Goal: Task Accomplishment & Management: Complete application form

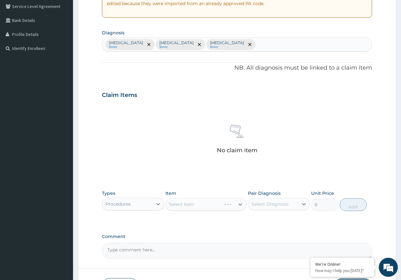
scroll to position [178, 0]
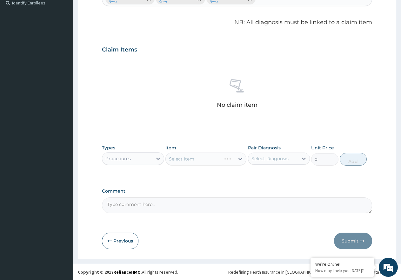
click at [129, 233] on button "Previous" at bounding box center [120, 241] width 37 height 17
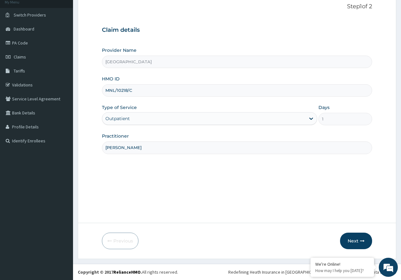
scroll to position [40, 0]
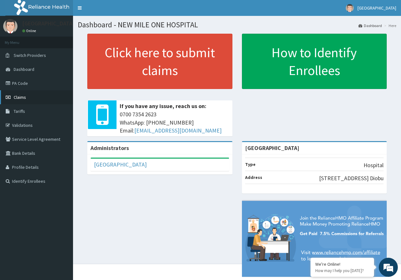
click at [35, 97] on link "Claims" at bounding box center [36, 97] width 73 height 14
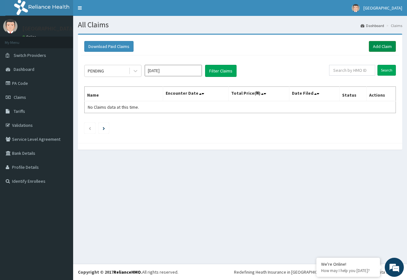
click at [384, 47] on link "Add Claim" at bounding box center [381, 46] width 27 height 11
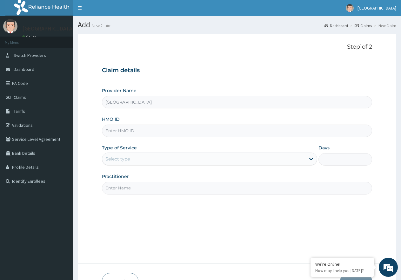
click at [112, 129] on input "HMO ID" at bounding box center [237, 131] width 270 height 12
paste input "MNL/10218/C"
type input "MNL/10218/C"
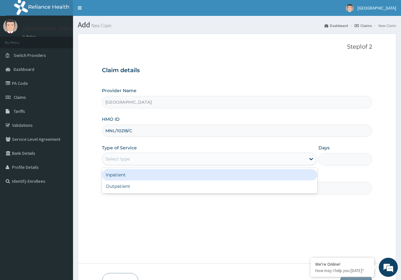
click at [159, 159] on div "Select type" at bounding box center [203, 159] width 203 height 10
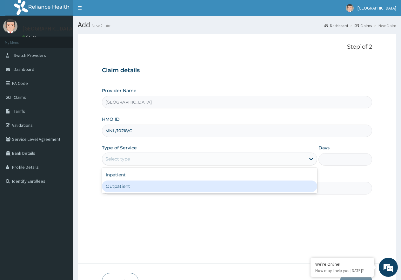
click at [152, 187] on div "Outpatient" at bounding box center [209, 185] width 215 height 11
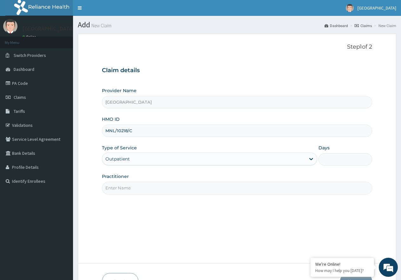
type input "1"
click at [152, 187] on input "Practitioner" at bounding box center [237, 188] width 270 height 12
type input "DR WILLIAMS"
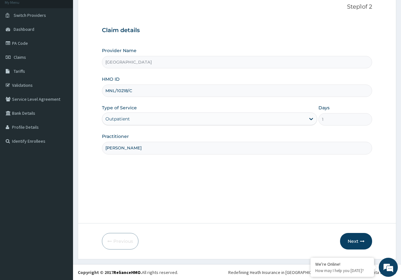
scroll to position [40, 0]
click at [359, 243] on button "Next" at bounding box center [356, 241] width 32 height 17
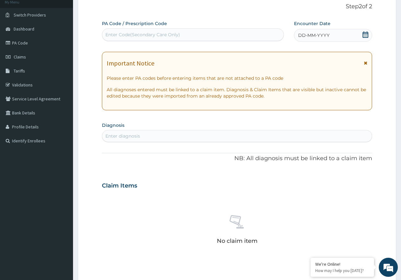
click at [367, 33] on icon at bounding box center [366, 34] width 6 height 6
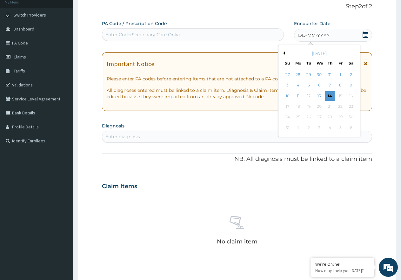
click at [284, 53] on button "Previous Month" at bounding box center [283, 52] width 3 height 3
click at [341, 107] on div "25" at bounding box center [341, 107] width 10 height 10
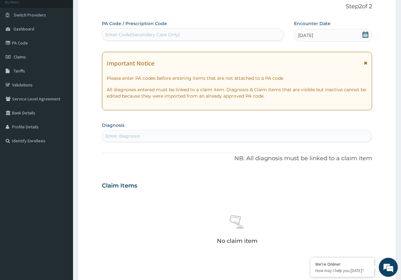
click at [159, 136] on div "Enter diagnosis" at bounding box center [237, 136] width 270 height 10
type input "MALARIA"
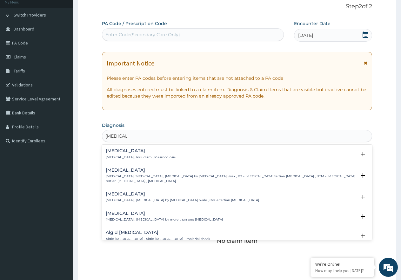
click at [142, 153] on div "Malaria Malaria , Paludism , Plasmodiosis" at bounding box center [141, 153] width 70 height 11
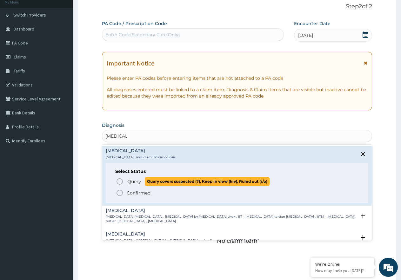
click at [127, 180] on p "Query Query covers suspected (?), Keep in view (kiv), Ruled out (r/o)" at bounding box center [198, 181] width 143 height 9
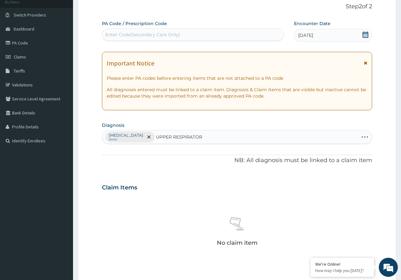
type input "UPPER RESPIRATORY"
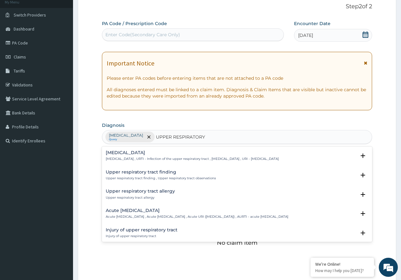
click at [143, 156] on div "Upper respiratory infection Upper respiratory infection , URTI - Infection of t…" at bounding box center [192, 155] width 173 height 11
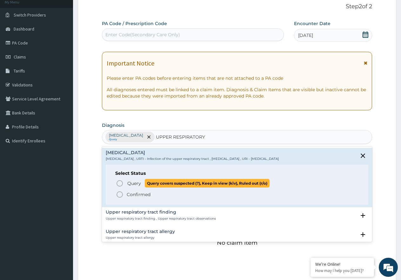
click at [139, 182] on span "Query" at bounding box center [134, 183] width 14 height 6
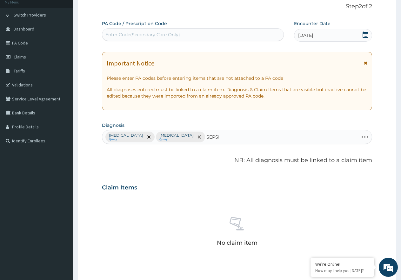
type input "SEPSIS"
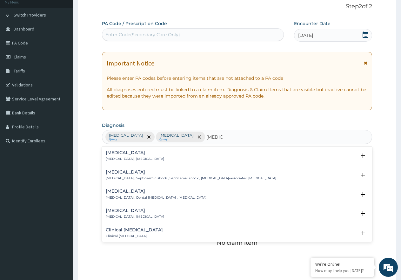
click at [116, 158] on p "Systemic infection , Sepsis" at bounding box center [135, 159] width 58 height 4
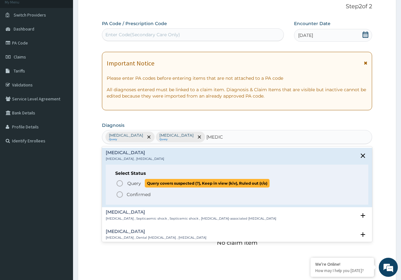
click at [122, 181] on icon "status option query" at bounding box center [120, 183] width 8 height 8
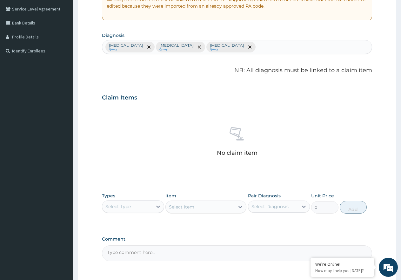
scroll to position [178, 0]
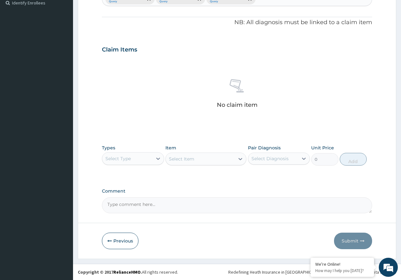
click at [143, 158] on div "Select Type" at bounding box center [127, 158] width 50 height 10
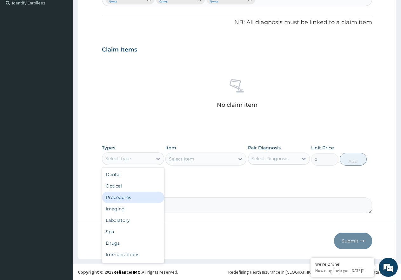
click at [137, 196] on div "Procedures" at bounding box center [133, 197] width 62 height 11
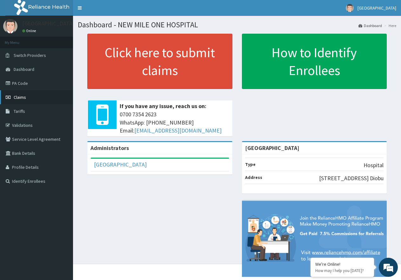
click at [16, 98] on span "Claims" at bounding box center [20, 97] width 12 height 6
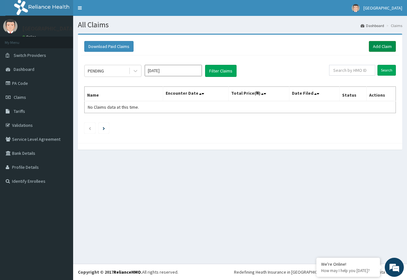
click at [379, 46] on link "Add Claim" at bounding box center [381, 46] width 27 height 11
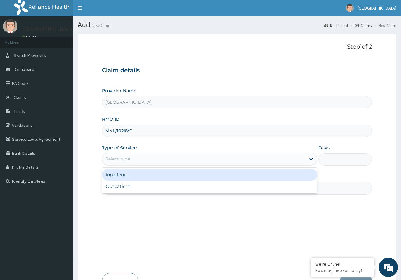
click at [210, 160] on div "Select type" at bounding box center [203, 159] width 203 height 10
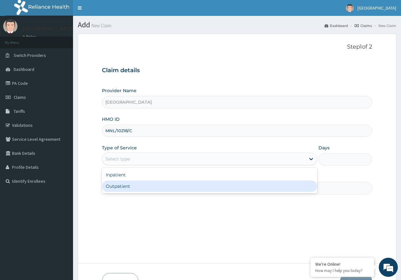
click at [208, 188] on div "Outpatient" at bounding box center [209, 185] width 215 height 11
type input "1"
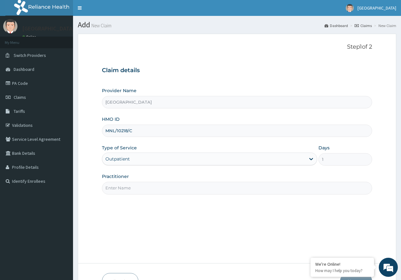
click at [208, 188] on input "Practitioner" at bounding box center [237, 188] width 270 height 12
type input "DR WILLIAMS"
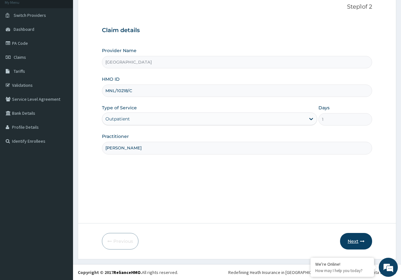
scroll to position [40, 0]
click at [343, 242] on button "Next" at bounding box center [356, 241] width 32 height 17
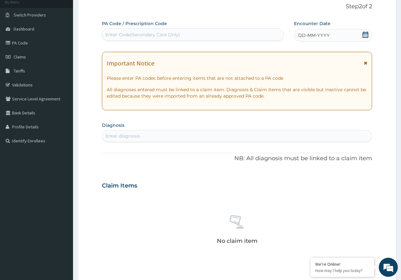
click at [367, 36] on icon at bounding box center [365, 34] width 6 height 6
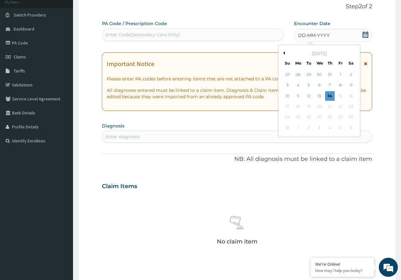
scroll to position [0, 0]
drag, startPoint x: 283, startPoint y: 52, endPoint x: 290, endPoint y: 65, distance: 14.8
click at [283, 52] on button "Previous Month" at bounding box center [283, 52] width 3 height 3
click at [342, 107] on div "25" at bounding box center [341, 107] width 10 height 10
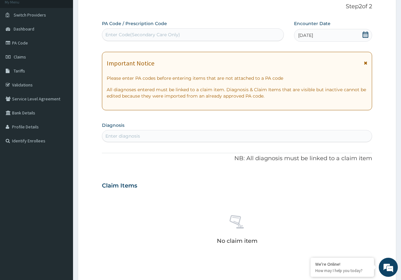
scroll to position [72, 0]
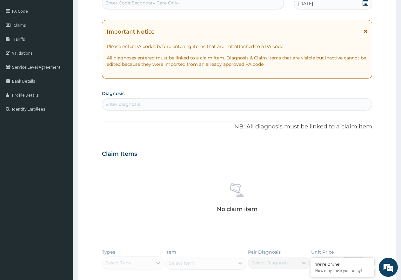
click at [149, 106] on div "Enter diagnosis" at bounding box center [237, 104] width 270 height 10
type input "MALARI"
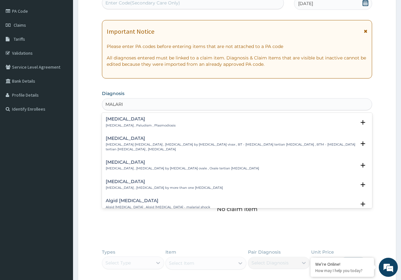
click at [124, 120] on h4 "Malaria" at bounding box center [141, 119] width 70 height 5
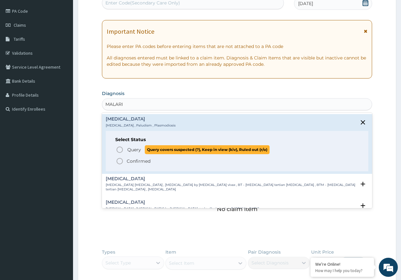
click at [135, 150] on span "Query" at bounding box center [134, 149] width 14 height 6
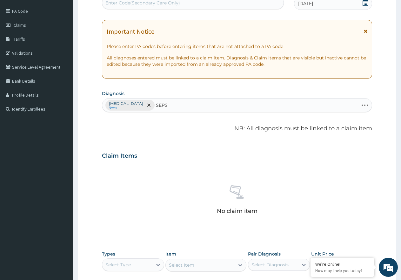
type input "SEPSIS"
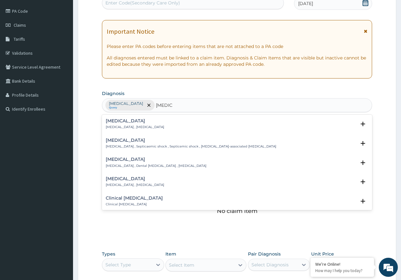
click at [121, 124] on div "Sepsis Systemic infection , Sepsis" at bounding box center [135, 123] width 58 height 11
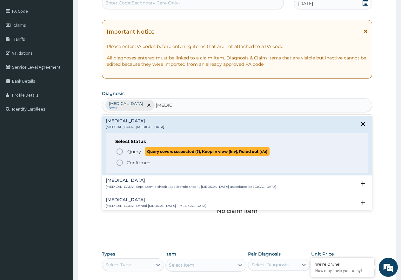
click at [126, 154] on span "Query Query covers suspected (?), Keep in view (kiv), Ruled out (r/o)" at bounding box center [237, 151] width 243 height 9
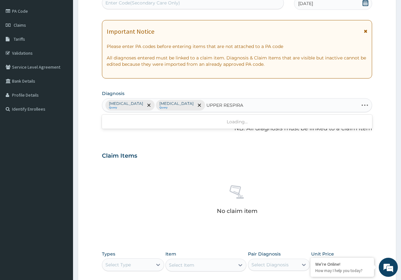
type input "UPPER RESPIRAT"
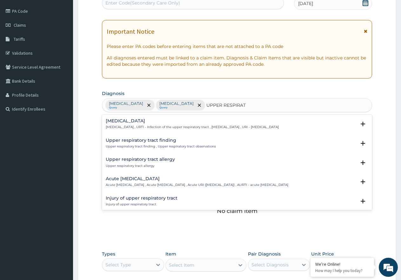
click at [168, 180] on h4 "Acute upper respiratory infection" at bounding box center [197, 178] width 183 height 5
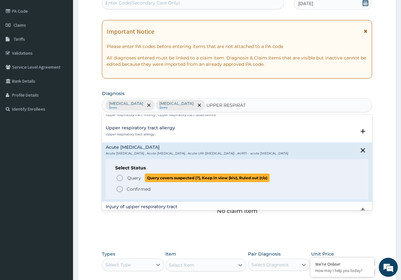
scroll to position [32, 0]
click at [137, 181] on span "Query" at bounding box center [134, 177] width 14 height 6
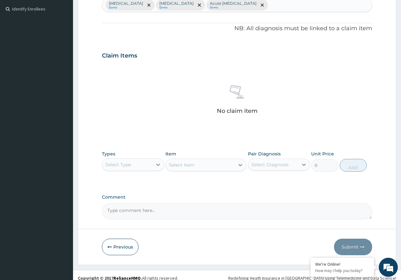
scroll to position [178, 0]
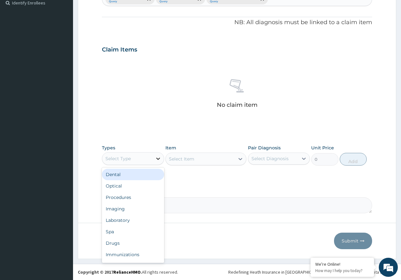
click at [154, 157] on div at bounding box center [157, 158] width 11 height 11
click at [149, 198] on div "Procedures" at bounding box center [133, 197] width 62 height 11
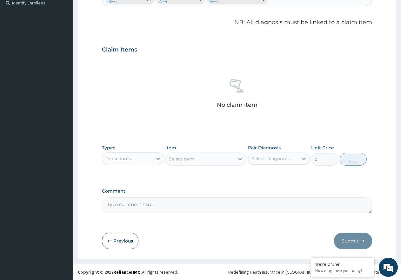
click at [202, 157] on div "Select Item" at bounding box center [200, 159] width 69 height 10
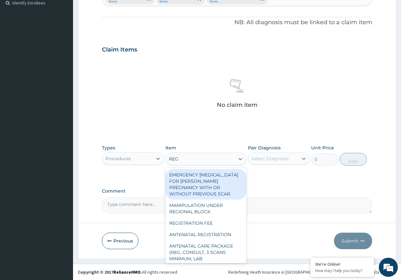
type input "REGI"
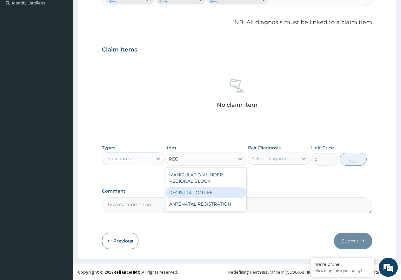
click at [219, 194] on div "REGISTRATION FEE" at bounding box center [205, 192] width 81 height 11
type input "2150"
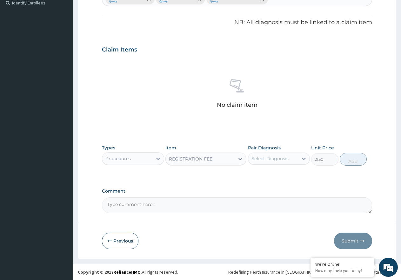
click at [260, 159] on div "Select Diagnosis" at bounding box center [270, 158] width 37 height 6
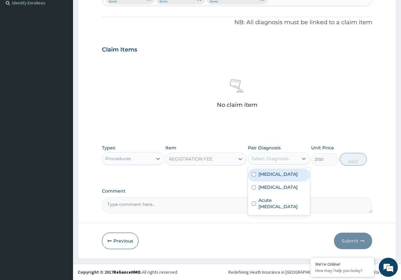
click at [263, 177] on label "Malaria" at bounding box center [278, 174] width 39 height 6
checkbox input "true"
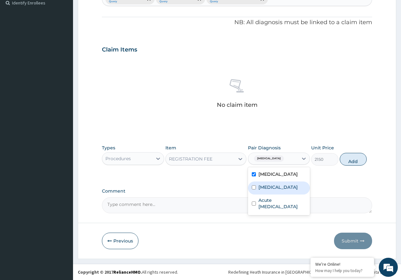
click at [262, 188] on label "Sepsis" at bounding box center [278, 187] width 39 height 6
checkbox input "true"
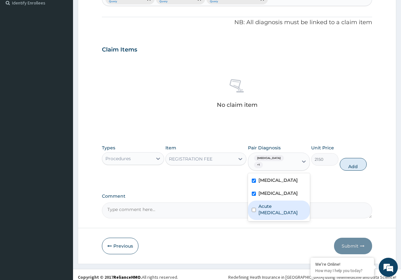
drag, startPoint x: 267, startPoint y: 205, endPoint x: 275, endPoint y: 205, distance: 7.9
click at [269, 205] on label "Acute upper respiratory infection" at bounding box center [283, 209] width 48 height 13
checkbox input "true"
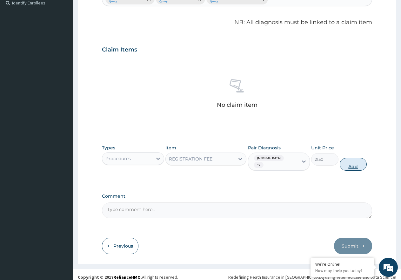
click at [352, 159] on button "Add" at bounding box center [353, 164] width 27 height 13
type input "0"
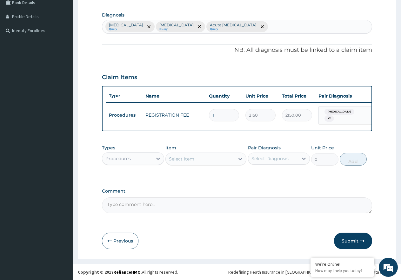
click at [187, 158] on div "Select Item" at bounding box center [181, 159] width 25 height 6
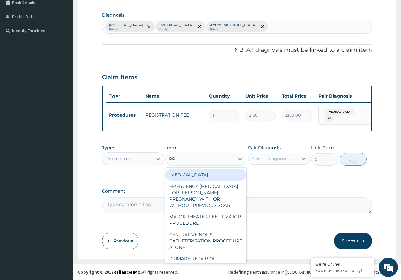
type input "PRAC"
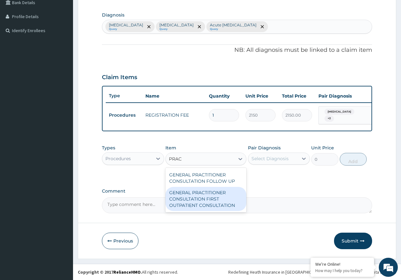
click at [196, 193] on div "GENERAL PRACTITIONER CONSULTATION FIRST OUTPATIENT CONSULTATION" at bounding box center [205, 199] width 81 height 24
type input "3547.5"
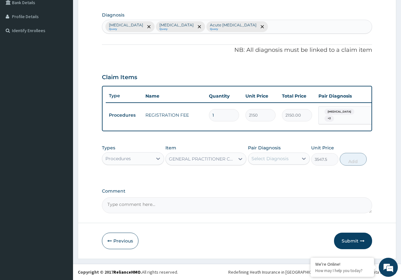
click at [260, 160] on div "Select Diagnosis" at bounding box center [270, 158] width 37 height 6
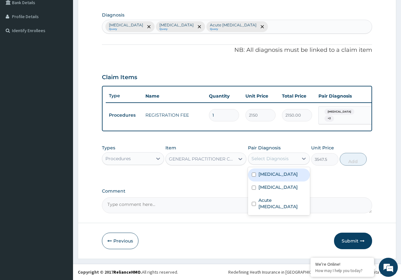
click at [267, 179] on div "Malaria" at bounding box center [279, 174] width 62 height 13
checkbox input "true"
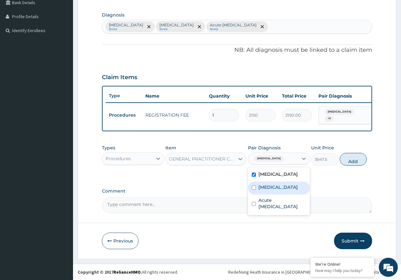
drag, startPoint x: 268, startPoint y: 182, endPoint x: 275, endPoint y: 206, distance: 24.7
click at [268, 183] on div "Sepsis" at bounding box center [279, 187] width 62 height 13
checkbox input "true"
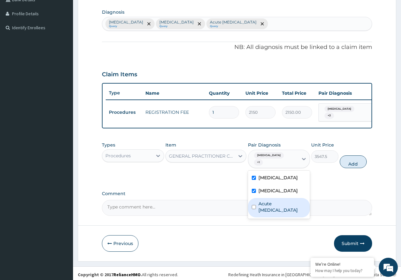
click at [275, 208] on label "Acute upper respiratory infection" at bounding box center [283, 206] width 48 height 13
checkbox input "true"
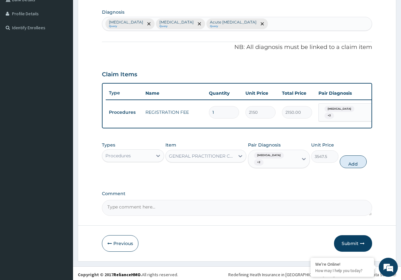
drag, startPoint x: 355, startPoint y: 161, endPoint x: 269, endPoint y: 171, distance: 86.3
click at [354, 161] on button "Add" at bounding box center [353, 161] width 27 height 13
type input "0"
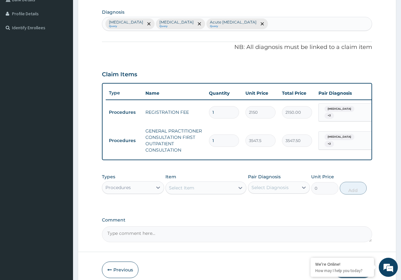
click at [139, 186] on div "Procedures" at bounding box center [127, 187] width 50 height 10
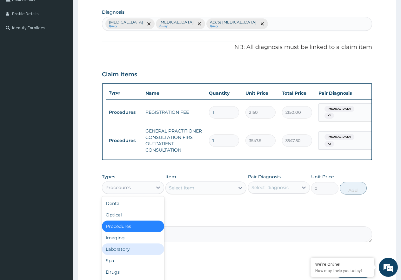
click at [139, 255] on div "Laboratory" at bounding box center [133, 248] width 62 height 11
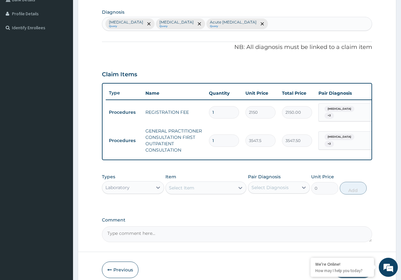
click at [206, 189] on div "Select Item" at bounding box center [200, 188] width 69 height 10
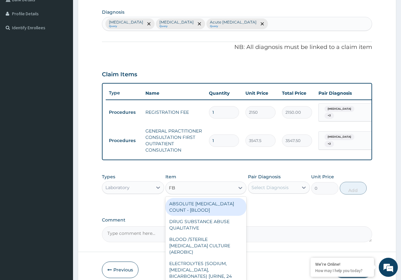
type input "FBC"
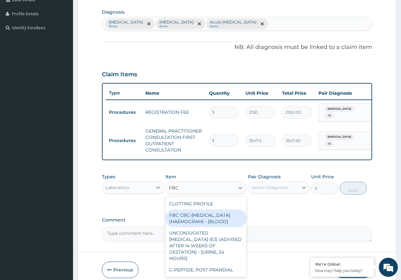
click at [198, 227] on div "FBC CBC-COMPLETE BLOOD COUNT (HAEMOGRAM) - [BLOOD]" at bounding box center [205, 218] width 81 height 18
type input "4300"
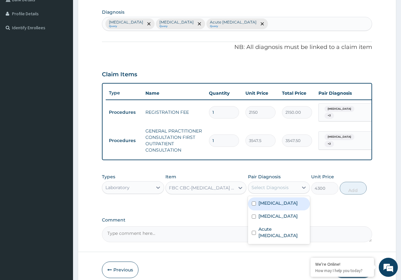
click at [277, 191] on div "Select Diagnosis" at bounding box center [270, 187] width 37 height 6
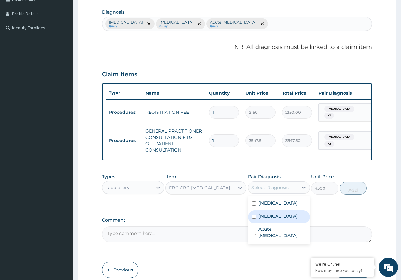
click at [281, 217] on div "Sepsis" at bounding box center [279, 216] width 62 height 13
checkbox input "true"
click at [361, 193] on button "Add" at bounding box center [353, 188] width 27 height 13
type input "0"
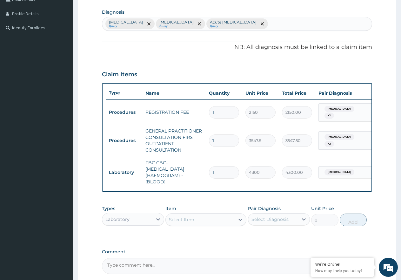
click at [219, 222] on div "Select Item" at bounding box center [200, 219] width 69 height 10
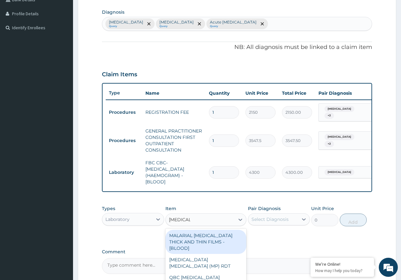
type input "MALARIAL"
click at [217, 242] on div "MALARIAL PARASITE THICK AND THIN FILMS - [BLOOD]" at bounding box center [205, 242] width 81 height 24
type input "1612.5"
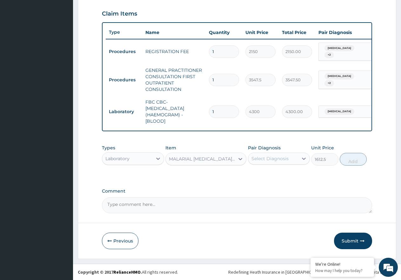
scroll to position [217, 0]
click at [282, 158] on div "Select Diagnosis" at bounding box center [270, 158] width 37 height 6
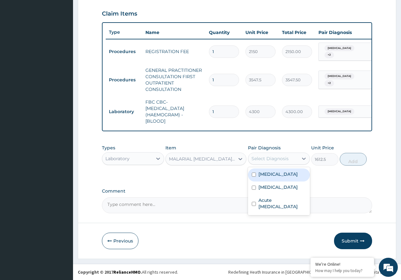
click at [290, 173] on div "[MEDICAL_DATA]" at bounding box center [279, 174] width 62 height 13
checkbox input "true"
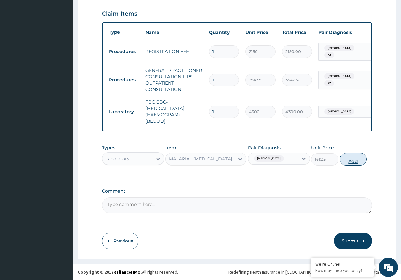
click at [347, 158] on button "Add" at bounding box center [353, 159] width 27 height 13
type input "0"
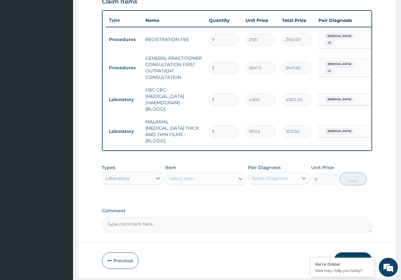
scroll to position [242, 0]
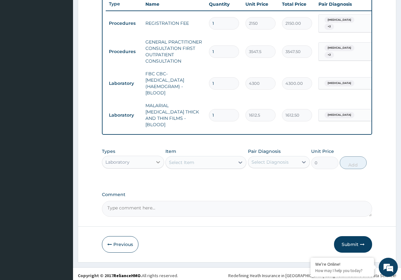
click at [159, 159] on icon at bounding box center [158, 162] width 6 height 6
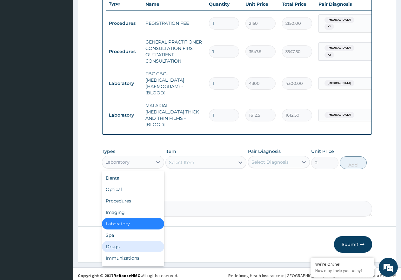
click at [146, 241] on div "Drugs" at bounding box center [133, 246] width 62 height 11
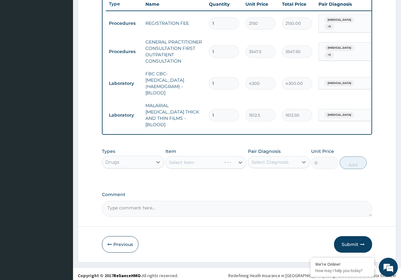
click at [193, 159] on div "Select Item" at bounding box center [205, 162] width 81 height 13
click at [190, 162] on div "Select Item" at bounding box center [181, 162] width 25 height 6
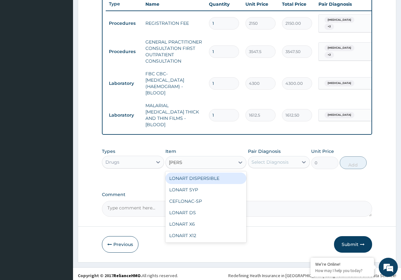
type input "LONAR"
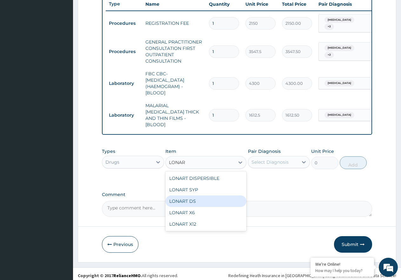
click at [201, 195] on div "LONART DS" at bounding box center [205, 200] width 81 height 11
type input "473.00000000000006"
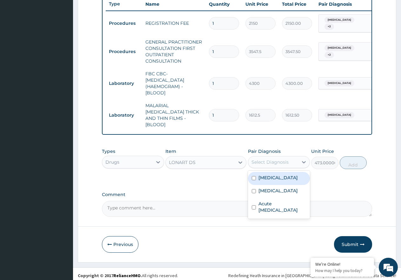
click at [270, 159] on div "Select Diagnosis" at bounding box center [270, 162] width 37 height 6
click at [273, 176] on label "[MEDICAL_DATA]" at bounding box center [278, 177] width 39 height 6
checkbox input "true"
drag, startPoint x: 353, startPoint y: 158, endPoint x: 355, endPoint y: 153, distance: 4.8
click at [355, 156] on button "Add" at bounding box center [353, 162] width 27 height 13
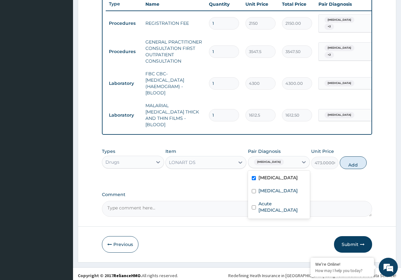
type input "0"
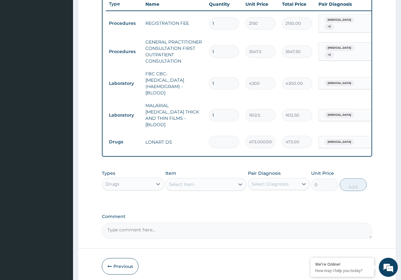
type input "0.00"
type input "6"
type input "2838.00"
type input "6"
click at [202, 180] on div "Select Item" at bounding box center [200, 184] width 69 height 10
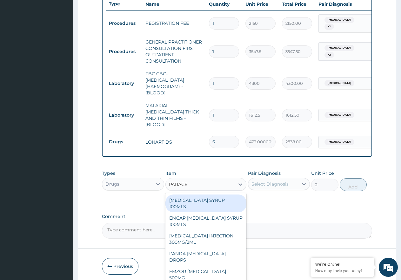
type input "PARACET"
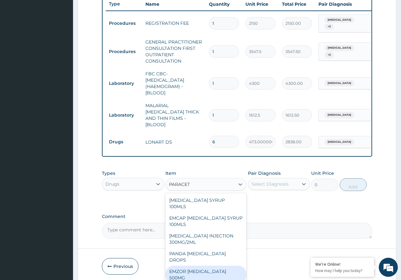
click at [226, 266] on div "EMZOR [MEDICAL_DATA] 500MG" at bounding box center [205, 275] width 81 height 18
type input "23.65"
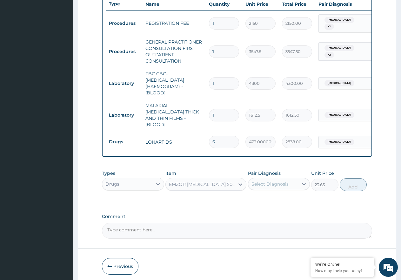
click at [269, 181] on div "Select Diagnosis" at bounding box center [270, 184] width 37 height 6
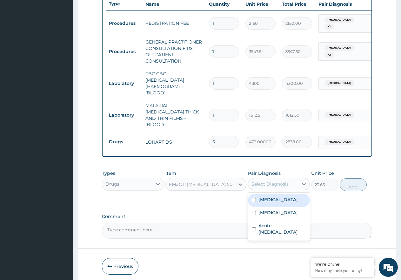
drag, startPoint x: 280, startPoint y: 195, endPoint x: 305, endPoint y: 194, distance: 25.1
click at [282, 196] on div "[MEDICAL_DATA]" at bounding box center [279, 200] width 62 height 13
checkbox input "true"
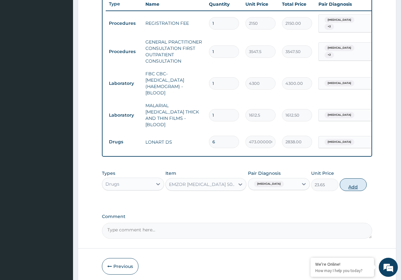
click at [348, 182] on button "Add" at bounding box center [353, 184] width 27 height 13
type input "0"
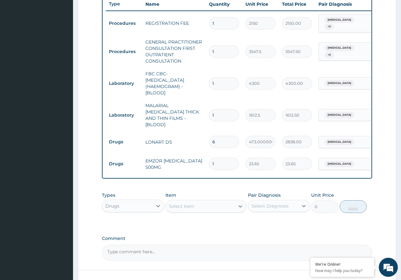
type input "18"
type input "425.70"
type input "18"
click at [193, 203] on div "Select Item" at bounding box center [181, 206] width 25 height 6
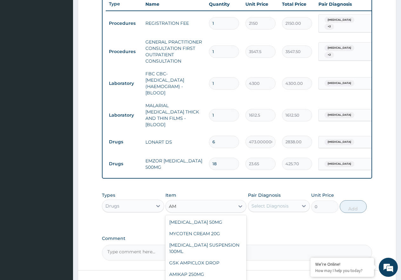
type input "A"
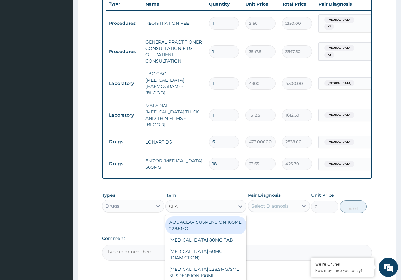
type input "CLAV"
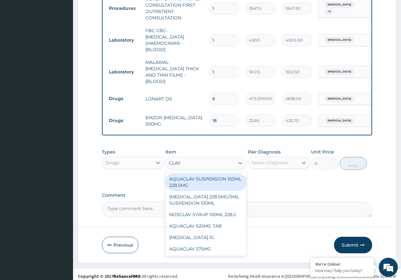
scroll to position [286, 0]
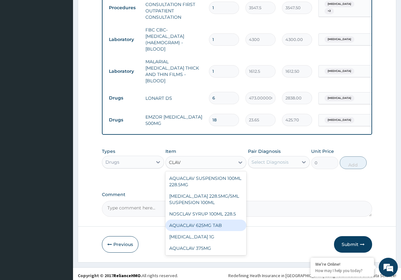
click at [216, 223] on div "AQUACLAV 625MG TAB" at bounding box center [205, 224] width 81 height 11
type input "242.41250000000002"
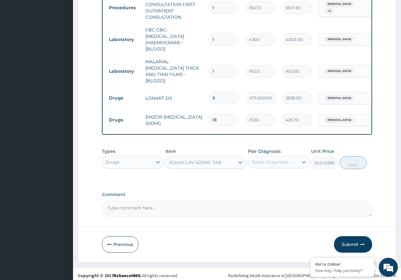
click at [272, 161] on div "Select Diagnosis" at bounding box center [270, 162] width 37 height 6
click at [283, 190] on div "Sepsis" at bounding box center [279, 191] width 62 height 13
checkbox input "true"
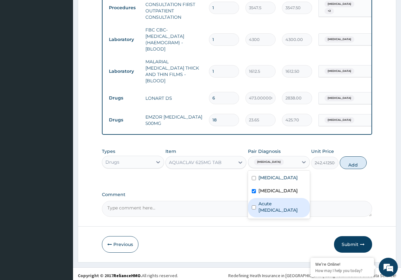
click at [286, 204] on label "Acute upper respiratory infection" at bounding box center [283, 206] width 48 height 13
checkbox input "true"
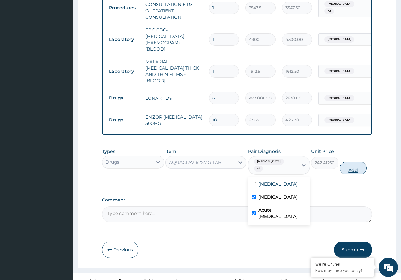
click at [348, 162] on button "Add" at bounding box center [353, 168] width 27 height 13
type input "0"
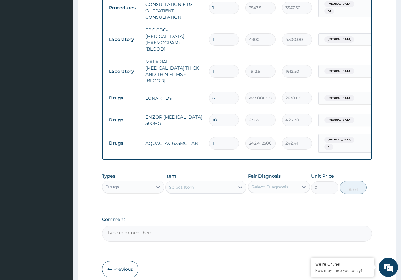
type input "10"
type input "2424.13"
type input "10"
click at [189, 184] on div "Select Item" at bounding box center [181, 187] width 25 height 6
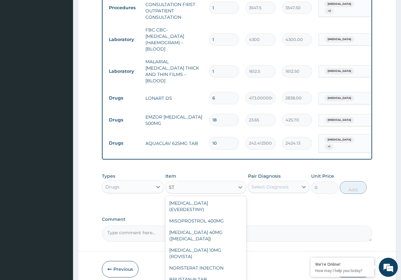
type input "S"
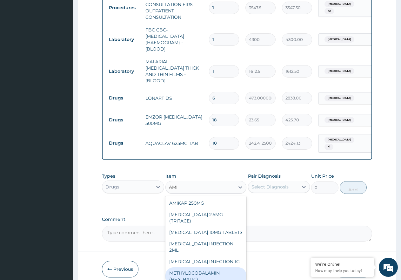
type input "AMI"
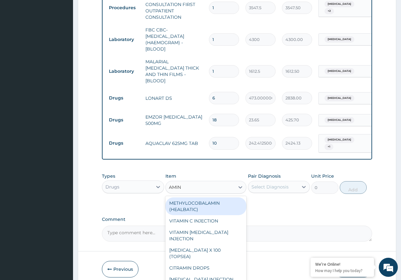
type input "AMINO"
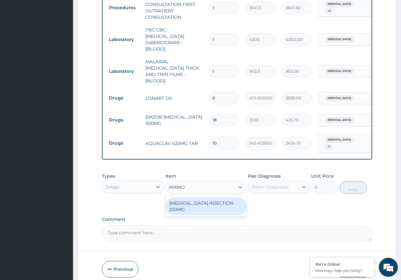
click at [195, 202] on div "AMINOPHYLLINE INJECTION 250MG" at bounding box center [205, 206] width 81 height 18
type input "1182.5"
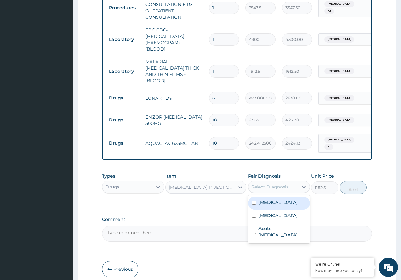
click at [273, 184] on div "Select Diagnosis" at bounding box center [270, 187] width 37 height 6
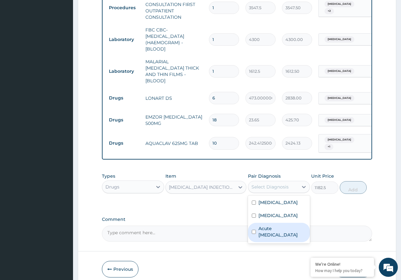
drag, startPoint x: 274, startPoint y: 228, endPoint x: 306, endPoint y: 224, distance: 31.4
click at [279, 229] on label "Acute upper respiratory infection" at bounding box center [283, 231] width 48 height 13
checkbox input "true"
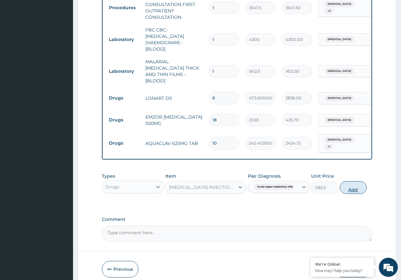
click at [357, 181] on button "Add" at bounding box center [353, 187] width 27 height 13
type input "0"
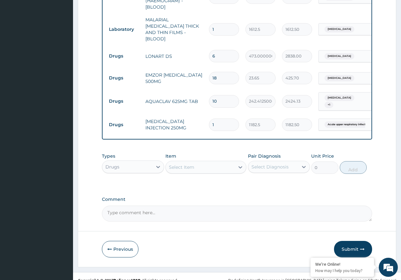
scroll to position [330, 0]
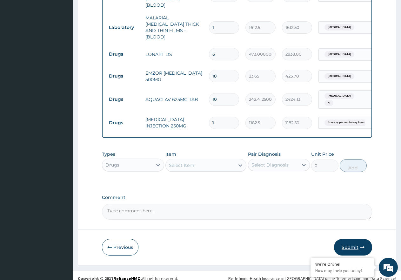
click at [348, 243] on button "Submit" at bounding box center [353, 247] width 38 height 17
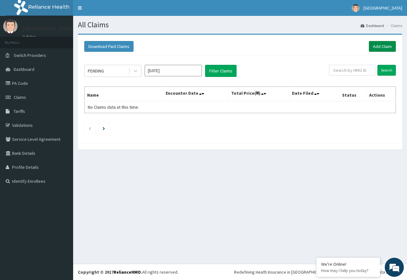
click at [380, 46] on link "Add Claim" at bounding box center [381, 46] width 27 height 11
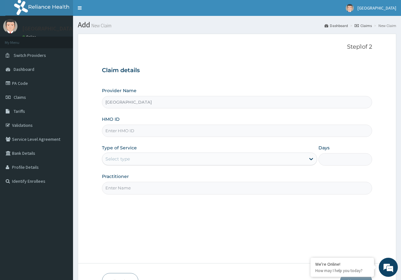
paste input "ERM/10379/B"
click at [116, 130] on input "ERM/10379/B" at bounding box center [237, 131] width 270 height 12
type input "ERM/10379/B"
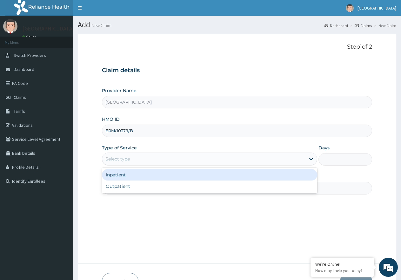
click at [166, 155] on div "Select type" at bounding box center [203, 159] width 203 height 10
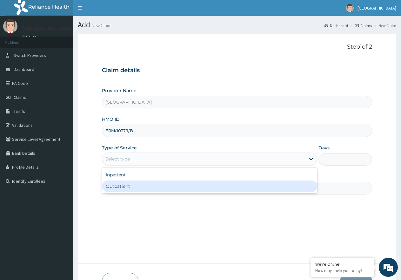
click at [152, 185] on div "Outpatient" at bounding box center [209, 185] width 215 height 11
type input "1"
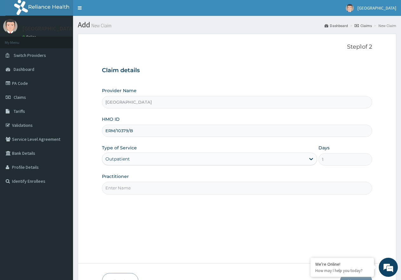
click at [141, 189] on input "Practitioner" at bounding box center [237, 188] width 270 height 12
type input "[PERSON_NAME]"
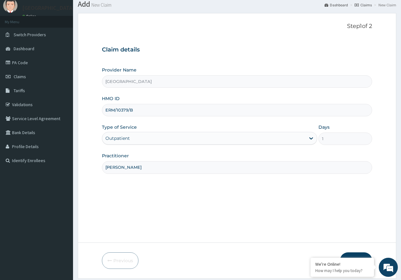
scroll to position [40, 0]
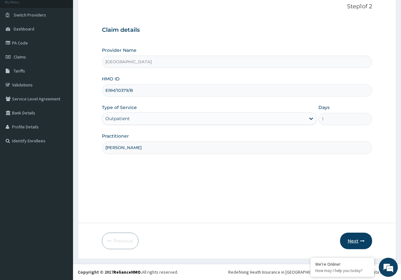
click at [345, 241] on button "Next" at bounding box center [356, 241] width 32 height 17
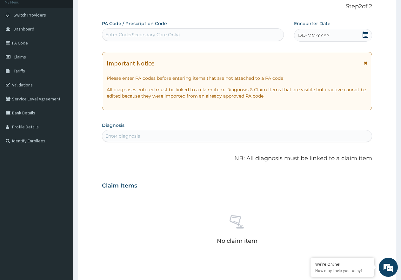
click at [188, 39] on div "Enter Code(Secondary Care Only)" at bounding box center [192, 35] width 181 height 10
paste input "PA/738F84"
type input "PA/738F84"
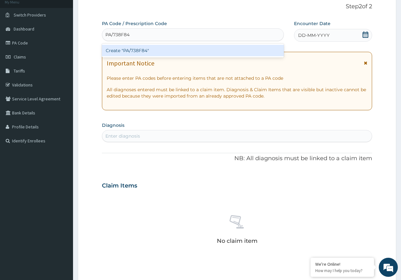
click at [143, 48] on div "Create "PA/738F84"" at bounding box center [193, 50] width 182 height 11
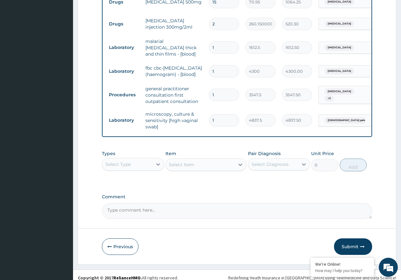
scroll to position [317, 0]
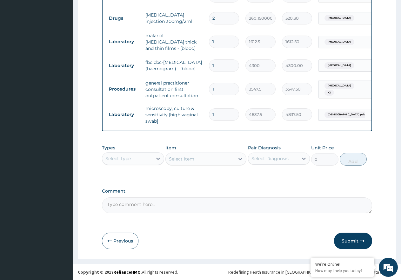
click at [363, 239] on icon "button" at bounding box center [362, 241] width 4 height 4
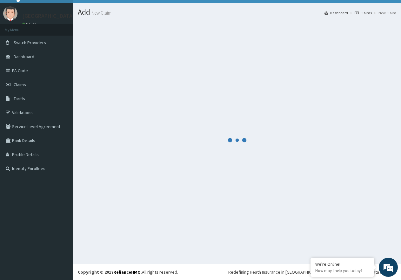
scroll to position [13, 0]
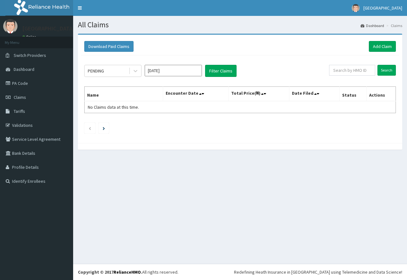
click at [377, 43] on link "Add Claim" at bounding box center [381, 46] width 27 height 11
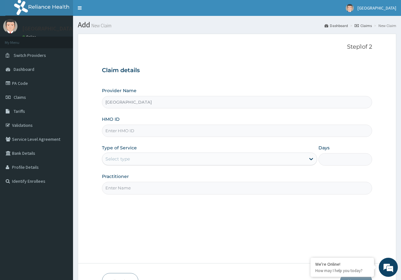
paste input "SFA/14218/A"
type input "SFA/14218/A"
click at [204, 162] on div "Select type" at bounding box center [203, 159] width 203 height 10
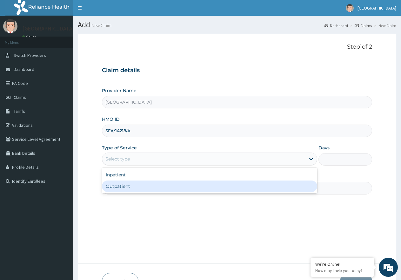
click at [192, 189] on div "Outpatient" at bounding box center [209, 185] width 215 height 11
type input "1"
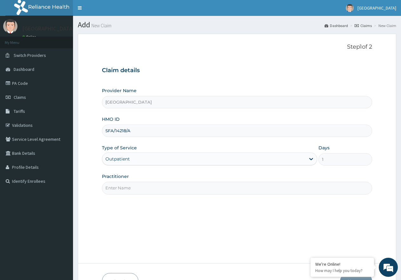
click at [194, 186] on input "Practitioner" at bounding box center [237, 188] width 270 height 12
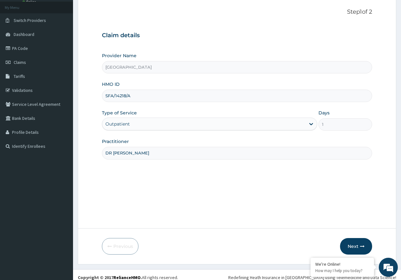
scroll to position [40, 0]
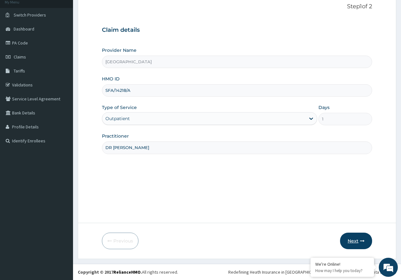
type input "DR IRAGUNIMA"
click at [361, 243] on icon "button" at bounding box center [362, 241] width 4 height 4
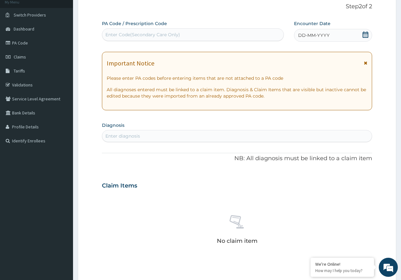
drag, startPoint x: 148, startPoint y: 24, endPoint x: 149, endPoint y: 30, distance: 5.1
click at [148, 27] on div "PA Code / Prescription Code Enter Code(Secondary Care Only)" at bounding box center [193, 30] width 182 height 21
click at [149, 32] on div "Enter Code(Secondary Care Only)" at bounding box center [142, 34] width 75 height 6
paste input "PA/4FE3A0"
type input "PA/4FE3A0"
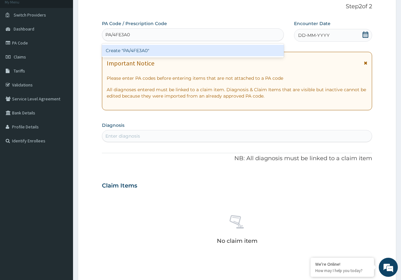
click at [137, 48] on div "Create "PA/4FE3A0"" at bounding box center [193, 50] width 182 height 11
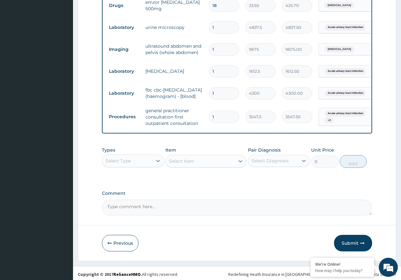
scroll to position [336, 0]
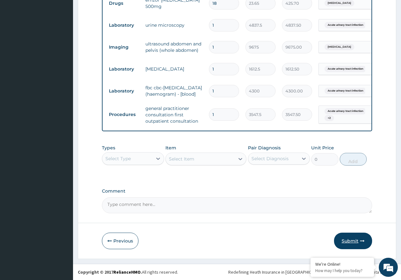
click at [347, 236] on button "Submit" at bounding box center [353, 241] width 38 height 17
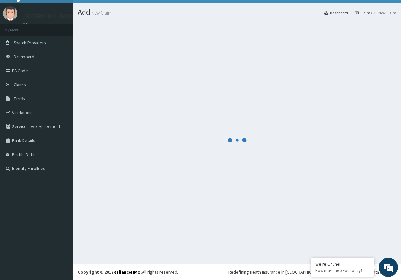
scroll to position [13, 0]
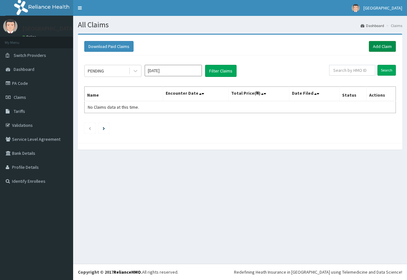
click at [376, 44] on link "Add Claim" at bounding box center [381, 46] width 27 height 11
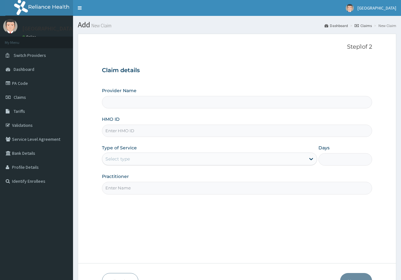
type input "[GEOGRAPHIC_DATA]"
paste input "SFA/14200/A"
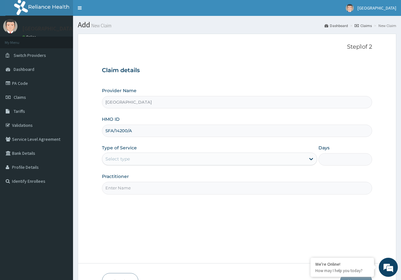
type input "SFA/14200/A"
click at [182, 157] on div "Select type" at bounding box center [203, 159] width 203 height 10
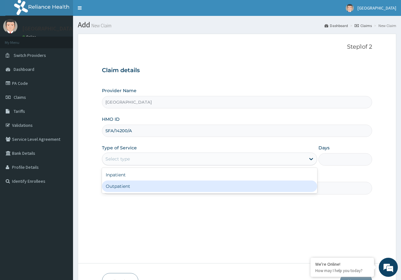
click at [171, 187] on div "Outpatient" at bounding box center [209, 185] width 215 height 11
type input "1"
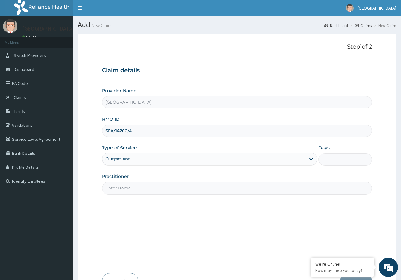
click at [145, 186] on input "Practitioner" at bounding box center [237, 188] width 270 height 12
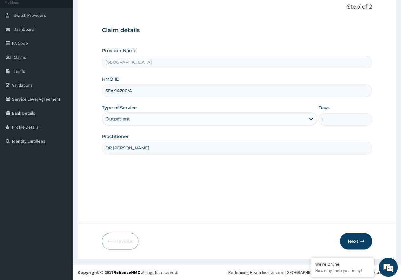
scroll to position [40, 0]
type input "DR IRAGUNIMA"
click at [357, 243] on button "Next" at bounding box center [356, 241] width 32 height 17
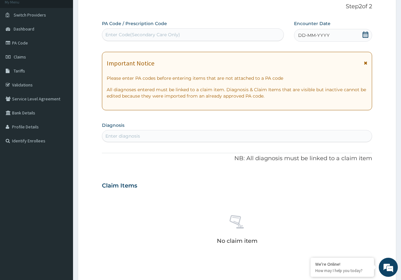
click at [157, 33] on div "Enter Code(Secondary Care Only)" at bounding box center [142, 34] width 75 height 6
paste input "PA/04C17A"
type input "PA/04C17A"
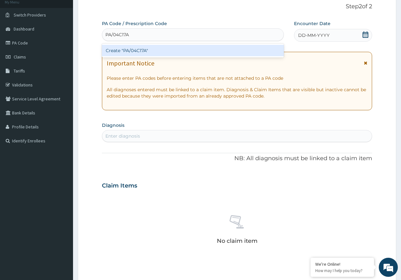
click at [131, 50] on div "Create "PA/04C17A"" at bounding box center [193, 50] width 182 height 11
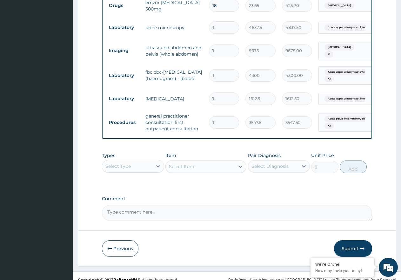
scroll to position [316, 0]
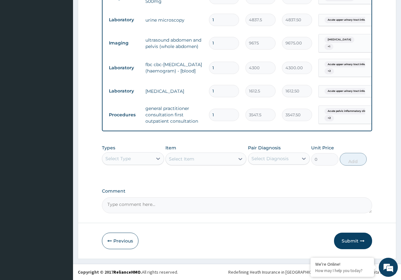
drag, startPoint x: 359, startPoint y: 239, endPoint x: 251, endPoint y: 278, distance: 114.6
click at [359, 240] on button "Submit" at bounding box center [353, 241] width 38 height 17
click at [352, 237] on button "Submit" at bounding box center [353, 241] width 38 height 17
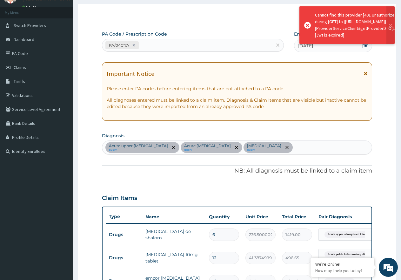
scroll to position [0, 0]
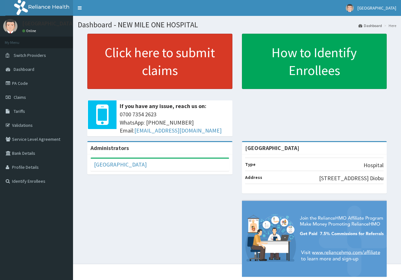
click at [137, 73] on link "Click here to submit claims" at bounding box center [159, 61] width 145 height 55
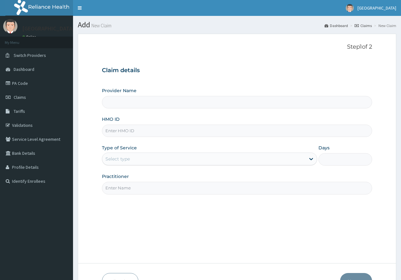
type input "[GEOGRAPHIC_DATA]"
paste input "SFA/14200/A"
type input "SFA/14200/A"
click at [226, 161] on div "Select type" at bounding box center [203, 159] width 203 height 10
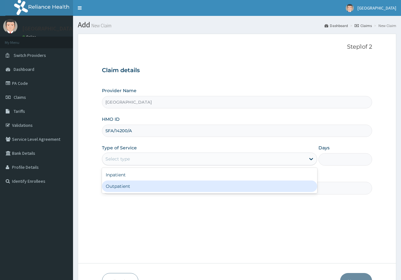
click at [216, 187] on div "Outpatient" at bounding box center [209, 185] width 215 height 11
type input "1"
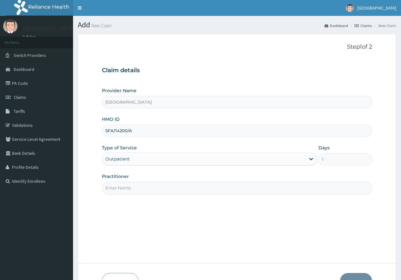
click at [220, 189] on input "Practitioner" at bounding box center [237, 188] width 270 height 12
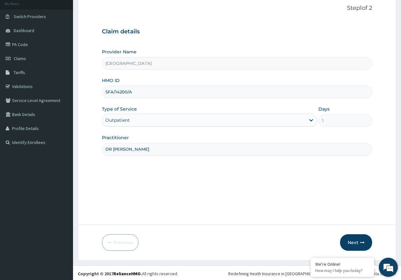
scroll to position [40, 0]
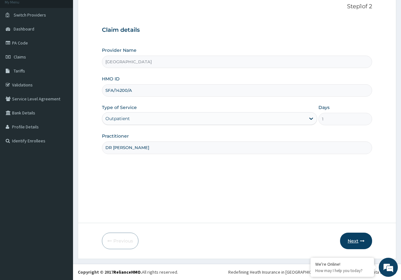
type input "DR [PERSON_NAME]"
click at [359, 244] on button "Next" at bounding box center [356, 241] width 32 height 17
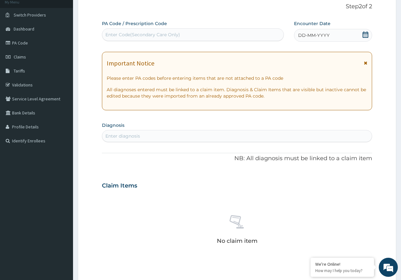
scroll to position [0, 0]
click at [144, 29] on div "Enter Code(Secondary Care Only)" at bounding box center [193, 34] width 182 height 13
paste input "PA/04C17A"
type input "PA/04C17A"
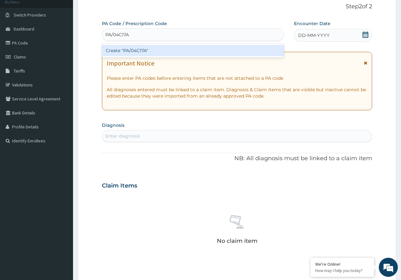
click at [131, 52] on div "Create "PA/04C17A"" at bounding box center [193, 50] width 182 height 11
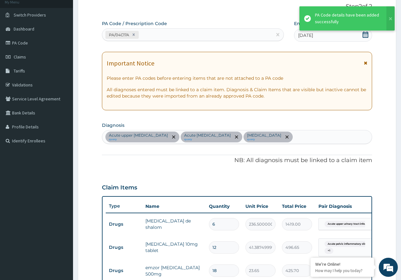
scroll to position [286, 0]
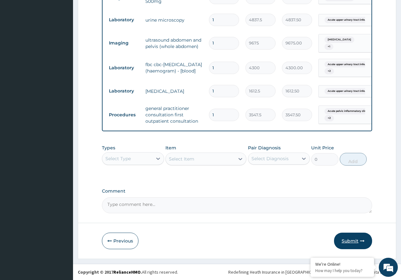
click at [347, 241] on button "Submit" at bounding box center [353, 241] width 38 height 17
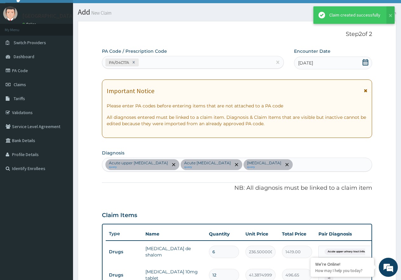
scroll to position [316, 0]
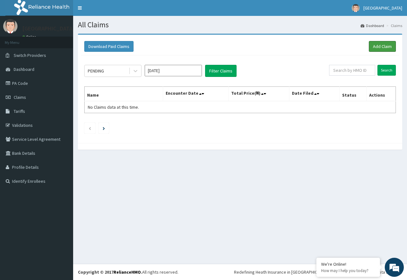
drag, startPoint x: 386, startPoint y: 48, endPoint x: 247, endPoint y: 9, distance: 144.6
click at [385, 47] on link "Add Claim" at bounding box center [381, 46] width 27 height 11
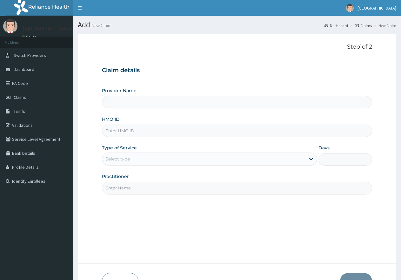
type input "[GEOGRAPHIC_DATA]"
paste input "PEJ/10049/A"
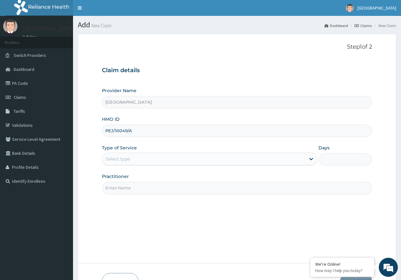
type input "PEJ/10049/A"
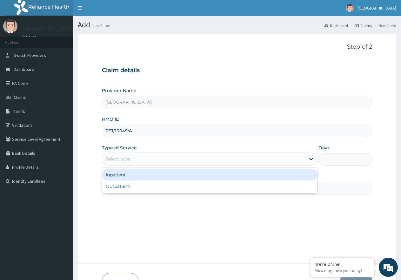
click at [207, 153] on div "Select type" at bounding box center [209, 158] width 215 height 13
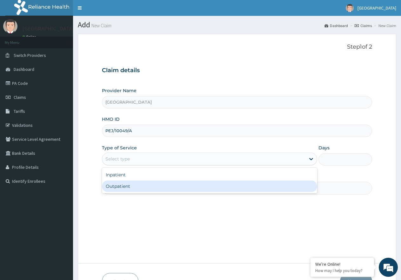
click at [202, 183] on div "Outpatient" at bounding box center [209, 185] width 215 height 11
type input "1"
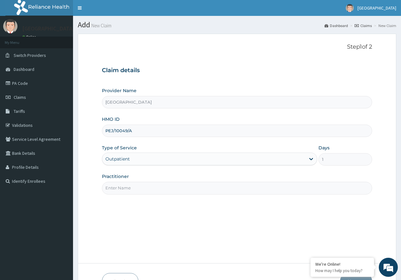
click at [206, 187] on input "Practitioner" at bounding box center [237, 188] width 270 height 12
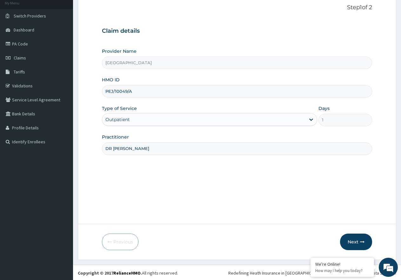
scroll to position [40, 0]
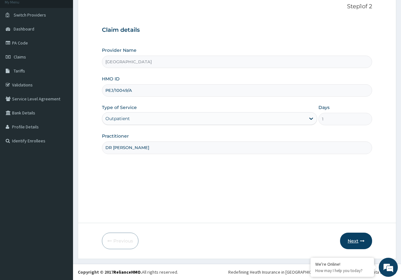
type input "DR [PERSON_NAME]"
click at [352, 240] on button "Next" at bounding box center [356, 241] width 32 height 17
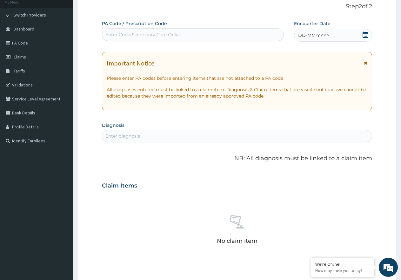
click at [140, 37] on div "Enter Code(Secondary Care Only)" at bounding box center [142, 34] width 75 height 6
paste input "PA/F93661"
type input "PA/F93661"
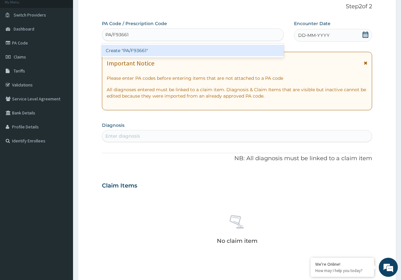
click at [140, 49] on div "Create "PA/F93661"" at bounding box center [193, 50] width 182 height 11
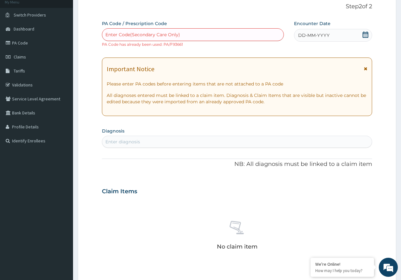
click at [316, 33] on div "DD-MM-YYYY" at bounding box center [333, 35] width 78 height 13
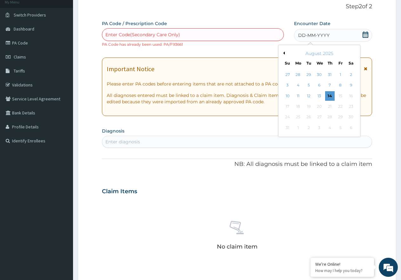
click at [284, 52] on button "Previous Month" at bounding box center [283, 52] width 3 height 3
click at [340, 108] on div "25" at bounding box center [341, 107] width 10 height 10
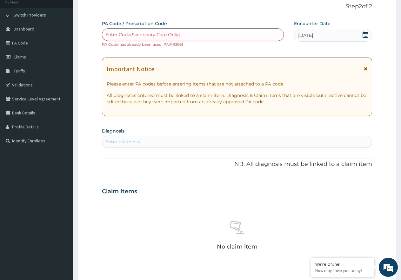
click at [122, 143] on div "Enter diagnosis" at bounding box center [122, 141] width 35 height 6
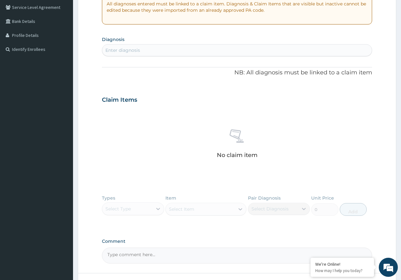
scroll to position [136, 0]
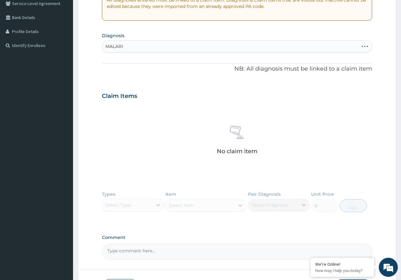
type input "[MEDICAL_DATA]"
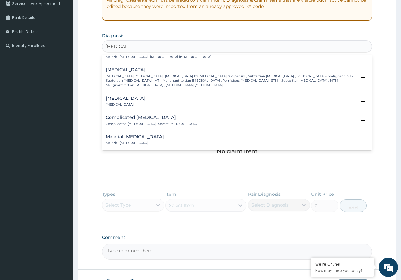
scroll to position [254, 0]
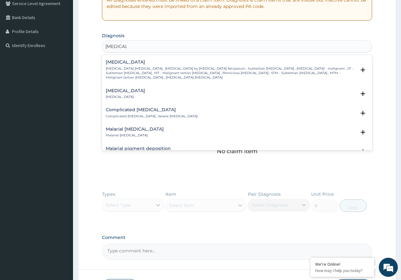
click at [145, 73] on p "[MEDICAL_DATA] [MEDICAL_DATA] , [MEDICAL_DATA] by [MEDICAL_DATA] falciparum , S…" at bounding box center [231, 73] width 250 height 14
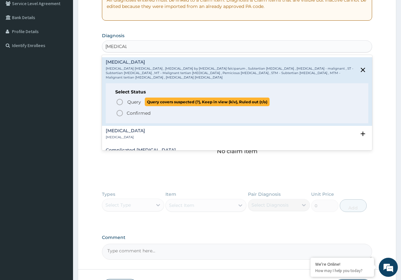
click at [122, 104] on circle "status option query" at bounding box center [120, 102] width 6 height 6
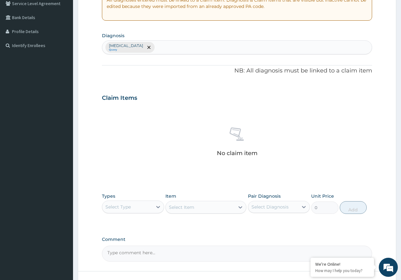
click at [180, 205] on div "Select Item" at bounding box center [205, 207] width 81 height 13
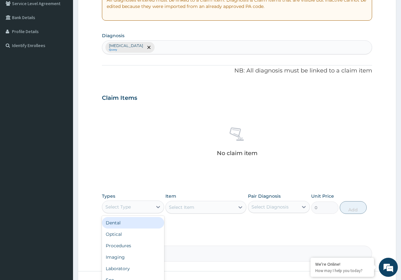
click at [145, 205] on div "Select Type" at bounding box center [127, 207] width 50 height 10
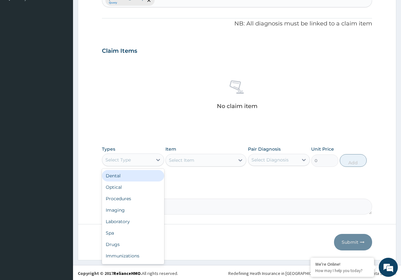
scroll to position [184, 0]
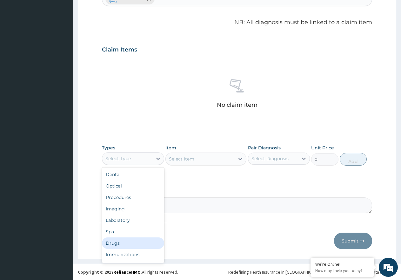
click at [127, 242] on div "Drugs" at bounding box center [133, 242] width 62 height 11
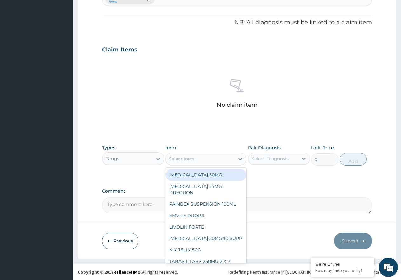
click at [197, 159] on div "Select Item" at bounding box center [200, 159] width 69 height 10
type input "E M"
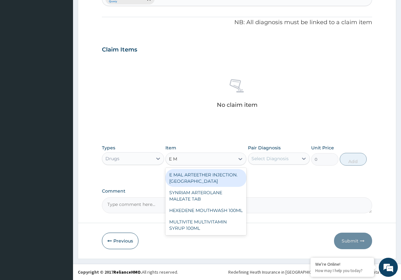
drag, startPoint x: 202, startPoint y: 181, endPoint x: 218, endPoint y: 179, distance: 16.0
click at [202, 181] on div "E MAL ARTEETHER INJECTION. [GEOGRAPHIC_DATA]" at bounding box center [205, 178] width 81 height 18
type input "1773.7500000000002"
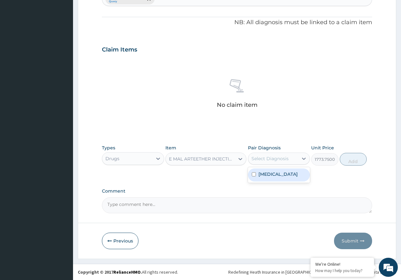
drag, startPoint x: 290, startPoint y: 157, endPoint x: 291, endPoint y: 176, distance: 18.8
click at [289, 158] on div "Select Diagnosis" at bounding box center [273, 158] width 50 height 10
drag, startPoint x: 289, startPoint y: 176, endPoint x: 327, endPoint y: 165, distance: 39.7
click at [292, 176] on label "[MEDICAL_DATA]" at bounding box center [278, 174] width 39 height 6
checkbox input "true"
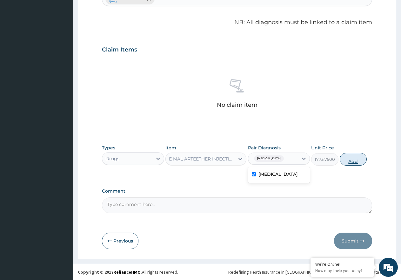
click at [347, 158] on button "Add" at bounding box center [353, 159] width 27 height 13
type input "0"
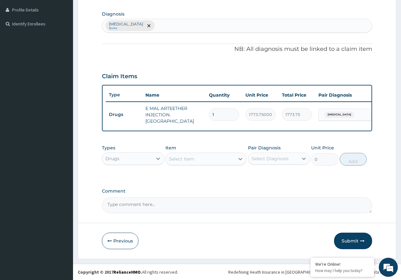
scroll to position [159, 0]
type input "0.00"
type input "3"
type input "5321.25"
type input "3"
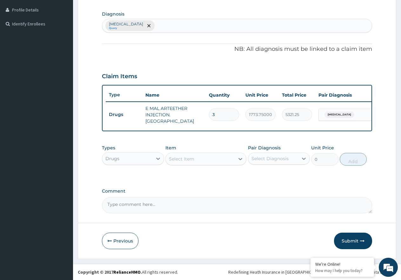
click at [177, 158] on div "Select Item" at bounding box center [181, 159] width 25 height 6
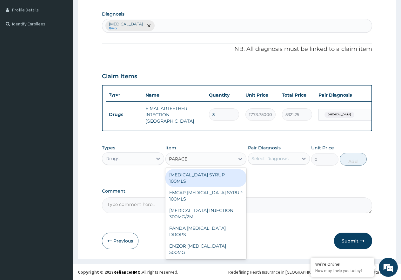
type input "PARACET"
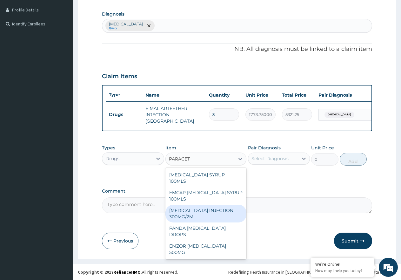
drag, startPoint x: 201, startPoint y: 203, endPoint x: 214, endPoint y: 199, distance: 13.7
click at [206, 206] on div "[MEDICAL_DATA] INJECTION 300MG/2ML" at bounding box center [205, 214] width 81 height 18
type input "260.15000000000003"
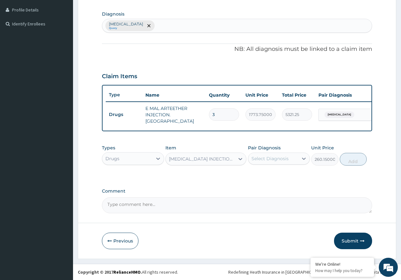
click at [269, 158] on div "Select Diagnosis" at bounding box center [270, 158] width 37 height 6
click at [277, 179] on div "[MEDICAL_DATA]" at bounding box center [279, 174] width 62 height 13
checkbox input "true"
click at [358, 158] on button "Add" at bounding box center [353, 159] width 27 height 13
type input "0"
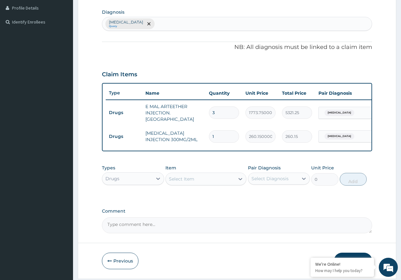
type input "0.00"
type input "2"
type input "520.30"
type input "2"
drag, startPoint x: 146, startPoint y: 183, endPoint x: 146, endPoint y: 187, distance: 4.8
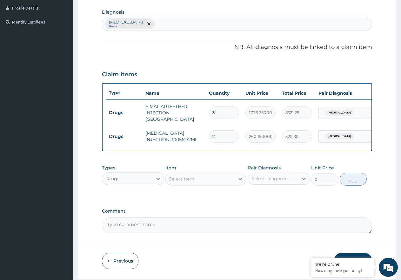
click at [146, 183] on div "Drugs" at bounding box center [127, 178] width 50 height 10
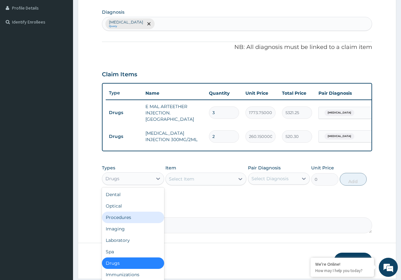
click at [136, 215] on div "Procedures" at bounding box center [133, 217] width 62 height 11
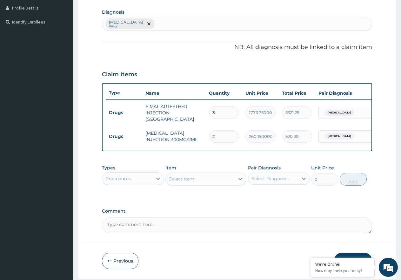
click at [220, 181] on div "Select Item" at bounding box center [200, 179] width 69 height 10
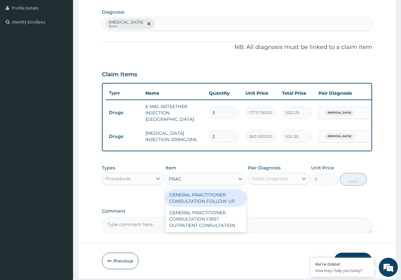
type input "PRACT"
click at [238, 200] on div "GENERAL PRACTITIONER CONSULTATION FOLLOW UP" at bounding box center [205, 198] width 81 height 18
type input "2365"
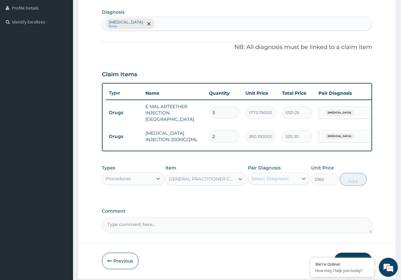
click at [275, 182] on div "Select Diagnosis" at bounding box center [270, 178] width 37 height 6
drag, startPoint x: 287, startPoint y: 202, endPoint x: 309, endPoint y: 199, distance: 22.1
click at [291, 201] on div "[MEDICAL_DATA]" at bounding box center [279, 194] width 62 height 13
checkbox input "true"
click at [366, 179] on button "Add" at bounding box center [353, 179] width 27 height 13
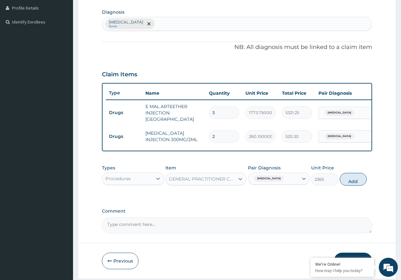
type input "0"
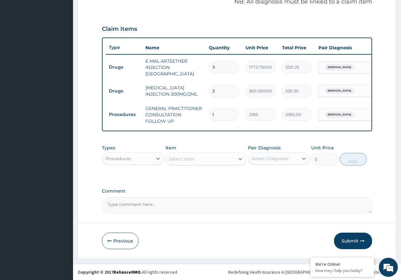
scroll to position [206, 0]
drag, startPoint x: 348, startPoint y: 238, endPoint x: 299, endPoint y: 269, distance: 57.9
click at [348, 238] on button "Submit" at bounding box center [353, 241] width 38 height 17
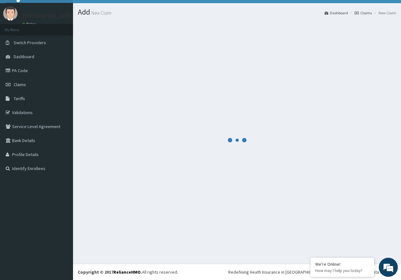
scroll to position [13, 0]
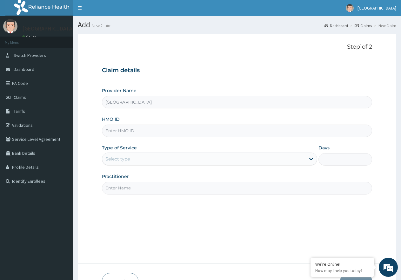
click at [124, 133] on input "HMO ID" at bounding box center [237, 131] width 270 height 12
paste input "SNS/10027/B"
type input "SNS/10027/B"
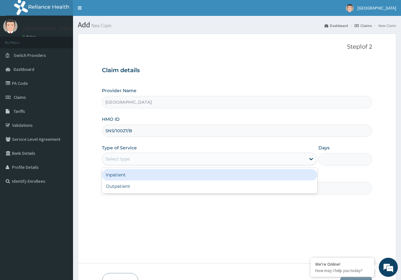
click at [190, 159] on div "Select type" at bounding box center [203, 159] width 203 height 10
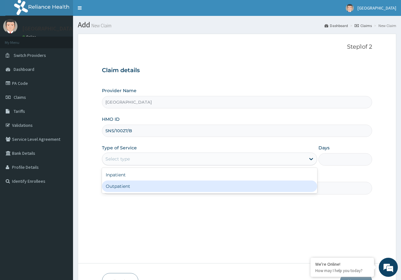
click at [183, 181] on div "Outpatient" at bounding box center [209, 185] width 215 height 11
type input "1"
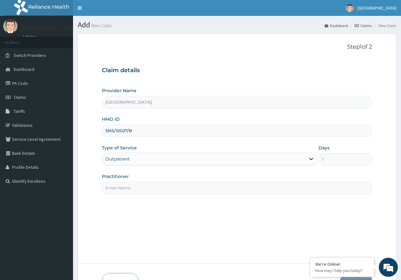
drag, startPoint x: 169, startPoint y: 188, endPoint x: 172, endPoint y: 194, distance: 6.5
click at [169, 188] on input "Practitioner" at bounding box center [237, 188] width 270 height 12
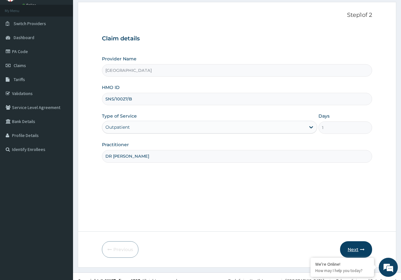
type input "DR [PERSON_NAME]"
click at [359, 248] on button "Next" at bounding box center [356, 249] width 32 height 17
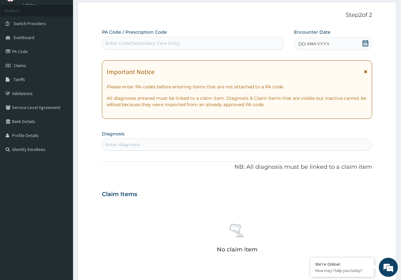
click at [364, 44] on icon at bounding box center [365, 43] width 6 height 6
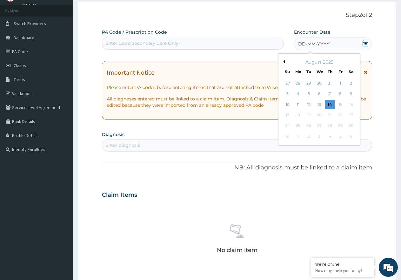
click at [284, 62] on button "Previous Month" at bounding box center [283, 61] width 3 height 3
click at [342, 117] on div "25" at bounding box center [341, 115] width 10 height 10
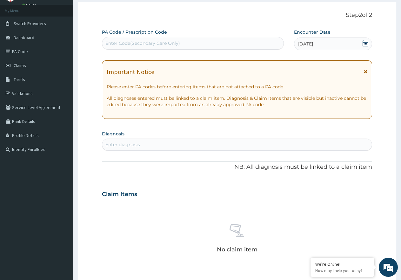
click at [138, 143] on div "Enter diagnosis" at bounding box center [122, 144] width 35 height 6
type input "[MEDICAL_DATA]"
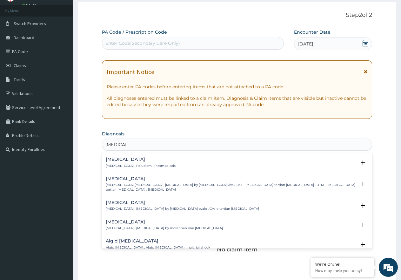
click at [153, 163] on div "[MEDICAL_DATA] [MEDICAL_DATA] , Paludism , Plasmodiosis" at bounding box center [141, 162] width 70 height 11
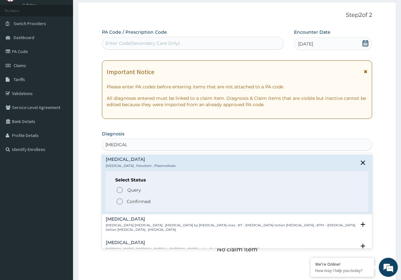
click at [134, 199] on p "Confirmed" at bounding box center [139, 201] width 24 height 6
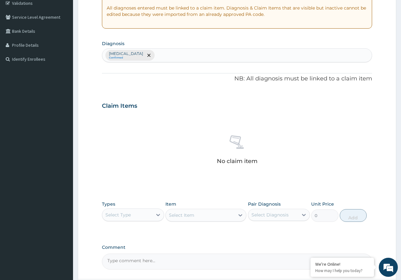
scroll to position [127, 0]
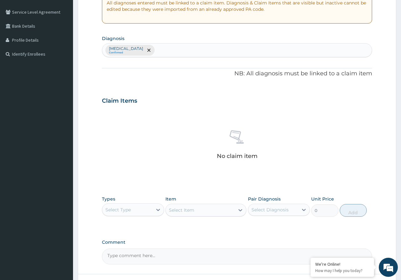
click at [150, 209] on div "Select Type" at bounding box center [127, 210] width 50 height 10
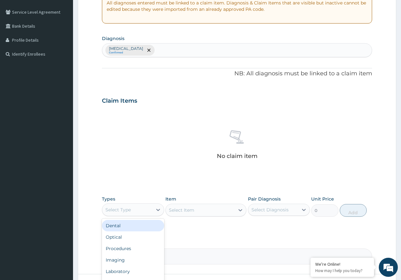
scroll to position [22, 0]
click at [140, 228] on div "Procedures" at bounding box center [133, 226] width 62 height 11
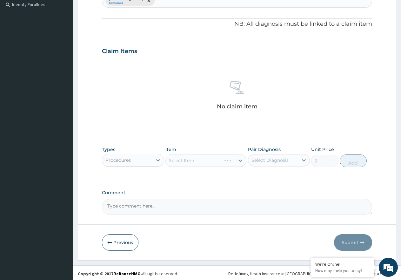
scroll to position [178, 0]
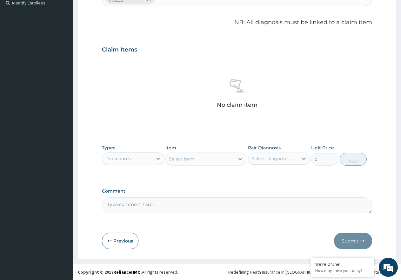
click at [202, 162] on div "Select Item" at bounding box center [200, 159] width 69 height 10
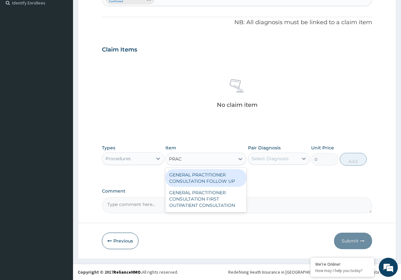
type input "PRACT"
drag, startPoint x: 201, startPoint y: 179, endPoint x: 258, endPoint y: 165, distance: 57.9
click at [203, 179] on div "GENERAL PRACTITIONER CONSULTATION FOLLOW UP" at bounding box center [205, 178] width 81 height 18
type input "2365"
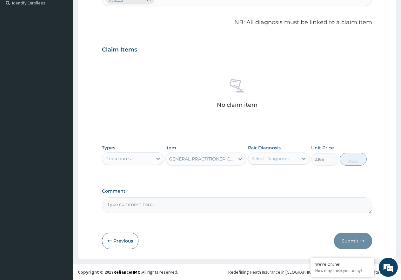
click at [273, 161] on div "Select Diagnosis" at bounding box center [270, 158] width 37 height 6
drag, startPoint x: 279, startPoint y: 174, endPoint x: 326, endPoint y: 168, distance: 47.4
click at [279, 174] on div "Malaria" at bounding box center [279, 174] width 62 height 13
checkbox input "true"
click at [370, 155] on div "Types Procedures Item GENERAL PRACTITIONER CONSULTATION FOLLOW UP Pair Diagnosi…" at bounding box center [237, 154] width 270 height 27
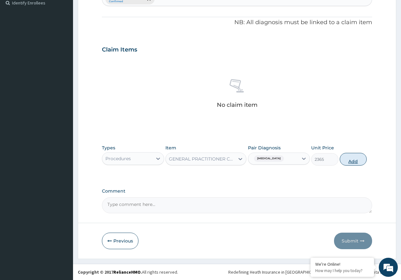
click at [355, 159] on button "Add" at bounding box center [353, 159] width 27 height 13
type input "0"
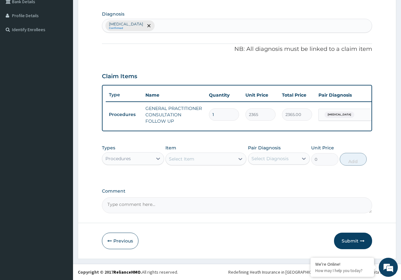
scroll to position [157, 0]
click at [142, 161] on div "Procedures" at bounding box center [127, 158] width 50 height 10
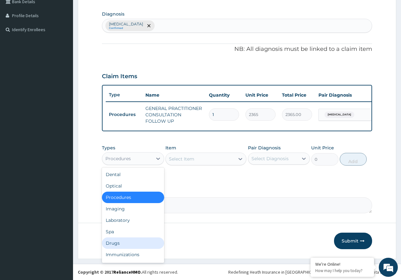
click at [126, 245] on div "Drugs" at bounding box center [133, 242] width 62 height 11
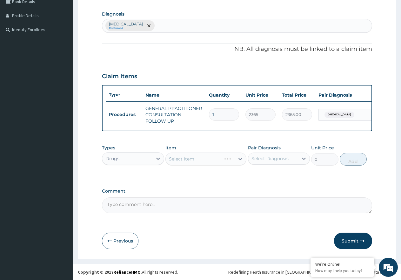
click at [190, 159] on div "Select Item" at bounding box center [205, 158] width 81 height 13
click at [186, 160] on div "Select Item" at bounding box center [181, 159] width 25 height 6
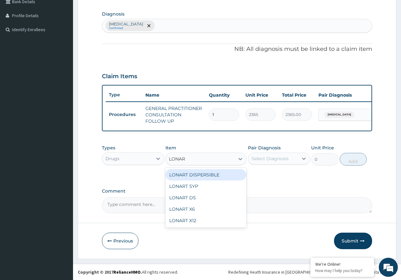
type input "LONART"
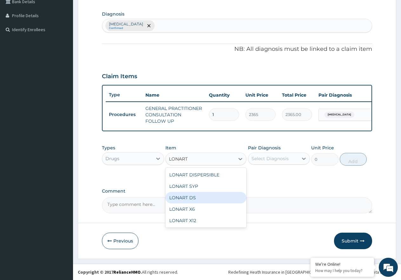
drag, startPoint x: 195, startPoint y: 200, endPoint x: 213, endPoint y: 191, distance: 19.8
click at [198, 198] on div "LONART DS" at bounding box center [205, 197] width 81 height 11
type input "473.00000000000006"
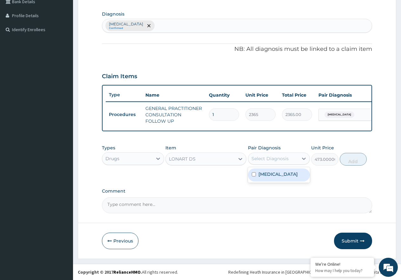
click at [264, 161] on div "Select Diagnosis" at bounding box center [270, 158] width 37 height 6
drag, startPoint x: 267, startPoint y: 176, endPoint x: 305, endPoint y: 165, distance: 39.6
click at [273, 175] on label "Malaria" at bounding box center [278, 174] width 39 height 6
checkbox input "true"
click at [344, 160] on button "Add" at bounding box center [353, 159] width 27 height 13
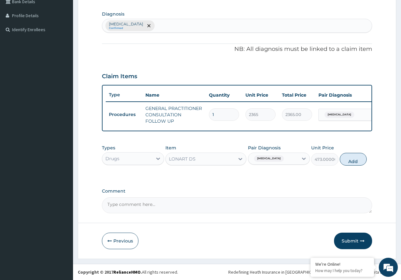
type input "0"
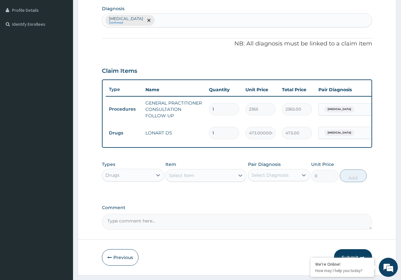
type input "0.00"
type input "6"
type input "2838.00"
type input "6"
click at [192, 179] on div "Select Item" at bounding box center [181, 175] width 25 height 6
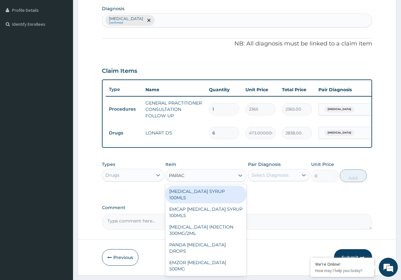
type input "PARACE"
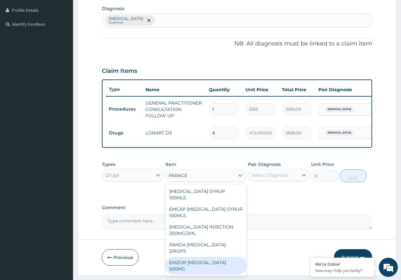
drag, startPoint x: 216, startPoint y: 255, endPoint x: 226, endPoint y: 250, distance: 10.4
click at [217, 257] on div "EMZOR PARACETAMOL 500MG" at bounding box center [205, 266] width 81 height 18
type input "23.65"
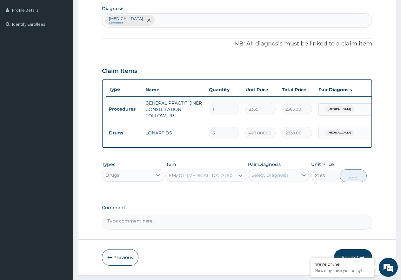
click at [273, 180] on div "Select Diagnosis" at bounding box center [273, 175] width 50 height 10
drag, startPoint x: 277, startPoint y: 197, endPoint x: 289, endPoint y: 197, distance: 12.1
click at [281, 197] on div "Malaria" at bounding box center [279, 191] width 62 height 13
checkbox input "true"
click at [349, 179] on button "Add" at bounding box center [353, 175] width 27 height 13
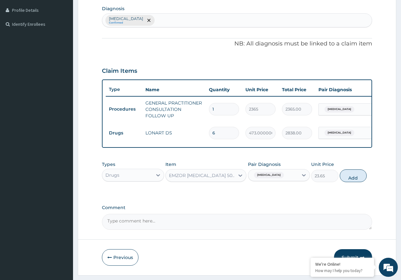
type input "0"
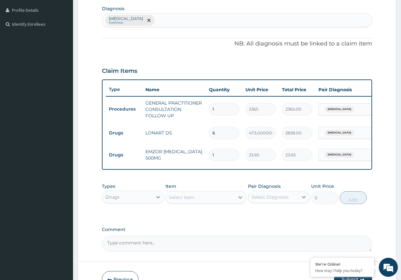
type input "18"
type input "425.70"
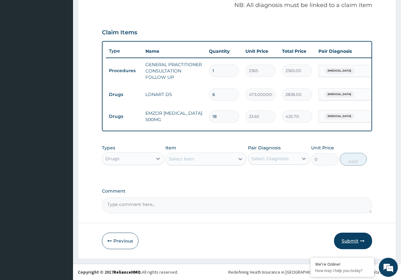
type input "18"
click at [357, 239] on button "Submit" at bounding box center [353, 241] width 38 height 17
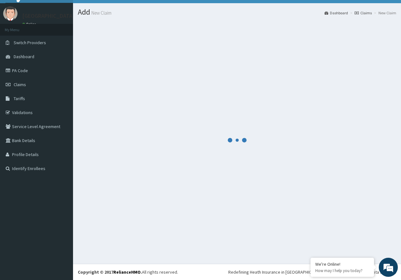
scroll to position [13, 0]
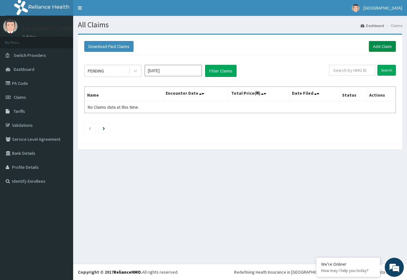
click at [381, 43] on link "Add Claim" at bounding box center [381, 46] width 27 height 11
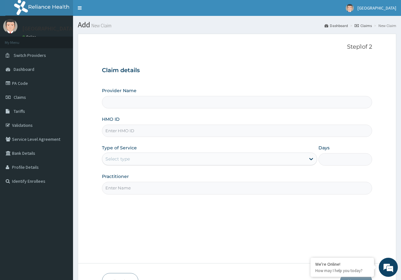
type input "[GEOGRAPHIC_DATA]"
paste input "ERM/10109/B"
type input "ERM/10109/B"
click at [179, 156] on div "Select type" at bounding box center [203, 159] width 203 height 10
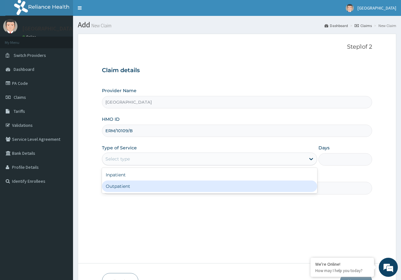
drag, startPoint x: 163, startPoint y: 189, endPoint x: 149, endPoint y: 190, distance: 14.7
click at [163, 189] on div "Outpatient" at bounding box center [209, 185] width 215 height 11
type input "1"
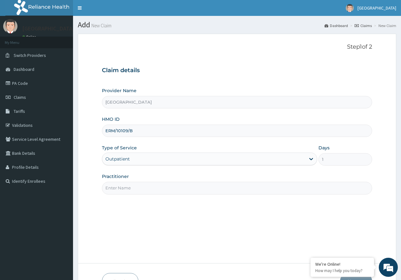
click at [140, 191] on input "Practitioner" at bounding box center [237, 188] width 270 height 12
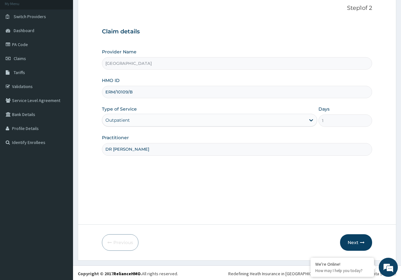
scroll to position [40, 0]
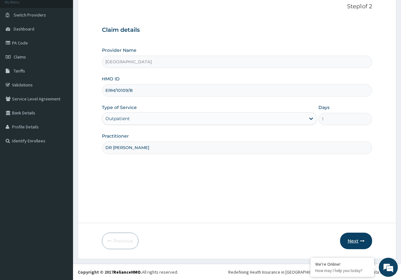
type input "DR [PERSON_NAME]"
click at [352, 241] on button "Next" at bounding box center [356, 241] width 32 height 17
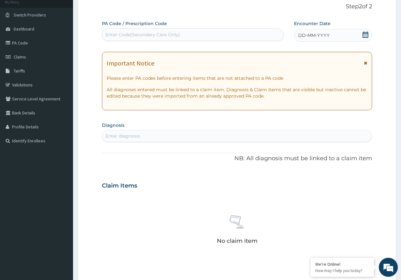
click at [151, 39] on div "Enter Code(Secondary Care Only)" at bounding box center [192, 35] width 181 height 10
paste input "PA/1A4AB2"
type input "PA/1A4AB2"
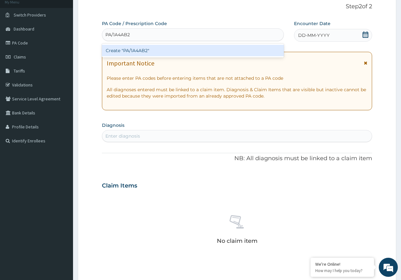
click at [140, 50] on div "Create "PA/1A4AB2"" at bounding box center [193, 50] width 182 height 11
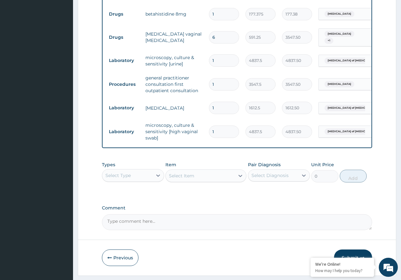
scroll to position [336, 0]
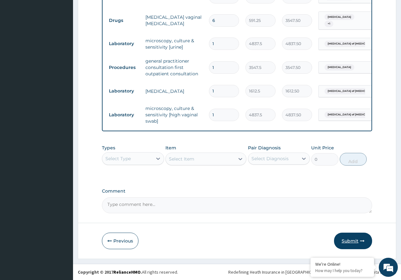
click at [353, 239] on button "Submit" at bounding box center [353, 241] width 38 height 17
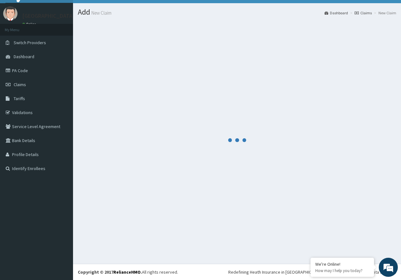
scroll to position [13, 0]
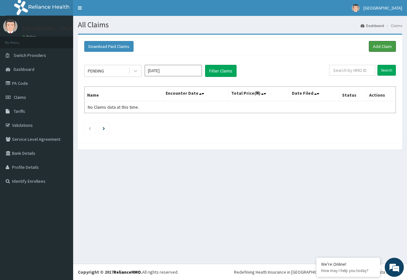
drag, startPoint x: 382, startPoint y: 48, endPoint x: 362, endPoint y: 58, distance: 22.5
click at [382, 47] on link "Add Claim" at bounding box center [381, 46] width 27 height 11
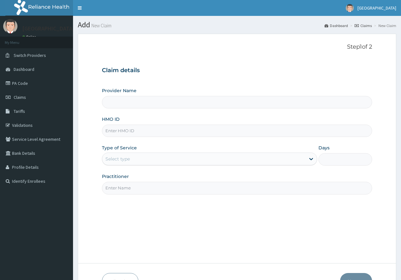
type input "HDL/10002/A"
type input "[GEOGRAPHIC_DATA]"
type input "HDL/10002/A"
click at [213, 157] on div "Select type" at bounding box center [203, 159] width 203 height 10
type input "1"
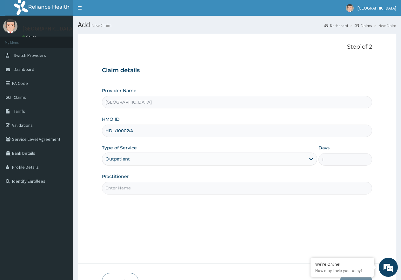
click at [125, 188] on input "Practitioner" at bounding box center [237, 188] width 270 height 12
type input "DR UZOMA"
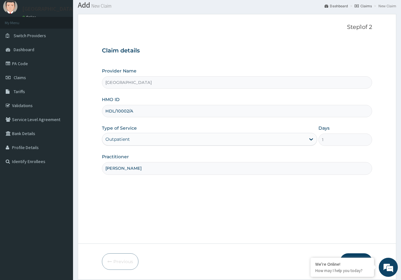
scroll to position [40, 0]
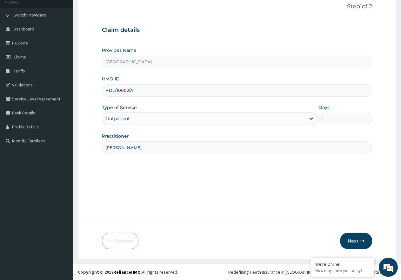
click at [360, 238] on button "Next" at bounding box center [356, 241] width 32 height 17
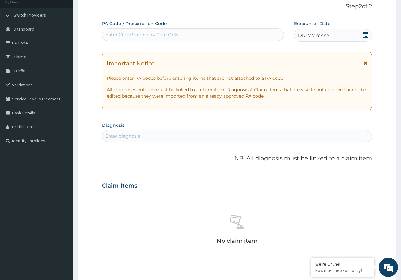
scroll to position [0, 0]
click at [163, 35] on div "Enter Code(Secondary Care Only)" at bounding box center [142, 34] width 75 height 6
paste input "PA/645BE5"
type input "PA/645BE5"
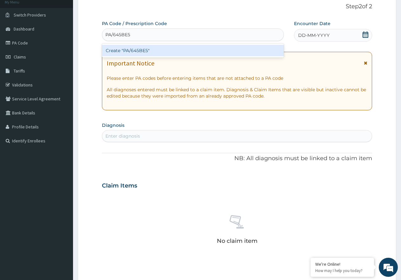
click at [137, 52] on div "Create "PA/645BE5"" at bounding box center [193, 50] width 182 height 11
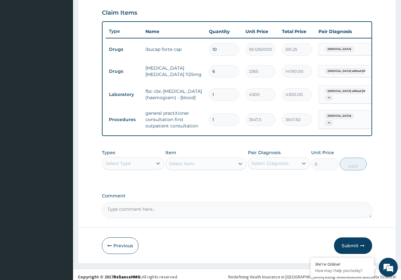
scroll to position [226, 0]
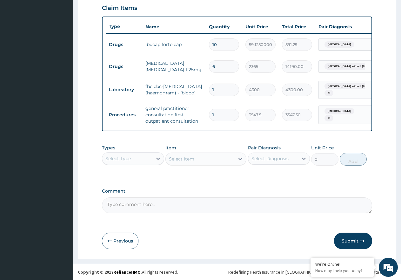
drag, startPoint x: 365, startPoint y: 242, endPoint x: 250, endPoint y: 280, distance: 121.2
click at [365, 242] on button "Submit" at bounding box center [353, 241] width 38 height 17
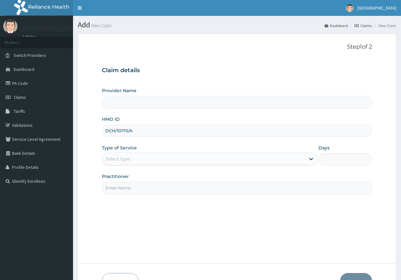
type input "DCH/10170/A"
click at [187, 160] on div "Select type" at bounding box center [203, 159] width 203 height 10
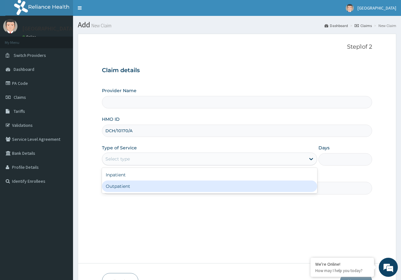
click at [190, 185] on div "Outpatient" at bounding box center [209, 185] width 215 height 11
type input "1"
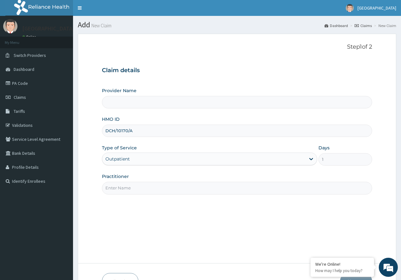
click at [151, 190] on input "Practitioner" at bounding box center [237, 188] width 270 height 12
type input "DR I"
type input "[GEOGRAPHIC_DATA]"
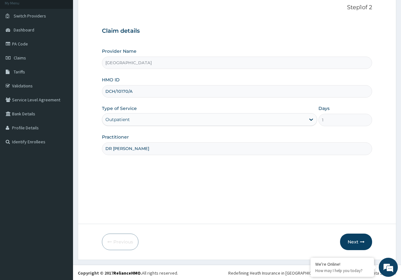
scroll to position [40, 0]
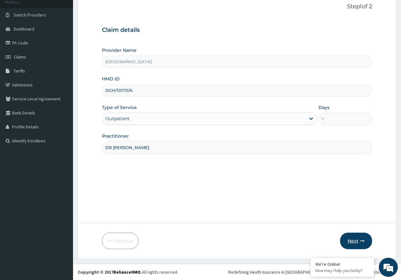
type input "DR IRAGUNIMA"
click at [353, 241] on button "Next" at bounding box center [356, 241] width 32 height 17
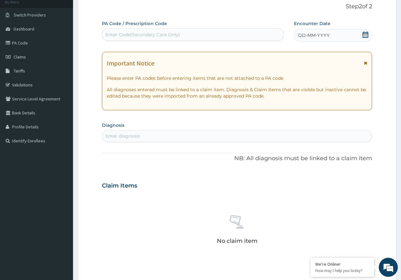
scroll to position [0, 0]
click at [171, 30] on div "Enter Code(Secondary Care Only)" at bounding box center [192, 35] width 181 height 10
paste input "PA/587694"
type input "PA/587694"
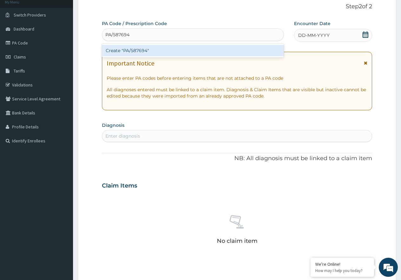
click at [134, 53] on div "Create "PA/587694"" at bounding box center [193, 50] width 182 height 11
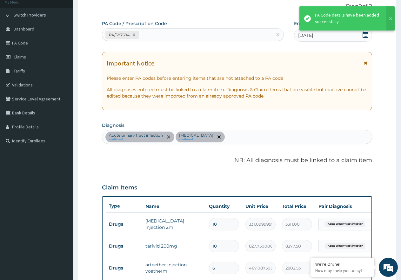
scroll to position [212, 0]
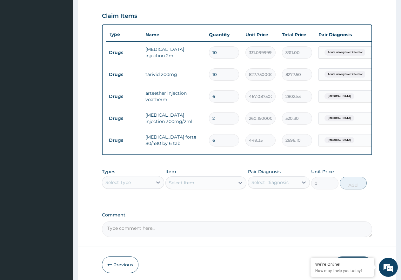
click at [241, 273] on div "Previous Submit" at bounding box center [237, 264] width 270 height 17
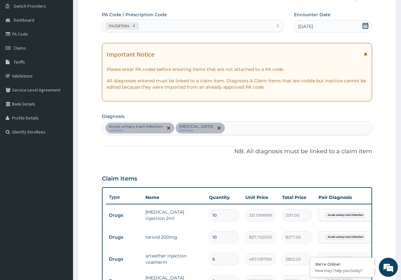
scroll to position [0, 0]
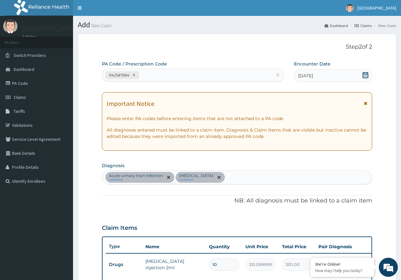
click at [146, 75] on div "PA/587694" at bounding box center [187, 75] width 170 height 10
paste input "PA/765E8B"
type input "PA/765E8B"
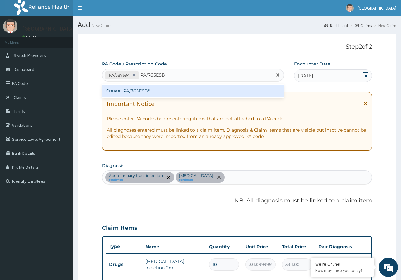
click at [138, 91] on div "Create "PA/765E8B"" at bounding box center [193, 90] width 182 height 11
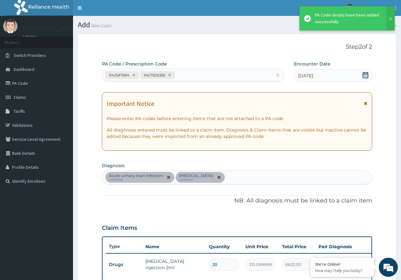
scroll to position [212, 0]
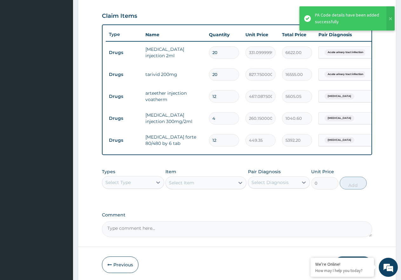
drag, startPoint x: 216, startPoint y: 54, endPoint x: 192, endPoint y: 61, distance: 25.3
click at [193, 61] on tr "Drugs gentamicin injection 2ml 20 331.09999999999997 6622.00 Acute urinary trac…" at bounding box center [261, 53] width 311 height 22
type input "1"
type input "331.10"
type input "10"
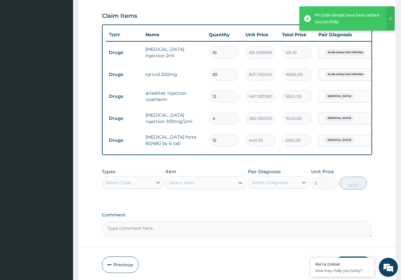
type input "3311.00"
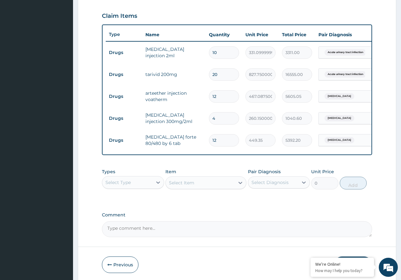
type input "10"
drag, startPoint x: 227, startPoint y: 76, endPoint x: 195, endPoint y: 77, distance: 32.1
click at [196, 77] on tr "Drugs tarivid 200mg 20 827.7500000000001 16555.00 Acute urinary tract infection…" at bounding box center [261, 75] width 311 height 22
type input "1"
type input "827.75"
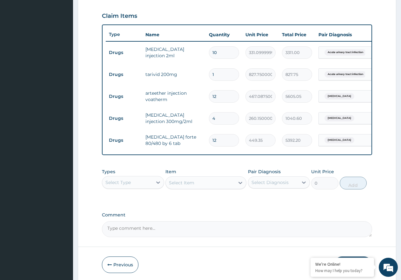
type input "10"
type input "8277.50"
type input "10"
drag, startPoint x: 219, startPoint y: 97, endPoint x: 195, endPoint y: 99, distance: 24.0
click at [205, 98] on tr "Drugs arteether injection voatherm 12 467.08750000000003 5605.05 Malaria Delete" at bounding box center [261, 96] width 311 height 22
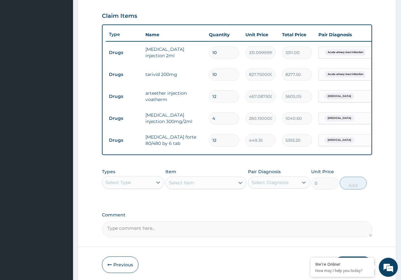
type input "6"
type input "2802.53"
type input "6"
drag, startPoint x: 216, startPoint y: 117, endPoint x: 200, endPoint y: 121, distance: 16.6
click at [207, 121] on td "4" at bounding box center [224, 118] width 37 height 19
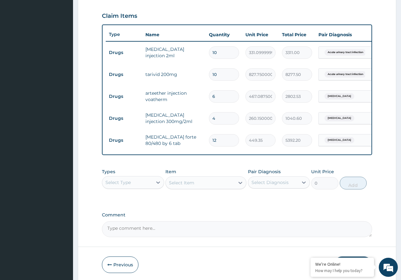
type input "2"
type input "520.30"
type input "2"
drag, startPoint x: 223, startPoint y: 142, endPoint x: 201, endPoint y: 140, distance: 22.0
click at [201, 140] on tr "Drugs coartem forte 80/480 by 6 tab 12 449.35 5392.20 Malaria Delete" at bounding box center [261, 140] width 311 height 22
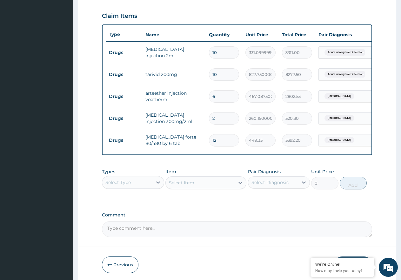
type input "6"
type input "2696.10"
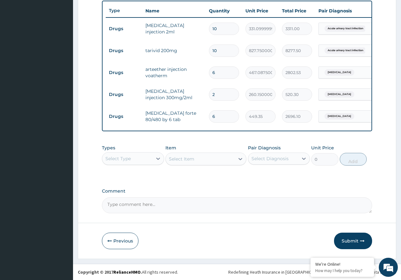
scroll to position [241, 0]
type input "6"
click at [139, 162] on div "Select Type" at bounding box center [127, 158] width 50 height 10
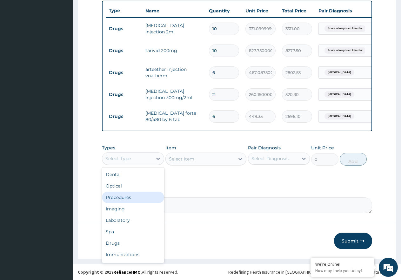
click at [138, 199] on div "Procedures" at bounding box center [133, 197] width 62 height 11
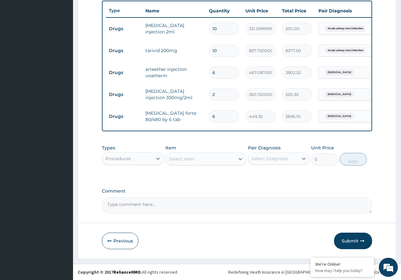
click at [200, 160] on div "Select Item" at bounding box center [200, 159] width 69 height 10
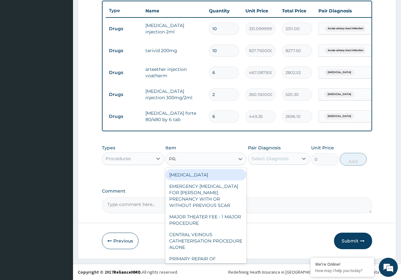
type input "PRAC"
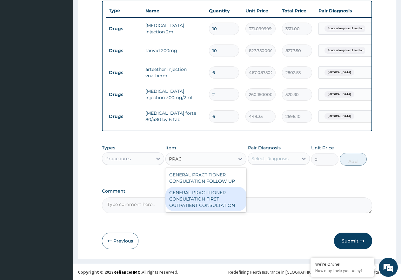
click at [212, 210] on div "GENERAL PRACTITIONER CONSULTATION FIRST OUTPATIENT CONSULTATION" at bounding box center [205, 199] width 81 height 24
type input "3547.5"
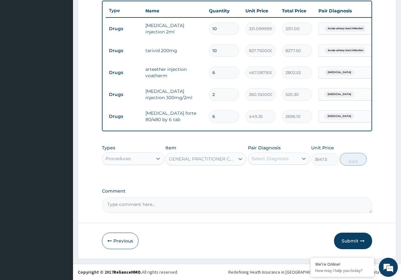
drag, startPoint x: 268, startPoint y: 161, endPoint x: 270, endPoint y: 165, distance: 4.3
click at [269, 162] on div "Select Diagnosis" at bounding box center [273, 158] width 50 height 10
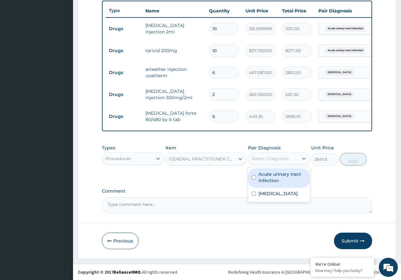
drag, startPoint x: 273, startPoint y: 178, endPoint x: 273, endPoint y: 187, distance: 9.9
click at [274, 180] on label "Acute urinary tract infection" at bounding box center [283, 177] width 48 height 13
checkbox input "true"
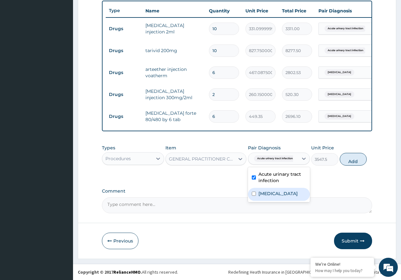
drag, startPoint x: 272, startPoint y: 192, endPoint x: 296, endPoint y: 185, distance: 25.1
click at [274, 192] on label "[MEDICAL_DATA]" at bounding box center [278, 193] width 39 height 6
checkbox input "true"
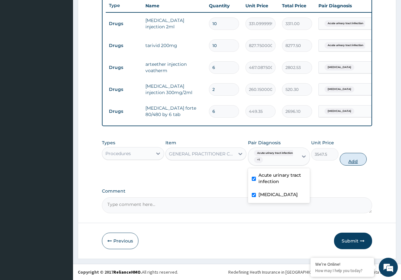
click at [350, 159] on button "Add" at bounding box center [353, 159] width 27 height 13
type input "0"
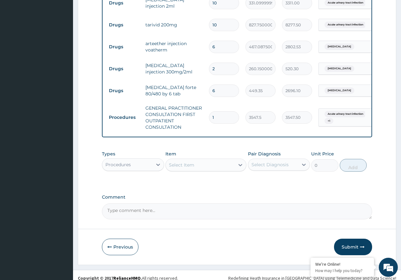
scroll to position [273, 0]
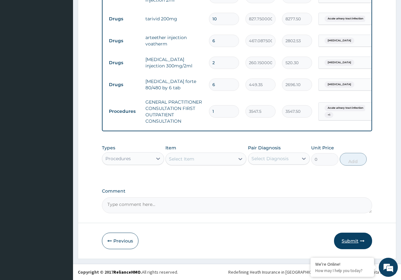
click at [357, 239] on button "Submit" at bounding box center [353, 241] width 38 height 17
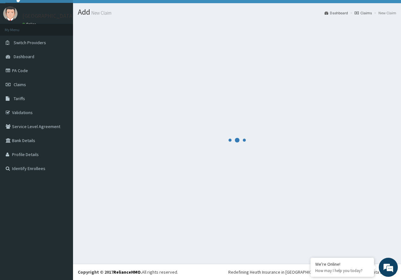
scroll to position [13, 0]
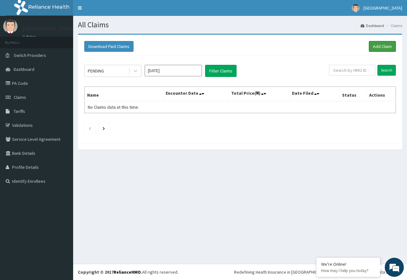
drag, startPoint x: 372, startPoint y: 49, endPoint x: 364, endPoint y: 53, distance: 9.7
click at [372, 48] on link "Add Claim" at bounding box center [381, 46] width 27 height 11
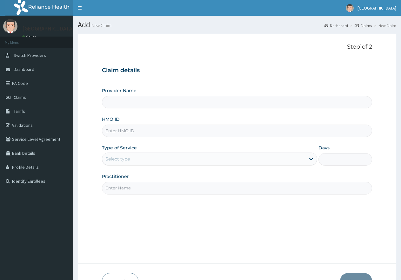
type input "XIA/10418/A"
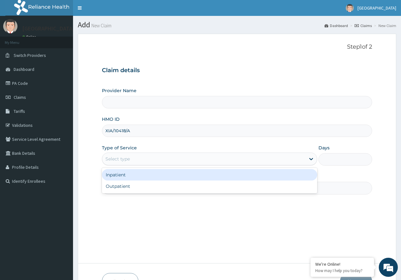
click at [202, 156] on div "Select type" at bounding box center [203, 159] width 203 height 10
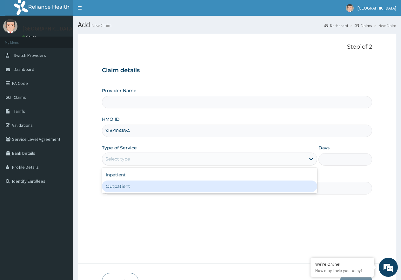
type input "[GEOGRAPHIC_DATA]"
click at [199, 188] on div "Outpatient" at bounding box center [209, 185] width 215 height 11
type input "1"
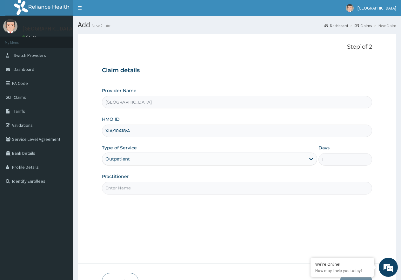
click at [184, 188] on input "Practitioner" at bounding box center [237, 188] width 270 height 12
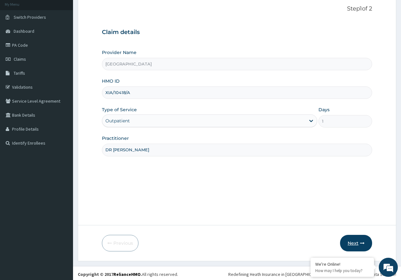
scroll to position [40, 0]
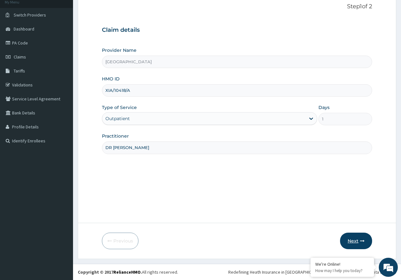
type input "DR JAJA"
click at [343, 242] on button "Next" at bounding box center [356, 241] width 32 height 17
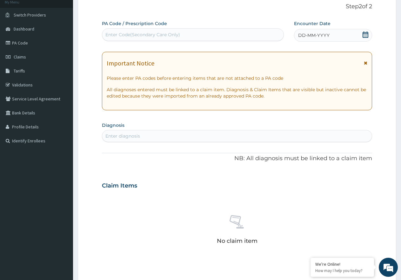
scroll to position [0, 0]
click at [141, 35] on div "Enter Code(Secondary Care Only)" at bounding box center [142, 34] width 75 height 6
paste input "PA/25EC3D"
type input "PA/25EC3D"
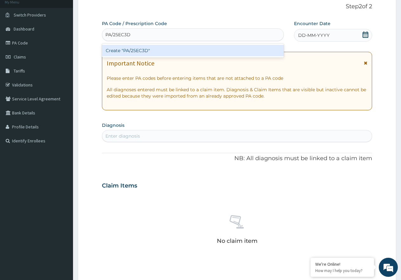
click at [139, 48] on div "Create "PA/25EC3D"" at bounding box center [193, 50] width 182 height 11
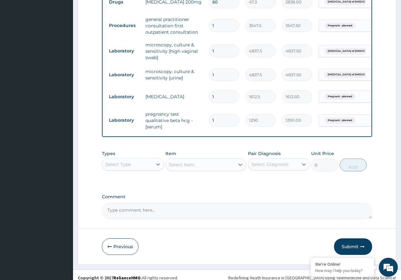
scroll to position [317, 0]
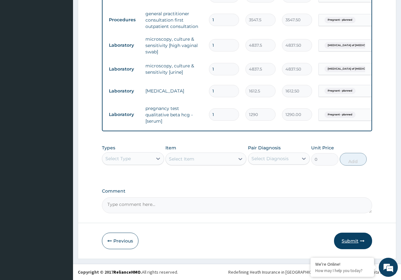
click at [353, 242] on button "Submit" at bounding box center [353, 241] width 38 height 17
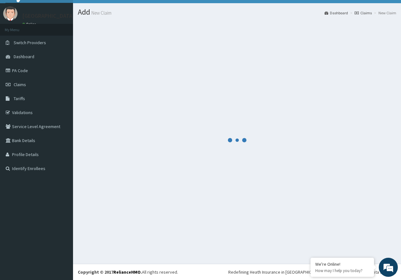
scroll to position [13, 0]
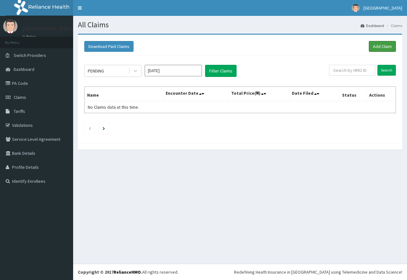
drag, startPoint x: 377, startPoint y: 46, endPoint x: 269, endPoint y: 11, distance: 113.9
click at [377, 46] on link "Add Claim" at bounding box center [381, 46] width 27 height 11
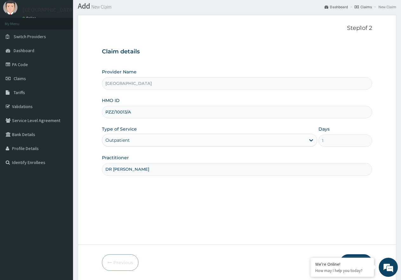
scroll to position [40, 0]
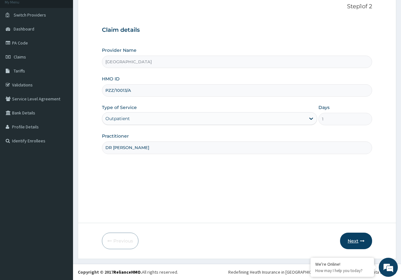
type input "DR JAJA"
click at [354, 240] on button "Next" at bounding box center [356, 241] width 32 height 17
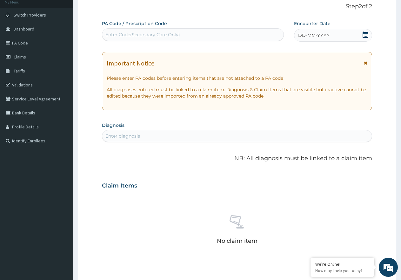
click at [147, 36] on div "Enter Code(Secondary Care Only)" at bounding box center [142, 34] width 75 height 6
paste input "PA/33FA6F"
type input "PA/33FA6F"
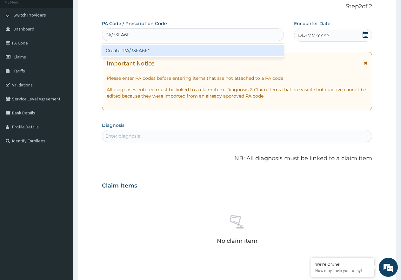
click at [141, 48] on div "Create "PA/33FA6F"" at bounding box center [193, 50] width 182 height 11
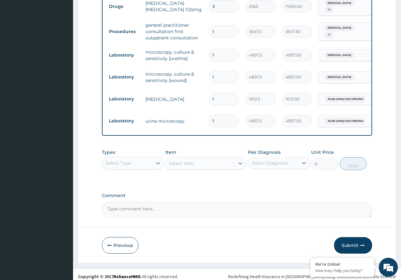
scroll to position [313, 0]
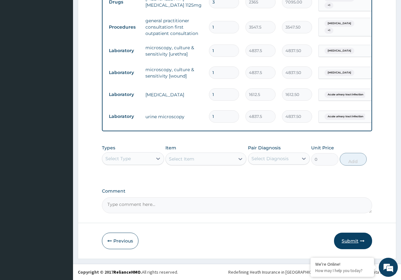
click at [352, 238] on button "Submit" at bounding box center [353, 241] width 38 height 17
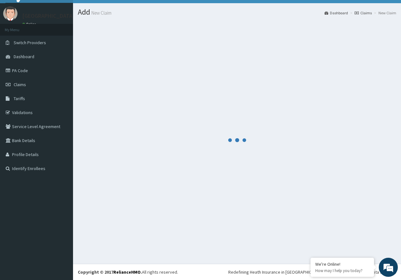
scroll to position [13, 0]
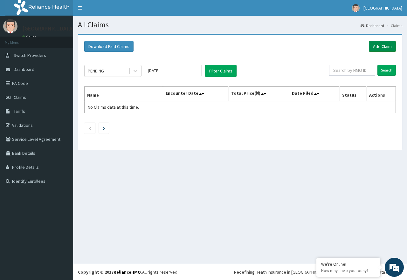
click at [383, 46] on link "Add Claim" at bounding box center [381, 46] width 27 height 11
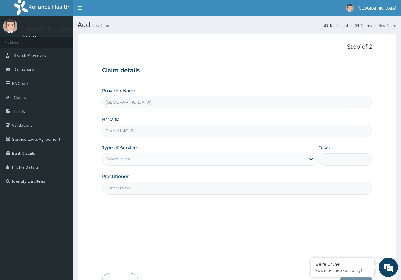
paste input "GSV/12960/D"
type input "GSV/12960/D"
click at [182, 157] on div "Select type" at bounding box center [203, 159] width 203 height 10
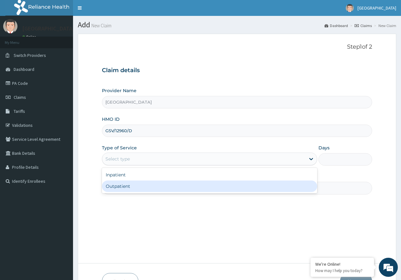
click at [172, 190] on div "Outpatient" at bounding box center [209, 185] width 215 height 11
type input "1"
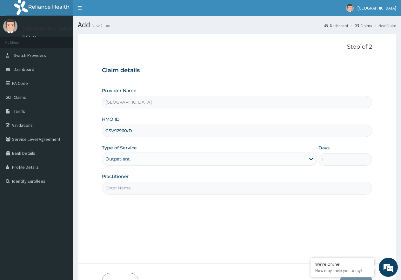
click at [180, 184] on input "Practitioner" at bounding box center [237, 188] width 270 height 12
type input "[PERSON_NAME]"
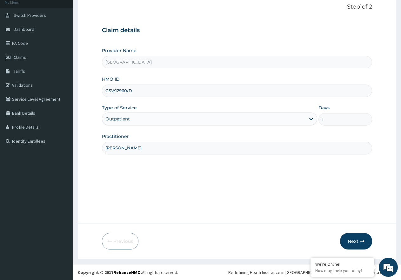
scroll to position [40, 0]
click at [358, 238] on button "Next" at bounding box center [356, 241] width 32 height 17
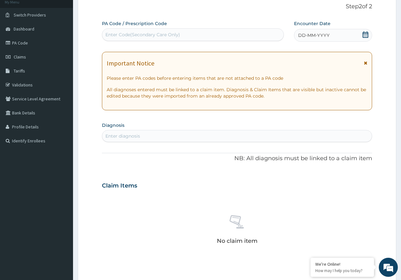
click at [364, 36] on icon at bounding box center [366, 34] width 6 height 6
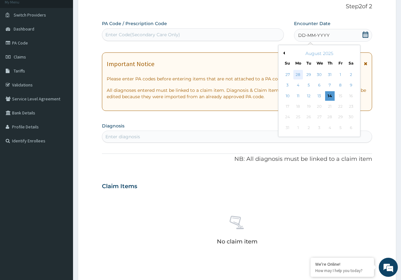
click at [297, 75] on div "28" at bounding box center [299, 75] width 10 height 10
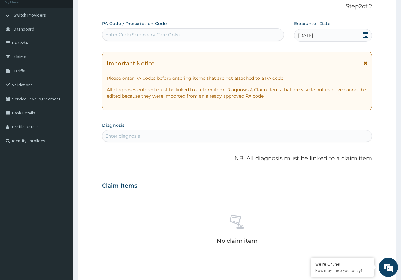
drag, startPoint x: 136, startPoint y: 134, endPoint x: 135, endPoint y: 137, distance: 3.3
click at [136, 135] on div "Enter diagnosis" at bounding box center [122, 136] width 35 height 6
type input "[MEDICAL_DATA]"
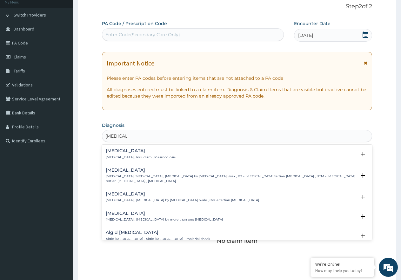
click at [137, 159] on p "[MEDICAL_DATA] , Paludism , Plasmodiosis" at bounding box center [141, 157] width 70 height 4
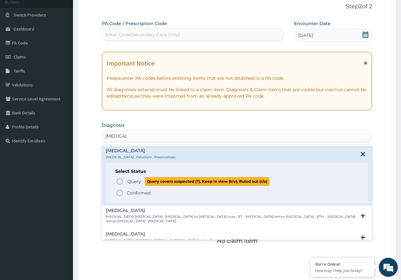
drag, startPoint x: 132, startPoint y: 180, endPoint x: 136, endPoint y: 179, distance: 4.1
click at [134, 179] on span "Query" at bounding box center [134, 181] width 14 height 6
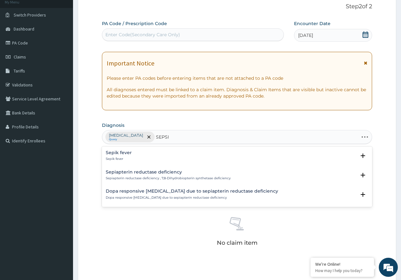
type input "[MEDICAL_DATA]"
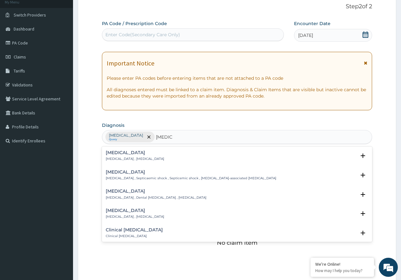
click at [119, 157] on p "[MEDICAL_DATA] , [MEDICAL_DATA]" at bounding box center [135, 159] width 58 height 4
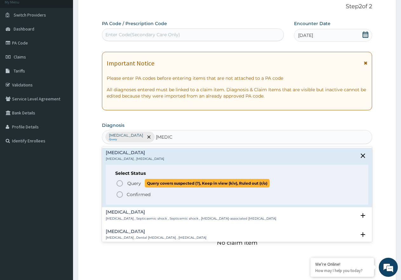
click at [122, 186] on icon "status option query" at bounding box center [120, 183] width 8 height 8
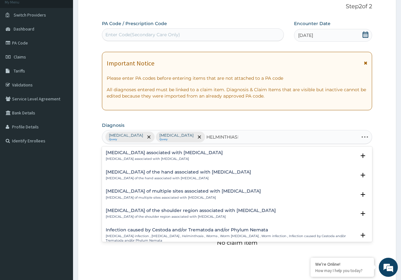
type input "[MEDICAL_DATA]"
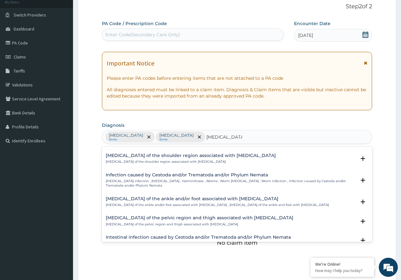
scroll to position [85, 0]
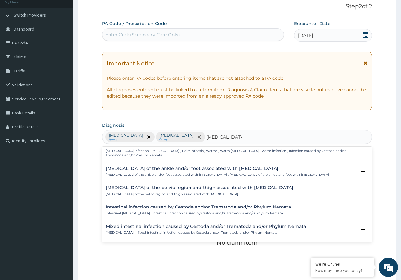
click at [206, 210] on div "Intestinal infection caused by Cestoda and/or Trematoda and/or Phylum Nemata In…" at bounding box center [198, 210] width 185 height 11
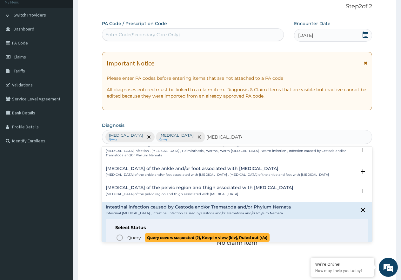
click at [134, 236] on span "Query" at bounding box center [134, 237] width 14 height 6
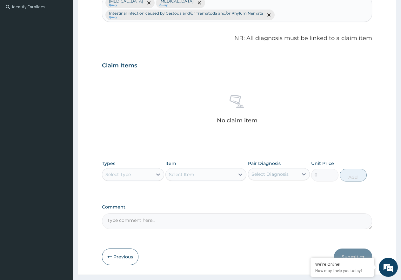
scroll to position [178, 0]
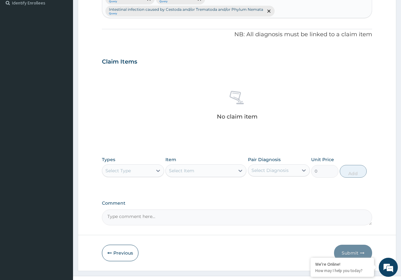
drag, startPoint x: 130, startPoint y: 159, endPoint x: 131, endPoint y: 164, distance: 4.8
click at [131, 167] on div "Select Type" at bounding box center [117, 170] width 25 height 6
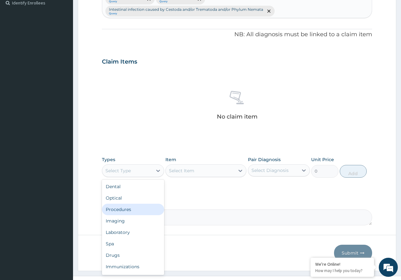
click at [127, 204] on div "Procedures" at bounding box center [133, 209] width 62 height 11
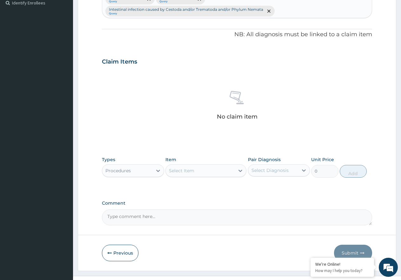
click at [199, 165] on div "Select Item" at bounding box center [200, 170] width 69 height 10
type input "PRAC"
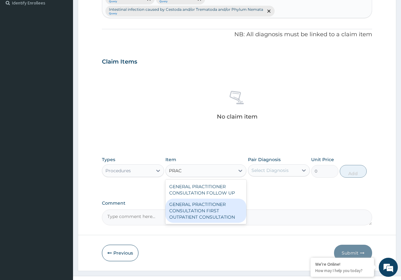
drag, startPoint x: 218, startPoint y: 201, endPoint x: 259, endPoint y: 173, distance: 50.0
click at [219, 201] on div "GENERAL PRACTITIONER CONSULTATION FIRST OUTPATIENT CONSULTATION" at bounding box center [205, 211] width 81 height 24
type input "3547.5"
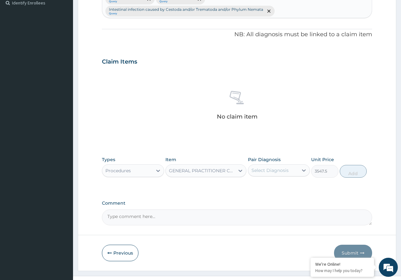
drag, startPoint x: 277, startPoint y: 158, endPoint x: 279, endPoint y: 165, distance: 7.7
click at [277, 167] on div "Select Diagnosis" at bounding box center [270, 170] width 37 height 6
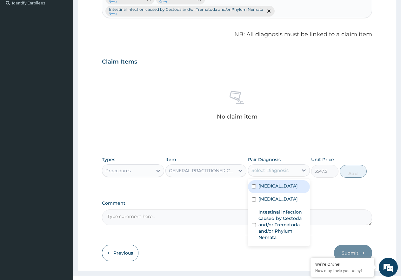
drag, startPoint x: 285, startPoint y: 177, endPoint x: 280, endPoint y: 188, distance: 11.7
click at [285, 180] on div "[MEDICAL_DATA]" at bounding box center [279, 186] width 62 height 13
checkbox input "true"
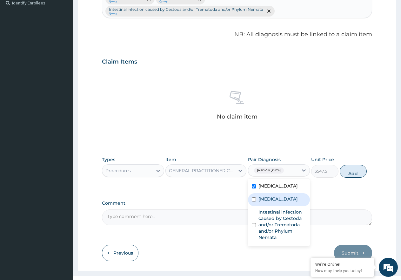
drag, startPoint x: 280, startPoint y: 188, endPoint x: 285, endPoint y: 203, distance: 15.4
click at [280, 193] on div "[MEDICAL_DATA]" at bounding box center [279, 199] width 62 height 13
checkbox input "true"
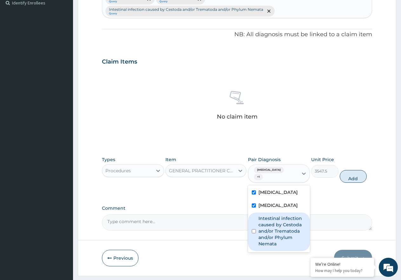
drag, startPoint x: 291, startPoint y: 213, endPoint x: 348, endPoint y: 196, distance: 59.5
click at [302, 215] on label "Intestinal infection caused by Cestoda and/or Trematoda and/or Phylum Nemata" at bounding box center [283, 231] width 48 height 32
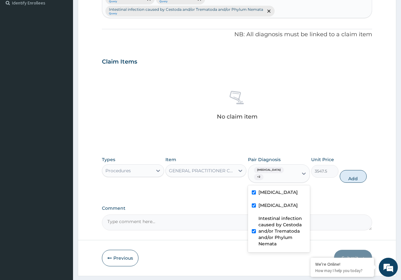
checkbox input "true"
click at [360, 170] on button "Add" at bounding box center [353, 176] width 27 height 13
type input "0"
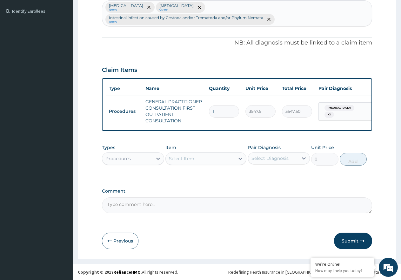
scroll to position [163, 0]
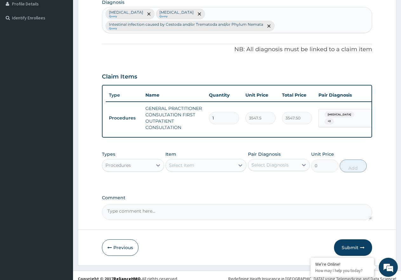
drag, startPoint x: 150, startPoint y: 157, endPoint x: 151, endPoint y: 161, distance: 3.9
click at [150, 160] on div "Procedures" at bounding box center [127, 165] width 50 height 10
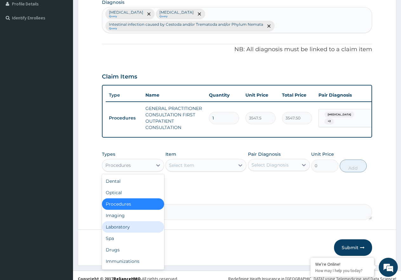
click at [126, 221] on div "Laboratory" at bounding box center [133, 226] width 62 height 11
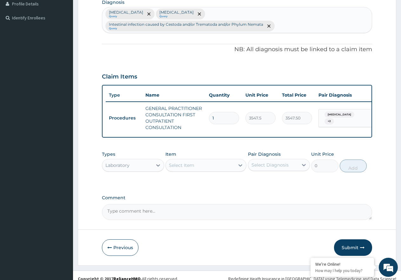
click at [193, 162] on div "Select Item" at bounding box center [181, 165] width 25 height 6
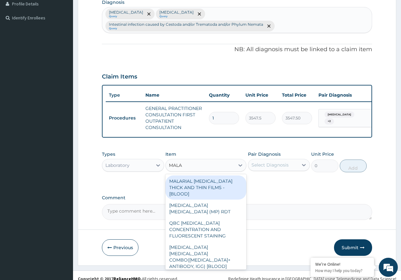
type input "MALAR"
click at [224, 180] on div "MALARIAL PARASITE THICK AND THIN FILMS - [BLOOD]" at bounding box center [205, 187] width 81 height 24
type input "1612.5"
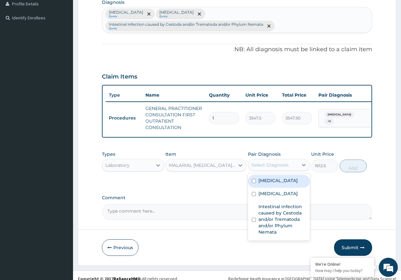
click at [268, 163] on div "Select Diagnosis" at bounding box center [273, 165] width 50 height 10
drag, startPoint x: 274, startPoint y: 177, endPoint x: 314, endPoint y: 173, distance: 39.9
click at [277, 177] on div "Malaria" at bounding box center [279, 181] width 62 height 13
checkbox input "true"
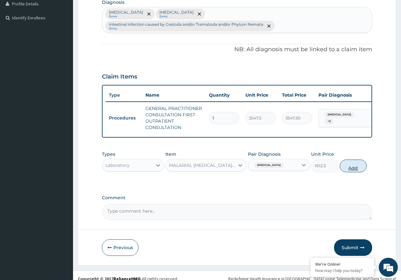
click at [359, 161] on button "Add" at bounding box center [353, 165] width 27 height 13
type input "0"
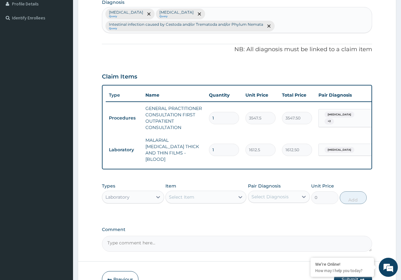
click at [183, 194] on div "Select Item" at bounding box center [181, 197] width 25 height 6
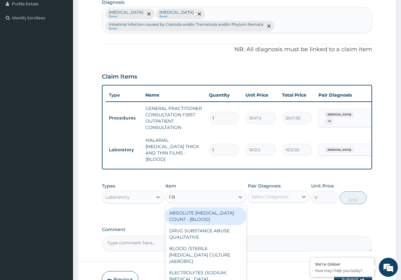
type input "FBC"
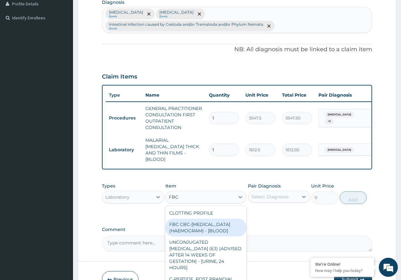
click at [208, 219] on div "FBC CBC-COMPLETE BLOOD COUNT (HAEMOGRAM) - [BLOOD]" at bounding box center [205, 228] width 81 height 18
type input "4300"
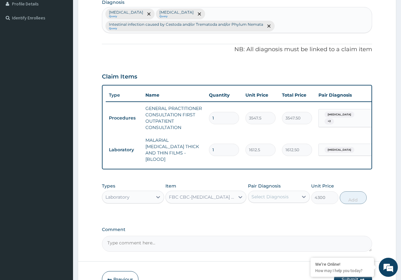
click at [264, 193] on div "Select Diagnosis" at bounding box center [270, 196] width 37 height 6
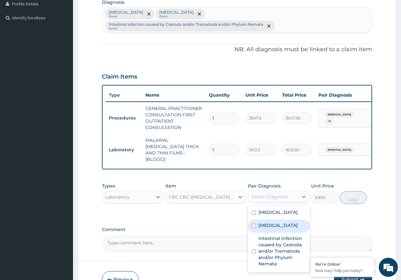
click at [271, 222] on label "Sepsis" at bounding box center [278, 225] width 39 height 6
checkbox input "true"
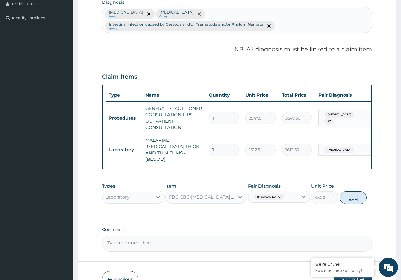
click at [359, 191] on button "Add" at bounding box center [353, 197] width 27 height 13
type input "0"
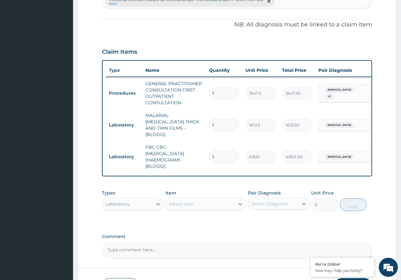
scroll to position [220, 0]
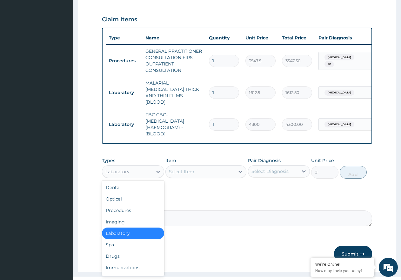
drag, startPoint x: 148, startPoint y: 153, endPoint x: 141, endPoint y: 184, distance: 32.3
click at [148, 165] on div "Laboratory" at bounding box center [133, 171] width 62 height 13
click at [122, 250] on div "Drugs" at bounding box center [133, 255] width 62 height 11
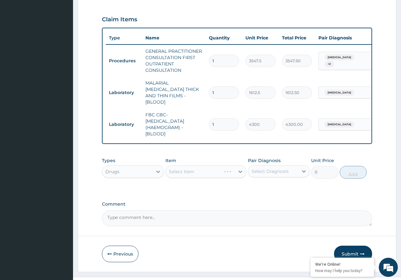
click at [184, 165] on div "Select Item" at bounding box center [205, 171] width 81 height 13
click at [181, 168] on div "Select Item" at bounding box center [181, 171] width 25 height 6
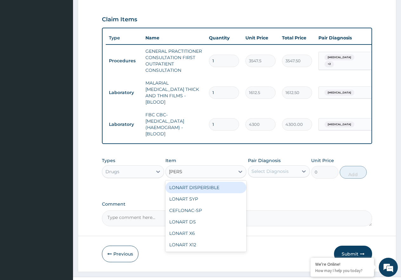
type input "LONAR"
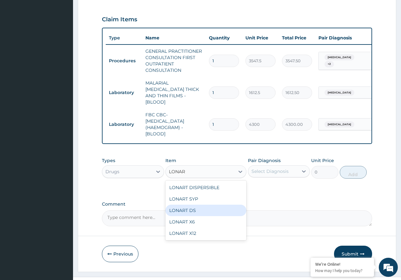
drag, startPoint x: 185, startPoint y: 197, endPoint x: 214, endPoint y: 186, distance: 31.2
click at [185, 205] on div "LONART DS" at bounding box center [205, 210] width 81 height 11
type input "473.00000000000006"
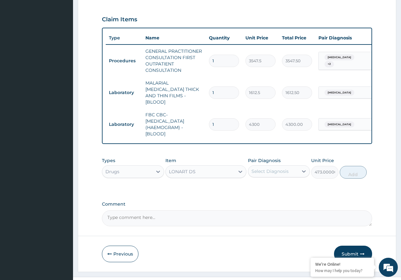
click at [258, 168] on div "Select Diagnosis" at bounding box center [270, 171] width 37 height 6
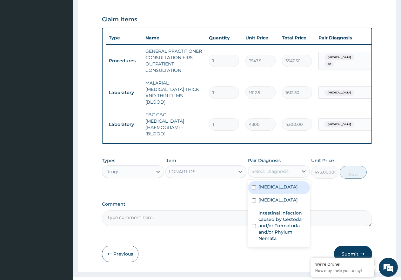
drag, startPoint x: 271, startPoint y: 174, endPoint x: 328, endPoint y: 169, distance: 58.0
click at [277, 181] on div "[MEDICAL_DATA]" at bounding box center [279, 187] width 62 height 13
checkbox input "true"
click at [352, 166] on button "Add" at bounding box center [353, 172] width 27 height 13
type input "0"
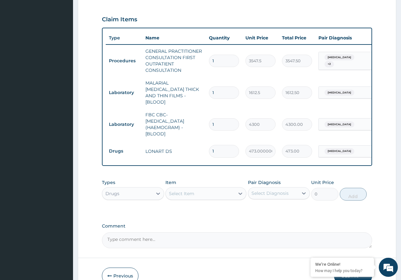
type input "0.00"
type input "6"
type input "2838.00"
type input "6"
click at [202, 188] on div "Select Item" at bounding box center [200, 193] width 69 height 10
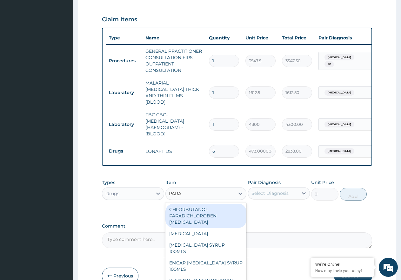
type input "PARAC"
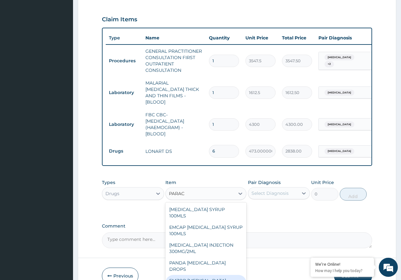
drag, startPoint x: 197, startPoint y: 253, endPoint x: 226, endPoint y: 236, distance: 34.0
click at [199, 275] on div "EMZOR PARACETAMOL 500MG" at bounding box center [205, 284] width 81 height 18
type input "23.65"
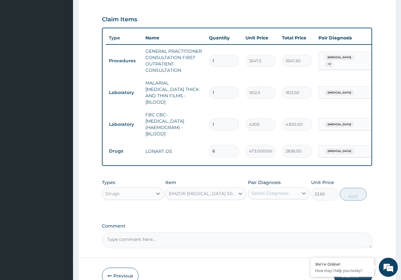
click at [277, 190] on div "Select Diagnosis" at bounding box center [270, 193] width 37 height 6
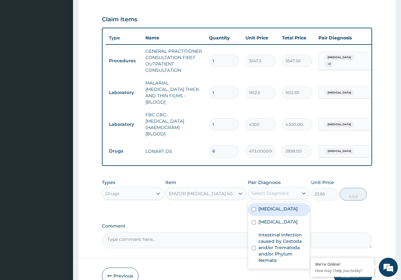
drag, startPoint x: 287, startPoint y: 201, endPoint x: 296, endPoint y: 198, distance: 9.7
click at [290, 203] on div "[MEDICAL_DATA]" at bounding box center [279, 209] width 62 height 13
checkbox input "true"
click at [351, 188] on button "Add" at bounding box center [353, 194] width 27 height 13
type input "0"
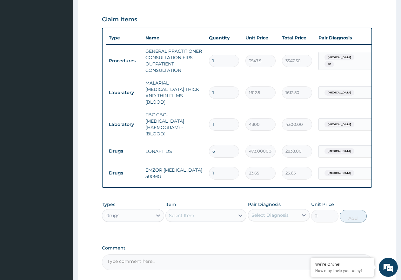
type input "18"
type input "425.70"
type input "18"
click at [190, 212] on div "Select Item" at bounding box center [181, 215] width 25 height 6
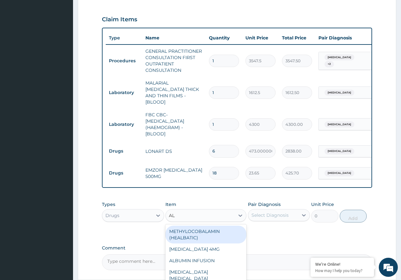
type input "A"
type input "ZOLA"
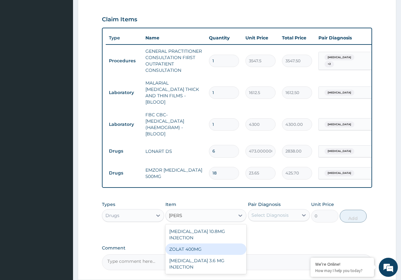
click at [187, 243] on div "ZOLAT 400MG" at bounding box center [205, 248] width 81 height 11
type input "413.87500000000006"
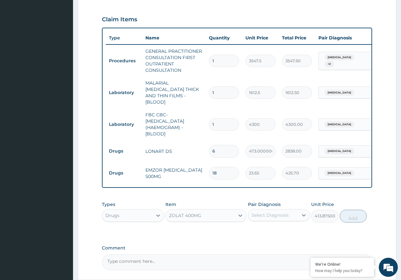
click at [268, 210] on div "Select Diagnosis" at bounding box center [273, 215] width 50 height 10
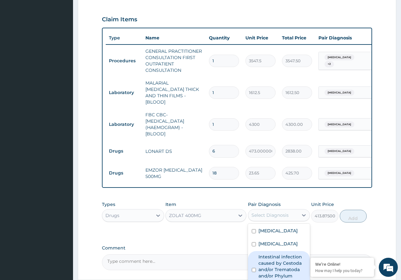
drag, startPoint x: 284, startPoint y: 248, endPoint x: 295, endPoint y: 244, distance: 11.5
click at [285, 253] on label "Intestinal infection caused by Cestoda and/or Trematoda and/or Phylum Nemata" at bounding box center [283, 269] width 48 height 32
checkbox input "true"
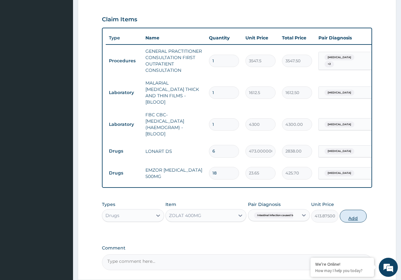
click at [358, 210] on button "Add" at bounding box center [353, 216] width 27 height 13
type input "0"
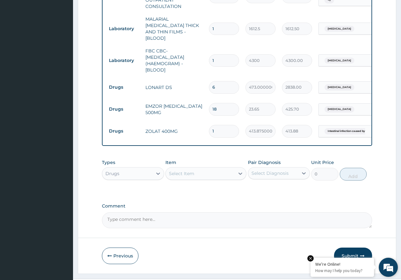
scroll to position [286, 0]
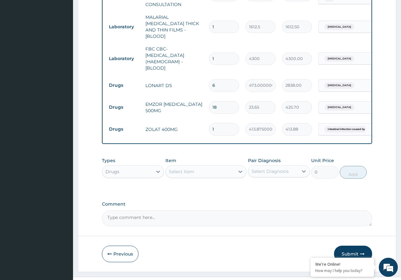
drag, startPoint x: 361, startPoint y: 241, endPoint x: 279, endPoint y: 278, distance: 90.1
click at [359, 246] on button "Submit" at bounding box center [353, 254] width 38 height 17
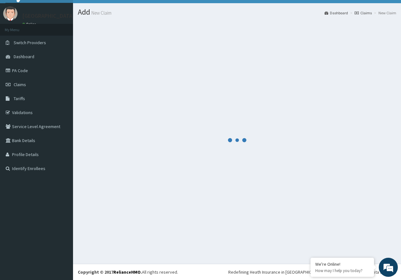
scroll to position [13, 0]
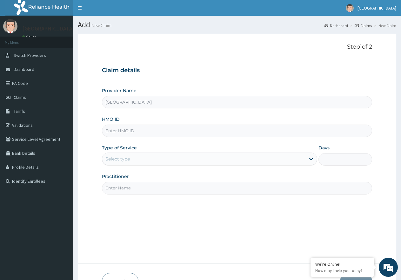
type input "[GEOGRAPHIC_DATA]"
paste input "ERM/10172/B"
type input "ERM/10172/B"
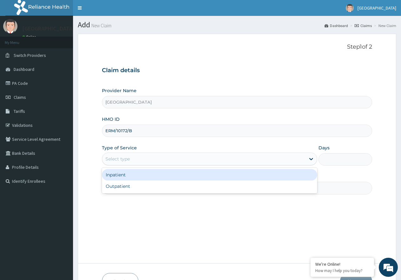
click at [189, 161] on div "Select type" at bounding box center [203, 159] width 203 height 10
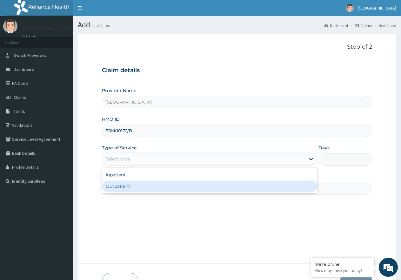
click at [176, 187] on div "Outpatient" at bounding box center [209, 185] width 215 height 11
type input "1"
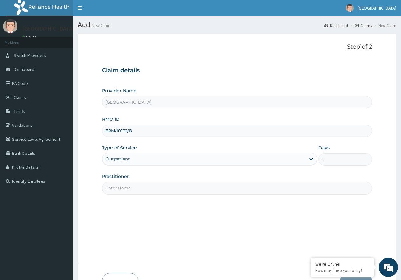
click at [181, 187] on input "Practitioner" at bounding box center [237, 188] width 270 height 12
type input "DR. NGOZI"
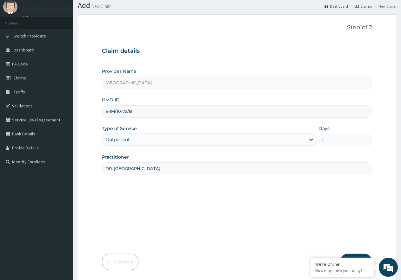
scroll to position [40, 0]
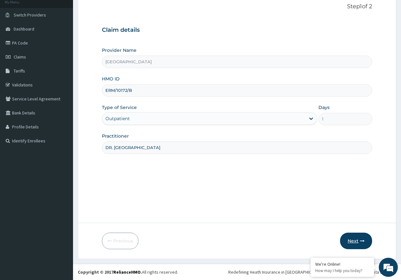
click at [354, 239] on button "Next" at bounding box center [356, 241] width 32 height 17
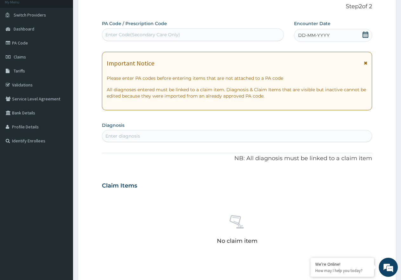
click at [367, 37] on icon at bounding box center [365, 34] width 6 height 6
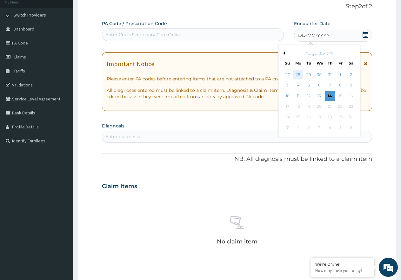
click at [298, 73] on div "28" at bounding box center [299, 75] width 10 height 10
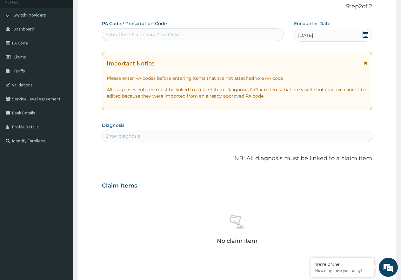
click at [145, 132] on div "Enter diagnosis" at bounding box center [237, 136] width 270 height 10
type input "MALARIA"
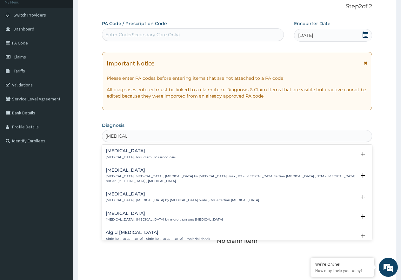
click at [130, 152] on h4 "Malaria" at bounding box center [141, 150] width 70 height 5
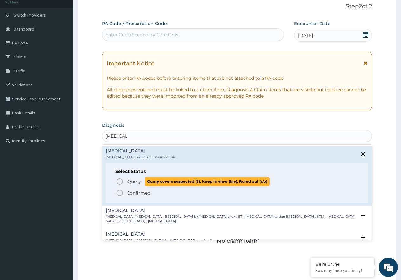
click at [122, 180] on icon "status option query" at bounding box center [120, 182] width 8 height 8
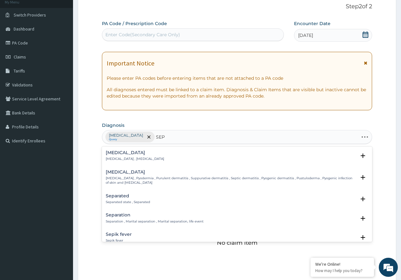
type input "SEPS"
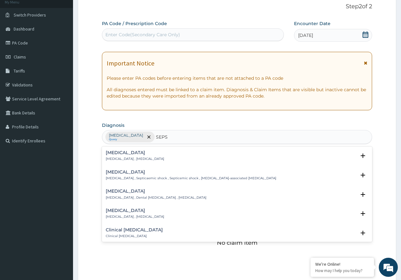
drag, startPoint x: 135, startPoint y: 150, endPoint x: 132, endPoint y: 166, distance: 16.3
click at [134, 155] on div "Sepsis Systemic infection , Sepsis Select Status Query Query covers suspected (…" at bounding box center [237, 157] width 270 height 19
click at [125, 153] on h4 "[MEDICAL_DATA]" at bounding box center [135, 152] width 58 height 5
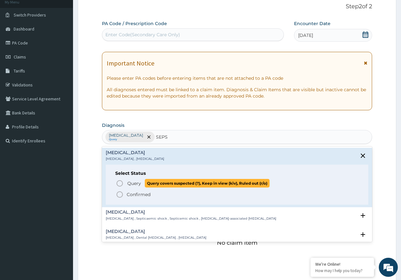
drag, startPoint x: 126, startPoint y: 182, endPoint x: 135, endPoint y: 188, distance: 10.7
click at [126, 182] on span "Query Query covers suspected (?), Keep in view (kiv), Ruled out (r/o)" at bounding box center [237, 183] width 243 height 9
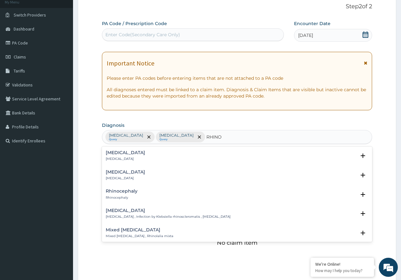
type input "RHINOS"
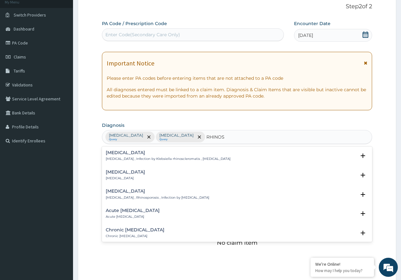
click at [132, 173] on h4 "Rhinosinusitis" at bounding box center [125, 172] width 39 height 5
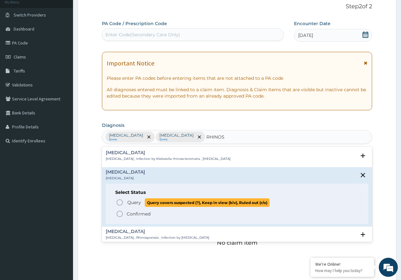
click at [133, 201] on span "Query" at bounding box center [134, 202] width 14 height 6
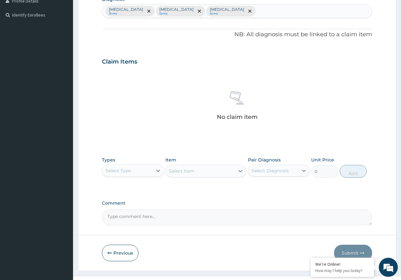
scroll to position [167, 0]
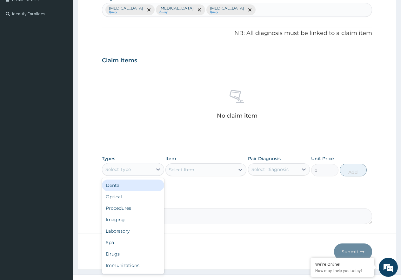
click at [141, 171] on div "Select Type" at bounding box center [127, 169] width 50 height 10
click at [137, 206] on div "Procedures" at bounding box center [133, 207] width 62 height 11
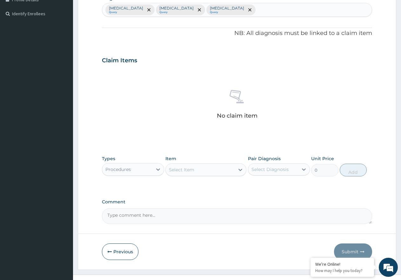
drag, startPoint x: 182, startPoint y: 167, endPoint x: 175, endPoint y: 175, distance: 11.0
click at [185, 167] on div "Select Item" at bounding box center [181, 169] width 25 height 6
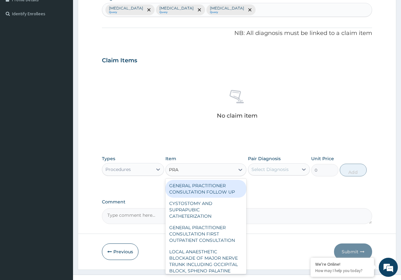
type input "PRAC"
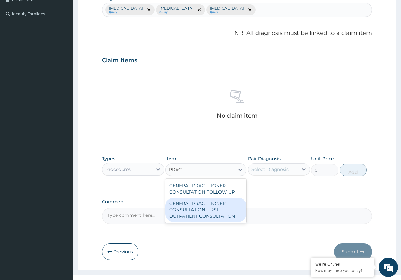
click at [208, 218] on div "GENERAL PRACTITIONER CONSULTATION FIRST OUTPATIENT CONSULTATION" at bounding box center [205, 210] width 81 height 24
type input "3547.5"
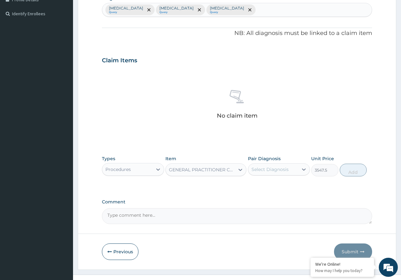
click at [271, 168] on div "Select Diagnosis" at bounding box center [270, 169] width 37 height 6
drag, startPoint x: 285, startPoint y: 187, endPoint x: 278, endPoint y: 199, distance: 13.7
click at [285, 187] on div "[MEDICAL_DATA]" at bounding box center [279, 185] width 62 height 13
checkbox input "true"
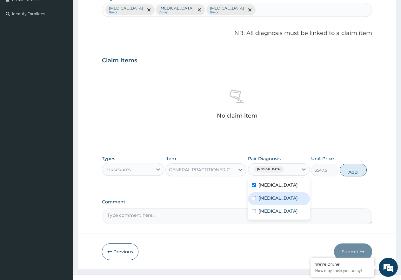
drag, startPoint x: 278, startPoint y: 199, endPoint x: 278, endPoint y: 207, distance: 7.6
click at [278, 200] on div "[MEDICAL_DATA]" at bounding box center [279, 198] width 62 height 13
checkbox input "true"
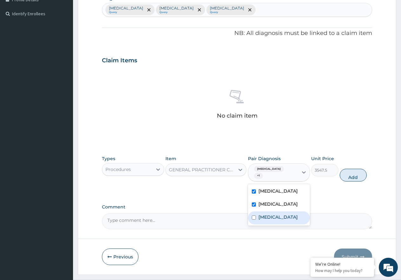
drag, startPoint x: 279, startPoint y: 212, endPoint x: 323, endPoint y: 189, distance: 50.3
click at [280, 214] on label "Rhinosinusitis" at bounding box center [278, 217] width 39 height 6
checkbox input "true"
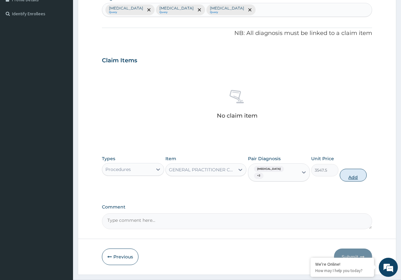
click at [354, 169] on button "Add" at bounding box center [353, 175] width 27 height 13
type input "0"
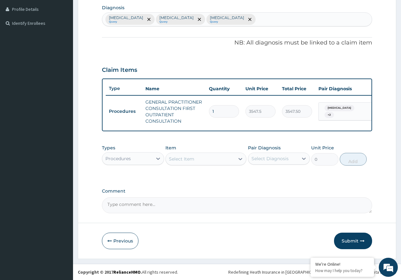
scroll to position [163, 0]
click at [197, 159] on div "Select Item" at bounding box center [200, 159] width 69 height 10
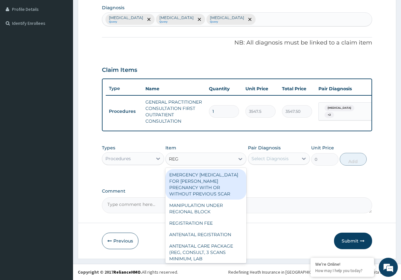
type input "REGI"
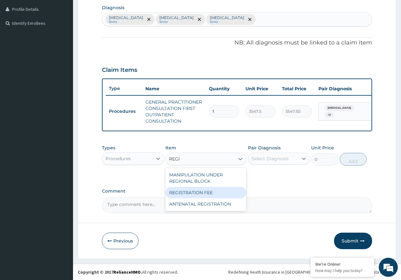
drag, startPoint x: 187, startPoint y: 191, endPoint x: 242, endPoint y: 174, distance: 58.0
click at [190, 191] on div "REGISTRATION FEE" at bounding box center [205, 192] width 81 height 11
type input "2150"
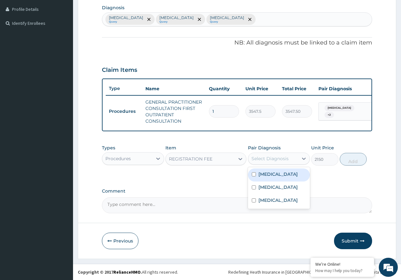
drag, startPoint x: 267, startPoint y: 159, endPoint x: 277, endPoint y: 175, distance: 19.2
click at [269, 159] on div "Select Diagnosis" at bounding box center [270, 158] width 37 height 6
click at [277, 175] on div "[MEDICAL_DATA]" at bounding box center [279, 174] width 62 height 13
checkbox input "true"
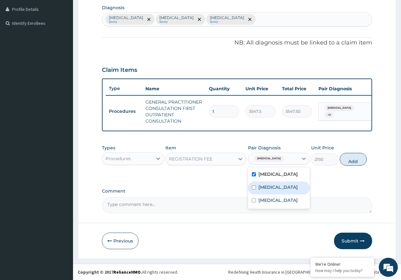
drag, startPoint x: 273, startPoint y: 188, endPoint x: 272, endPoint y: 201, distance: 13.0
click at [272, 191] on div "[MEDICAL_DATA]" at bounding box center [279, 187] width 62 height 13
checkbox input "true"
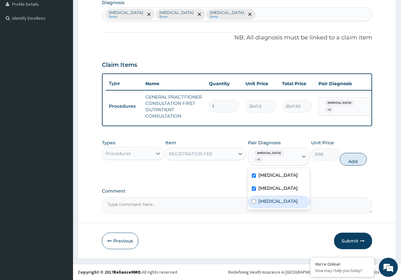
drag, startPoint x: 272, startPoint y: 203, endPoint x: 331, endPoint y: 169, distance: 68.2
click at [273, 203] on div "Rhinosinusitis" at bounding box center [279, 201] width 62 height 13
checkbox input "true"
click at [359, 151] on div "Types Procedures Item REGISTRATION FEE Pair Diagnosis option Rhinosinusitis, se…" at bounding box center [237, 152] width 270 height 33
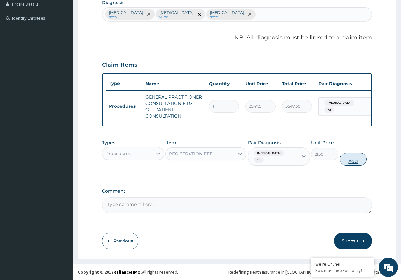
click at [348, 160] on button "Add" at bounding box center [353, 159] width 27 height 13
type input "0"
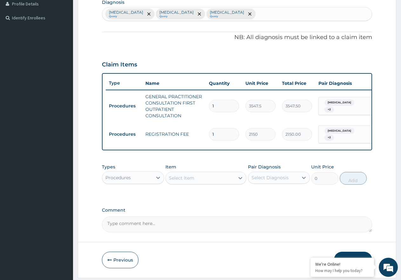
click at [134, 183] on div "Procedures" at bounding box center [127, 177] width 50 height 10
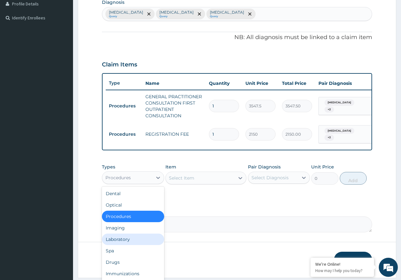
drag, startPoint x: 137, startPoint y: 245, endPoint x: 154, endPoint y: 237, distance: 18.6
click at [138, 245] on div "Laboratory" at bounding box center [133, 238] width 62 height 11
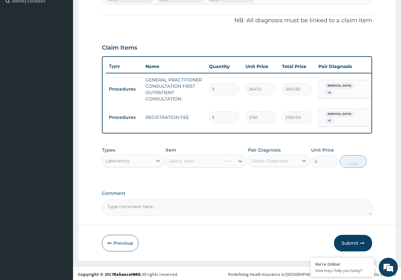
scroll to position [185, 0]
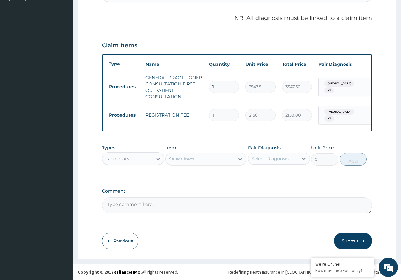
click at [202, 161] on div "Select Item" at bounding box center [200, 159] width 69 height 10
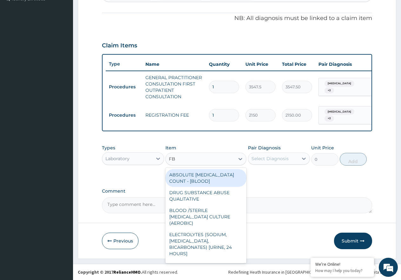
type input "FBC"
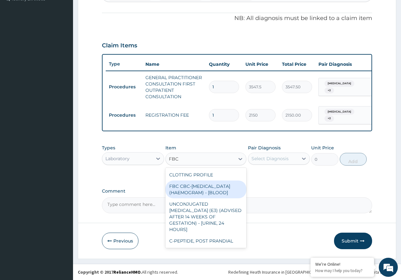
click at [230, 190] on div "FBC CBC-COMPLETE BLOOD COUNT (HAEMOGRAM) - [BLOOD]" at bounding box center [205, 189] width 81 height 18
type input "4300"
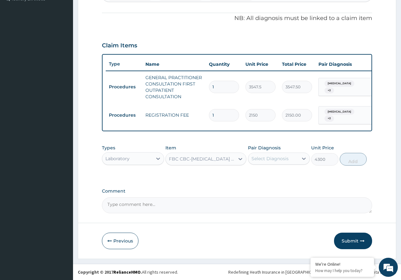
drag, startPoint x: 269, startPoint y: 158, endPoint x: 279, endPoint y: 162, distance: 10.8
click at [270, 158] on div "Select Diagnosis" at bounding box center [270, 158] width 37 height 6
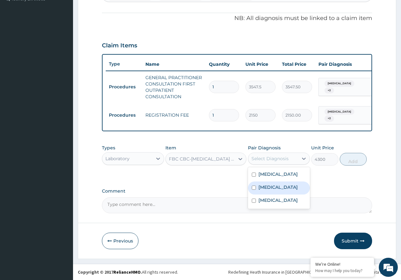
click at [295, 189] on div "[MEDICAL_DATA]" at bounding box center [279, 187] width 62 height 13
checkbox input "true"
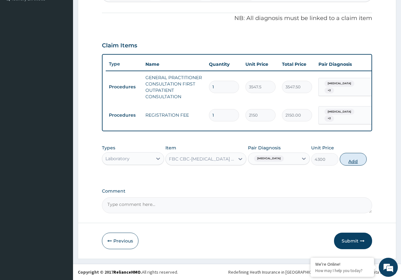
click at [348, 162] on button "Add" at bounding box center [353, 159] width 27 height 13
type input "0"
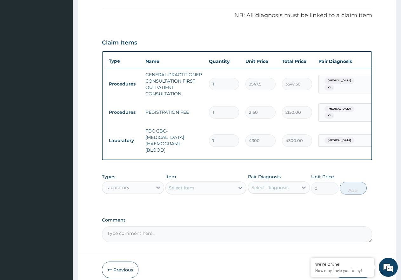
click at [203, 194] on div "Select Item" at bounding box center [205, 187] width 81 height 13
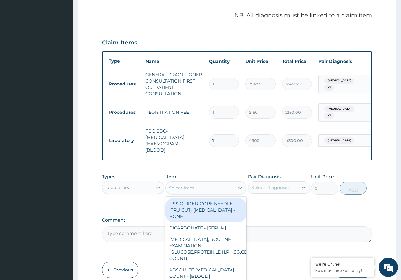
click at [203, 193] on div "Select Item" at bounding box center [200, 188] width 69 height 10
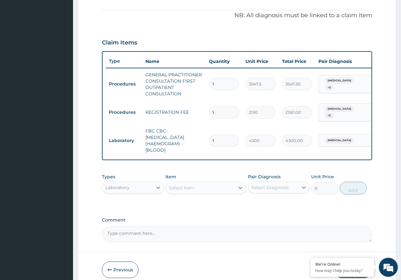
click at [204, 191] on div "Select Item" at bounding box center [200, 188] width 69 height 10
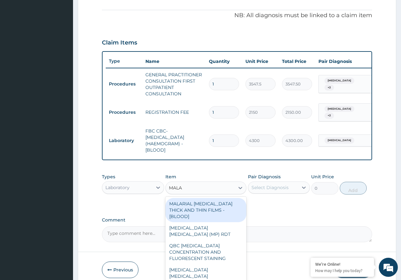
type input "MALAR"
click at [205, 205] on div "MALARIAL PARASITE THICK AND THIN FILMS - [BLOOD]" at bounding box center [205, 210] width 81 height 24
type input "1612.5"
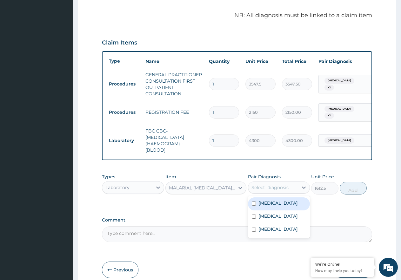
click at [268, 191] on div "Select Diagnosis" at bounding box center [270, 187] width 37 height 6
drag, startPoint x: 267, startPoint y: 203, endPoint x: 329, endPoint y: 192, distance: 62.6
click at [272, 204] on label "[MEDICAL_DATA]" at bounding box center [278, 203] width 39 height 6
checkbox input "true"
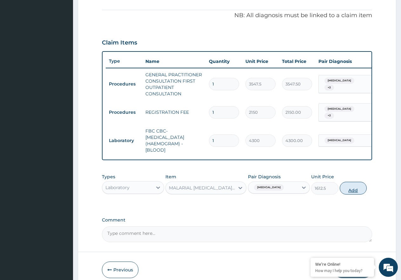
click at [349, 185] on button "Add" at bounding box center [353, 188] width 27 height 13
type input "0"
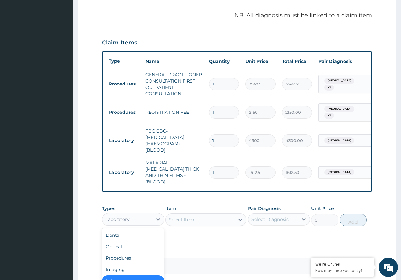
drag, startPoint x: 146, startPoint y: 218, endPoint x: 150, endPoint y: 245, distance: 27.5
click at [146, 217] on div "Laboratory" at bounding box center [127, 219] width 50 height 10
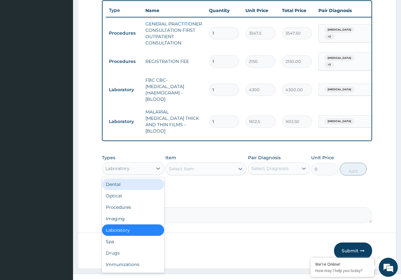
scroll to position [242, 0]
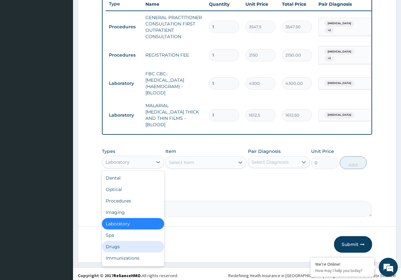
click at [136, 241] on div "Drugs" at bounding box center [133, 246] width 62 height 11
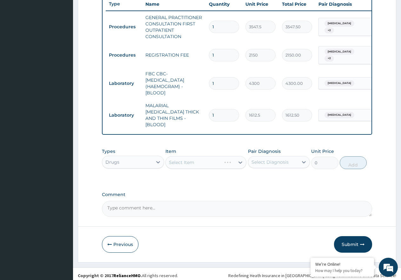
click at [178, 158] on div "Select Item" at bounding box center [205, 162] width 81 height 13
click at [174, 159] on div "Select Item" at bounding box center [181, 162] width 25 height 6
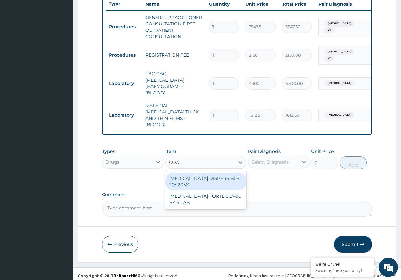
type input "COAR"
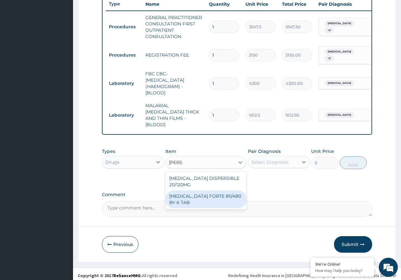
click at [213, 198] on div "COARTEM FORTE 80/480 BY 6 TAB" at bounding box center [205, 199] width 81 height 18
type input "449.35"
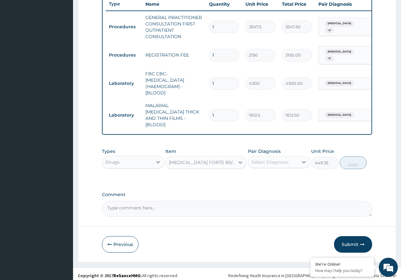
click at [289, 159] on div "Select Diagnosis" at bounding box center [273, 162] width 50 height 10
drag, startPoint x: 286, startPoint y: 172, endPoint x: 345, endPoint y: 166, distance: 59.1
click at [288, 172] on div "[MEDICAL_DATA]" at bounding box center [279, 178] width 62 height 13
checkbox input "true"
click at [354, 162] on button "Add" at bounding box center [353, 162] width 27 height 13
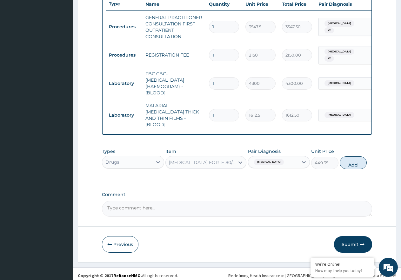
type input "0"
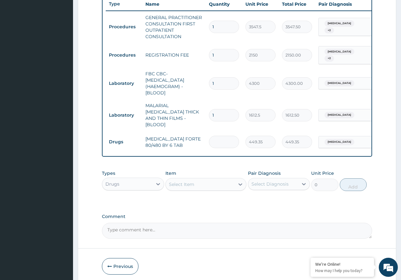
type input "0.00"
type input "6"
type input "2696.10"
type input "6"
click at [219, 184] on div "Select Item" at bounding box center [200, 184] width 69 height 10
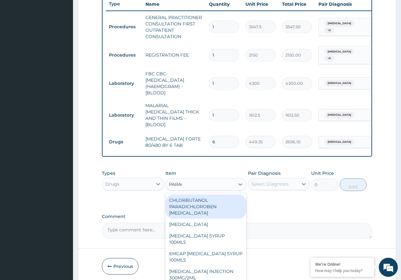
type input "PARACE"
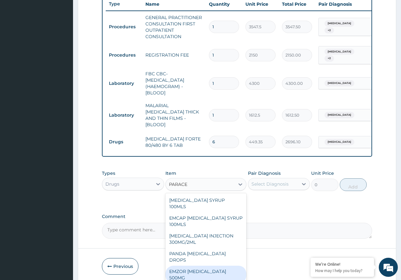
click at [227, 266] on div "EMZOR PARACETAMOL 500MG" at bounding box center [205, 275] width 81 height 18
type input "23.65"
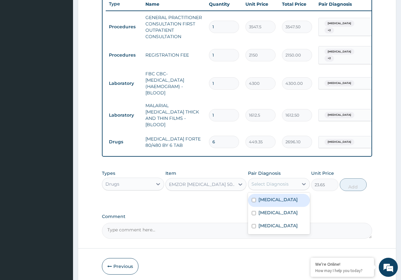
drag, startPoint x: 271, startPoint y: 181, endPoint x: 277, endPoint y: 194, distance: 14.5
click at [272, 181] on div "Select Diagnosis" at bounding box center [270, 184] width 37 height 6
drag, startPoint x: 280, startPoint y: 199, endPoint x: 287, endPoint y: 198, distance: 7.1
click at [281, 199] on div "[MEDICAL_DATA]" at bounding box center [279, 200] width 62 height 13
checkbox input "true"
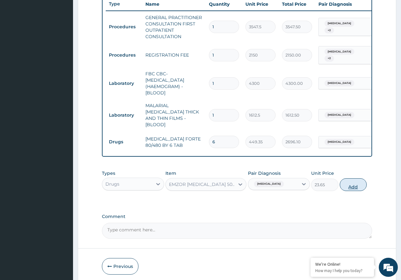
click at [349, 186] on button "Add" at bounding box center [353, 184] width 27 height 13
type input "0"
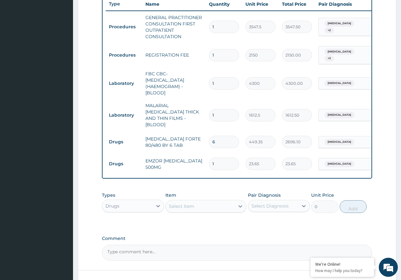
type input "18"
type input "425.70"
type input "18"
click at [189, 201] on div "Select Item" at bounding box center [200, 206] width 69 height 10
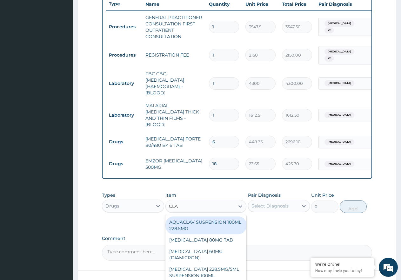
type input "CLAV"
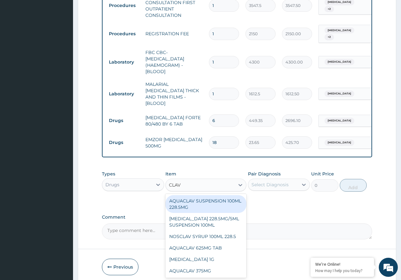
scroll to position [286, 0]
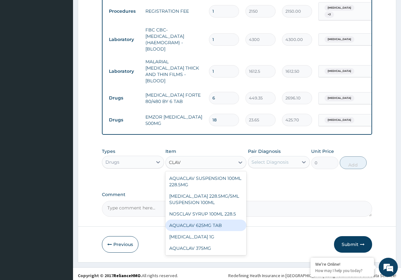
click at [216, 219] on div "AQUACLAV 625MG TAB" at bounding box center [205, 224] width 81 height 11
type input "242.41250000000002"
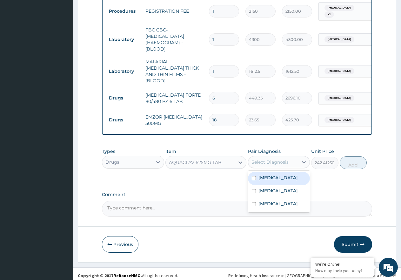
click at [270, 157] on div "Select Diagnosis" at bounding box center [273, 162] width 50 height 10
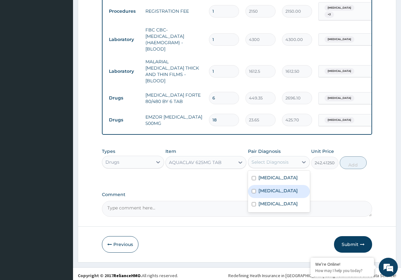
click at [275, 190] on div "[MEDICAL_DATA]" at bounding box center [279, 191] width 62 height 13
checkbox input "true"
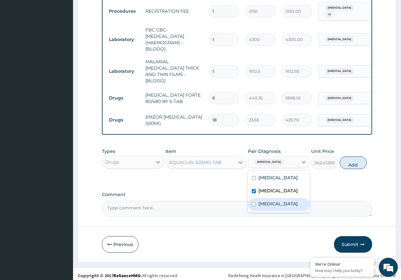
drag, startPoint x: 280, startPoint y: 200, endPoint x: 329, endPoint y: 171, distance: 58.0
click at [284, 200] on label "Rhinosinusitis" at bounding box center [278, 203] width 39 height 6
checkbox input "true"
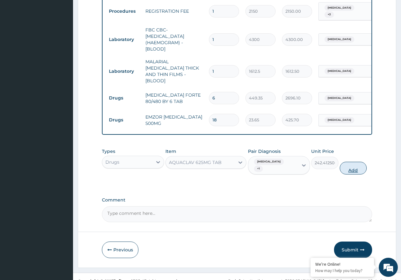
click at [345, 162] on button "Add" at bounding box center [353, 168] width 27 height 13
type input "0"
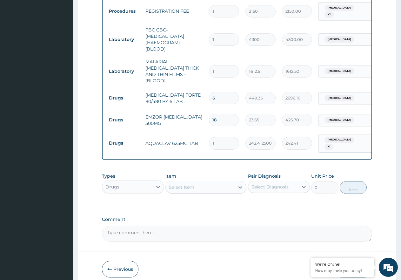
type input "10"
type input "2424.13"
type input "10"
click at [176, 184] on div "Select Item" at bounding box center [181, 187] width 25 height 6
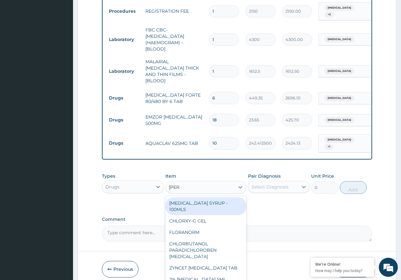
type input "LORAT"
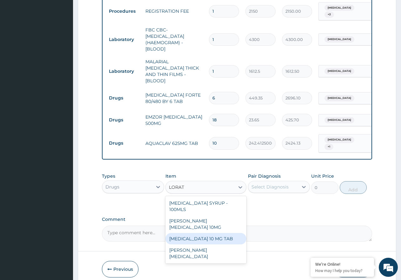
click at [206, 233] on div "LORATADINE 10 MG TAB" at bounding box center [205, 238] width 81 height 11
type input "59.12500000000001"
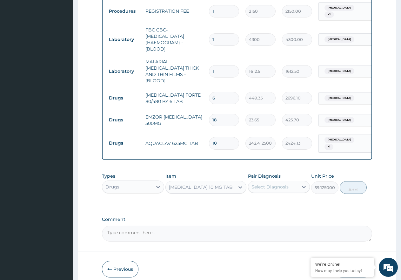
drag, startPoint x: 282, startPoint y: 177, endPoint x: 285, endPoint y: 180, distance: 3.4
click at [283, 184] on div "Select Diagnosis" at bounding box center [270, 187] width 37 height 6
drag, startPoint x: 286, startPoint y: 220, endPoint x: 321, endPoint y: 207, distance: 37.0
click at [290, 225] on label "Rhinosinusitis" at bounding box center [278, 228] width 39 height 6
checkbox input "true"
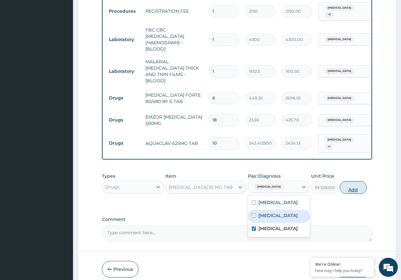
click at [358, 182] on button "Add" at bounding box center [353, 187] width 27 height 13
type input "0"
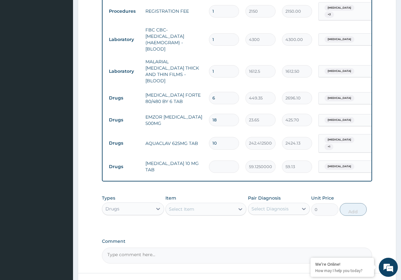
type input "0.00"
type input "5"
type input "295.63"
type input "5"
click at [207, 207] on div "Select Item" at bounding box center [200, 209] width 69 height 10
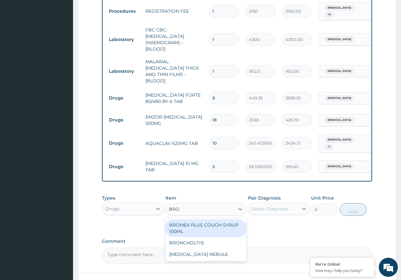
type input "BRON"
drag, startPoint x: 205, startPoint y: 218, endPoint x: 246, endPoint y: 211, distance: 42.1
click at [206, 219] on div "BRONCHOLTYE" at bounding box center [205, 224] width 81 height 11
type input "1773.7500000000002"
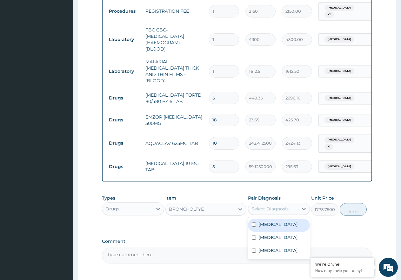
drag, startPoint x: 273, startPoint y: 201, endPoint x: 281, endPoint y: 229, distance: 28.8
click at [274, 206] on div "Select Diagnosis" at bounding box center [270, 209] width 37 height 6
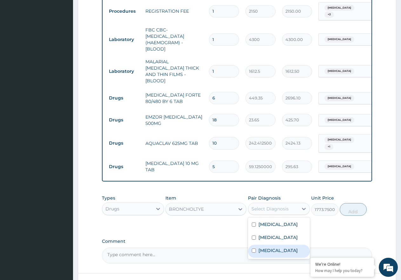
drag, startPoint x: 288, startPoint y: 242, endPoint x: 350, endPoint y: 221, distance: 65.9
click at [296, 245] on div "Rhinosinusitis" at bounding box center [279, 251] width 62 height 13
checkbox input "true"
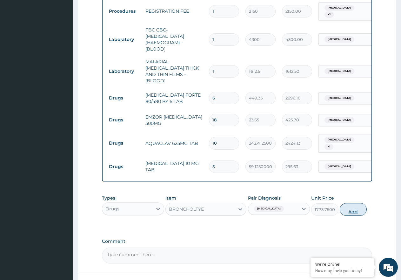
click at [361, 205] on button "Add" at bounding box center [353, 209] width 27 height 13
type input "0"
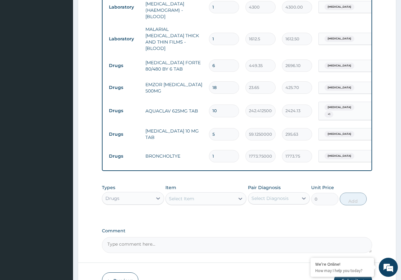
scroll to position [352, 0]
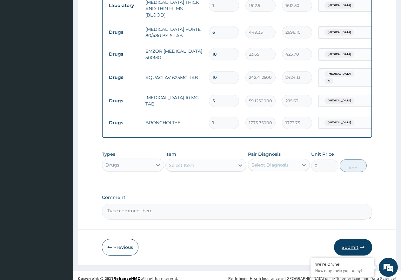
click at [345, 239] on button "Submit" at bounding box center [353, 247] width 38 height 17
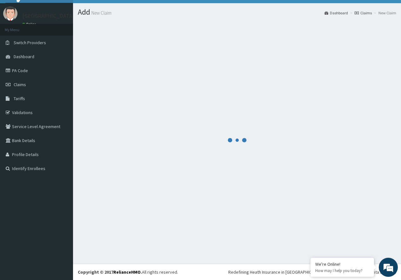
scroll to position [13, 0]
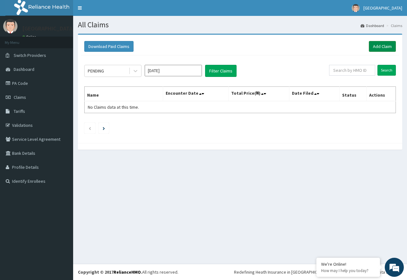
click at [379, 46] on link "Add Claim" at bounding box center [381, 46] width 27 height 11
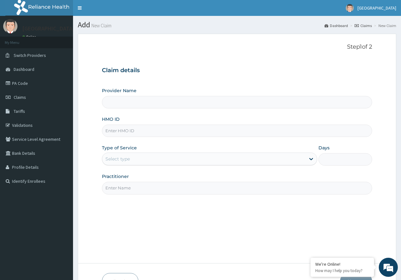
paste input "MNL/10218/A"
type input "MNL/10218/A"
click at [207, 161] on div "Select type" at bounding box center [203, 159] width 203 height 10
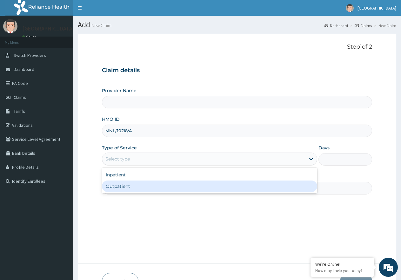
click at [188, 183] on div "Outpatient" at bounding box center [209, 185] width 215 height 11
type input "1"
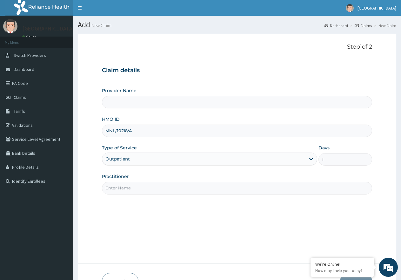
click at [188, 184] on input "Practitioner" at bounding box center [237, 188] width 270 height 12
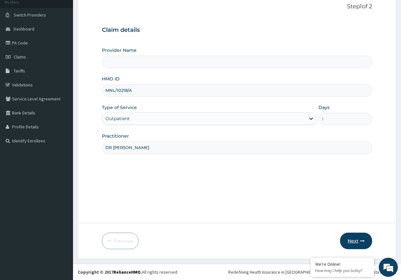
type input "DR [PERSON_NAME]"
click at [361, 238] on button "Next" at bounding box center [356, 241] width 32 height 17
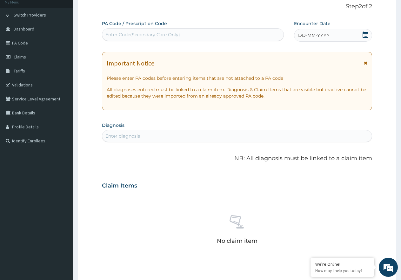
click at [367, 34] on icon at bounding box center [365, 34] width 6 height 6
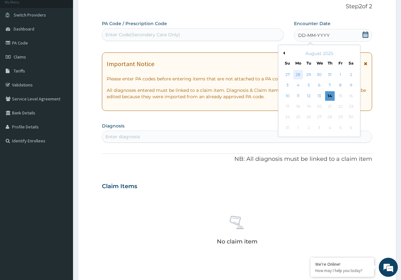
click at [299, 76] on div "28" at bounding box center [299, 75] width 10 height 10
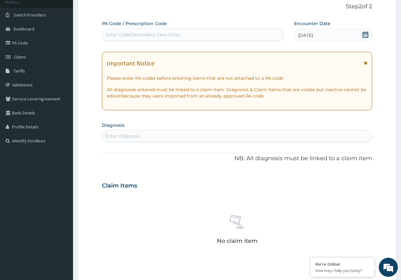
click at [167, 138] on div "Enter diagnosis" at bounding box center [237, 136] width 270 height 10
type input "[MEDICAL_DATA]"
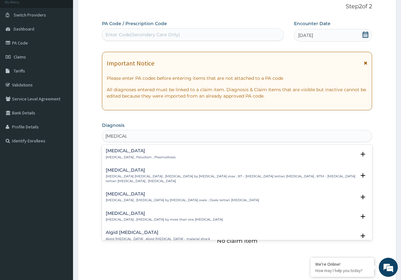
click at [135, 154] on div "[MEDICAL_DATA] [MEDICAL_DATA] , Paludism , Plasmodiosis" at bounding box center [141, 153] width 70 height 11
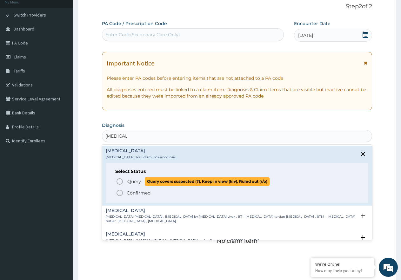
click at [130, 181] on span "Query" at bounding box center [134, 181] width 14 height 6
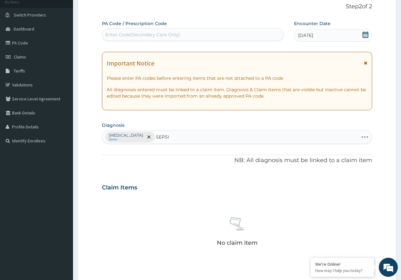
type input "[MEDICAL_DATA]"
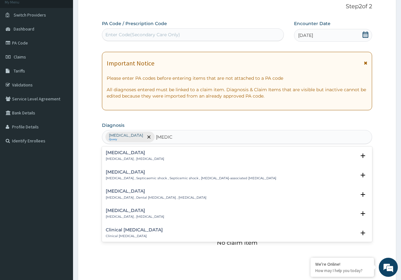
click at [134, 153] on h4 "[MEDICAL_DATA]" at bounding box center [135, 152] width 58 height 5
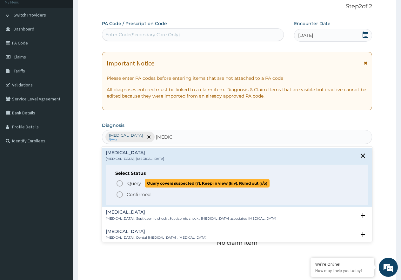
click at [138, 184] on span "Query" at bounding box center [134, 183] width 14 height 6
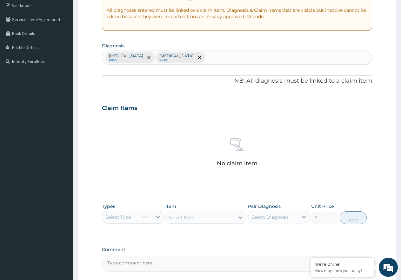
scroll to position [136, 0]
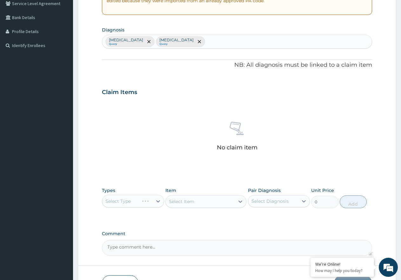
click at [152, 203] on div "Select Type" at bounding box center [133, 201] width 62 height 13
